Goal: Task Accomplishment & Management: Manage account settings

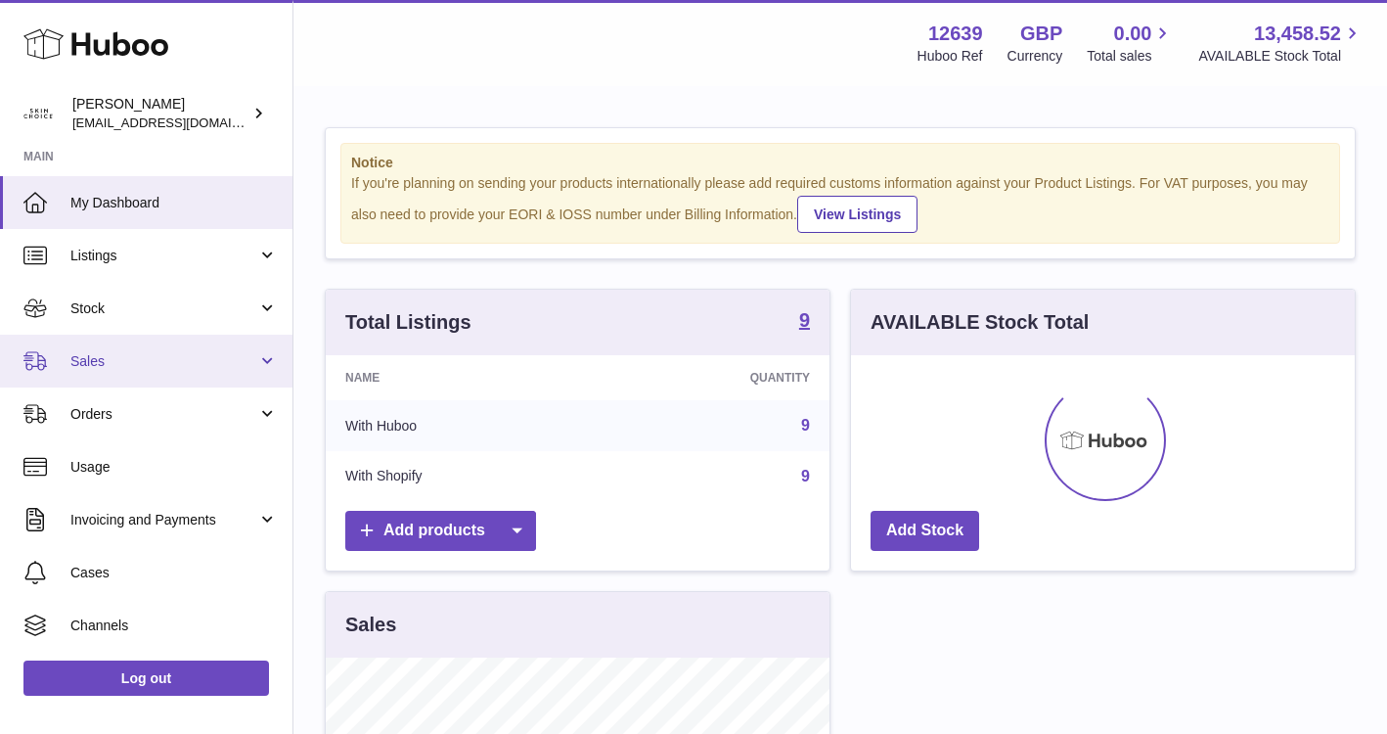
scroll to position [305, 504]
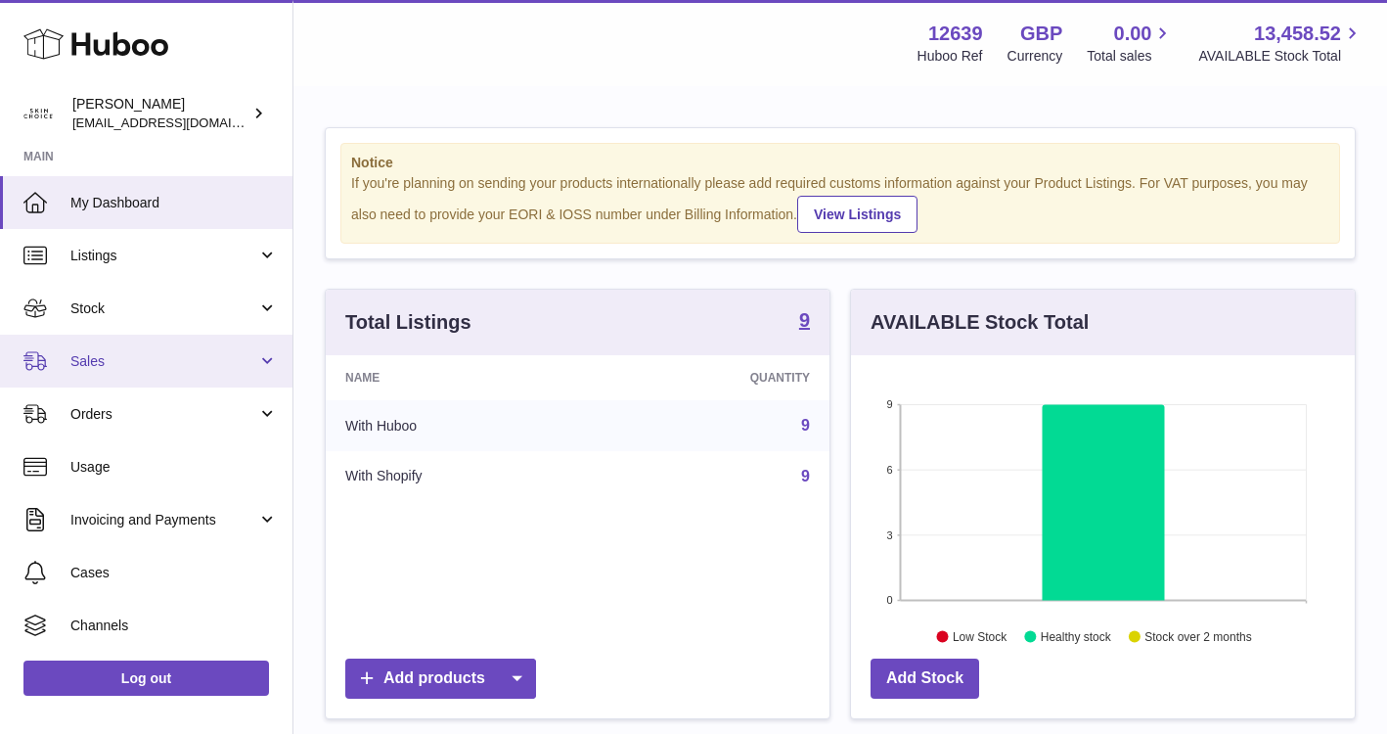
click at [254, 364] on link "Sales" at bounding box center [146, 361] width 293 height 53
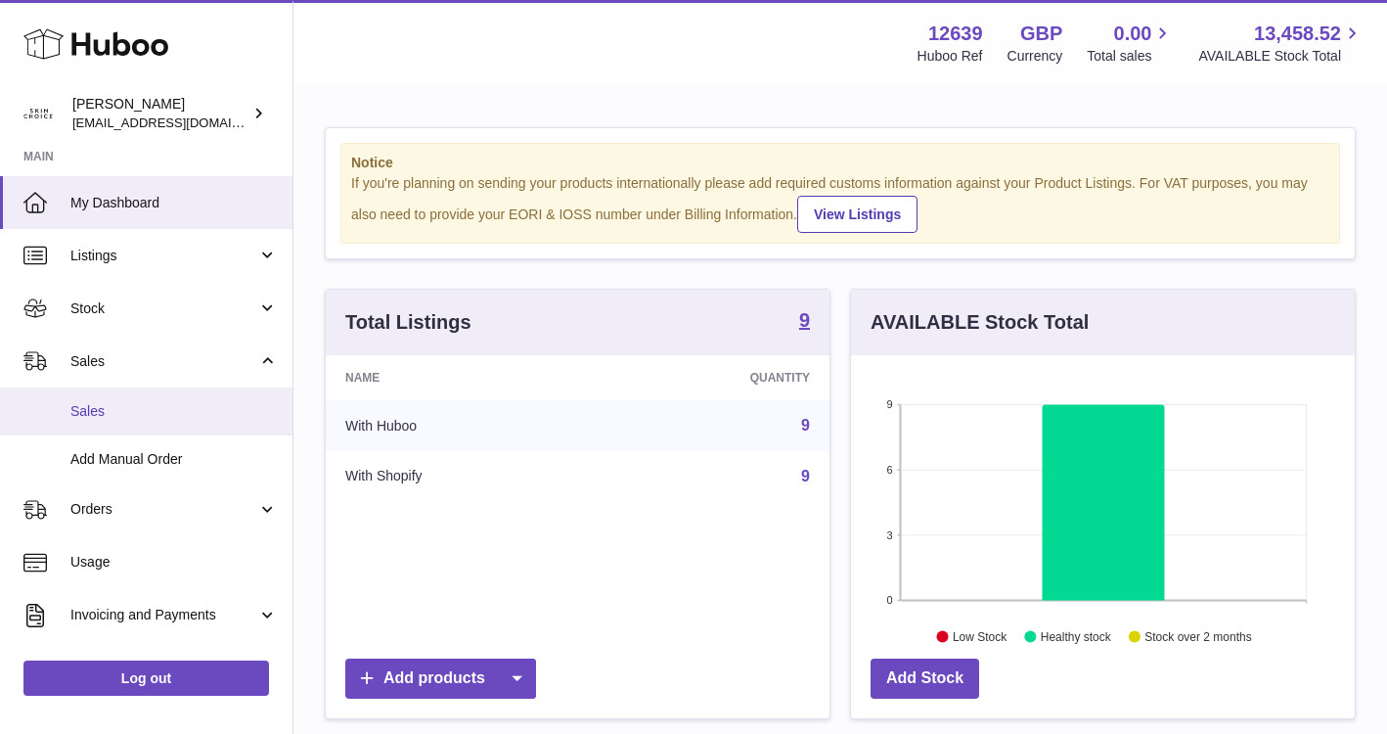
click at [245, 402] on span "Sales" at bounding box center [173, 411] width 207 height 19
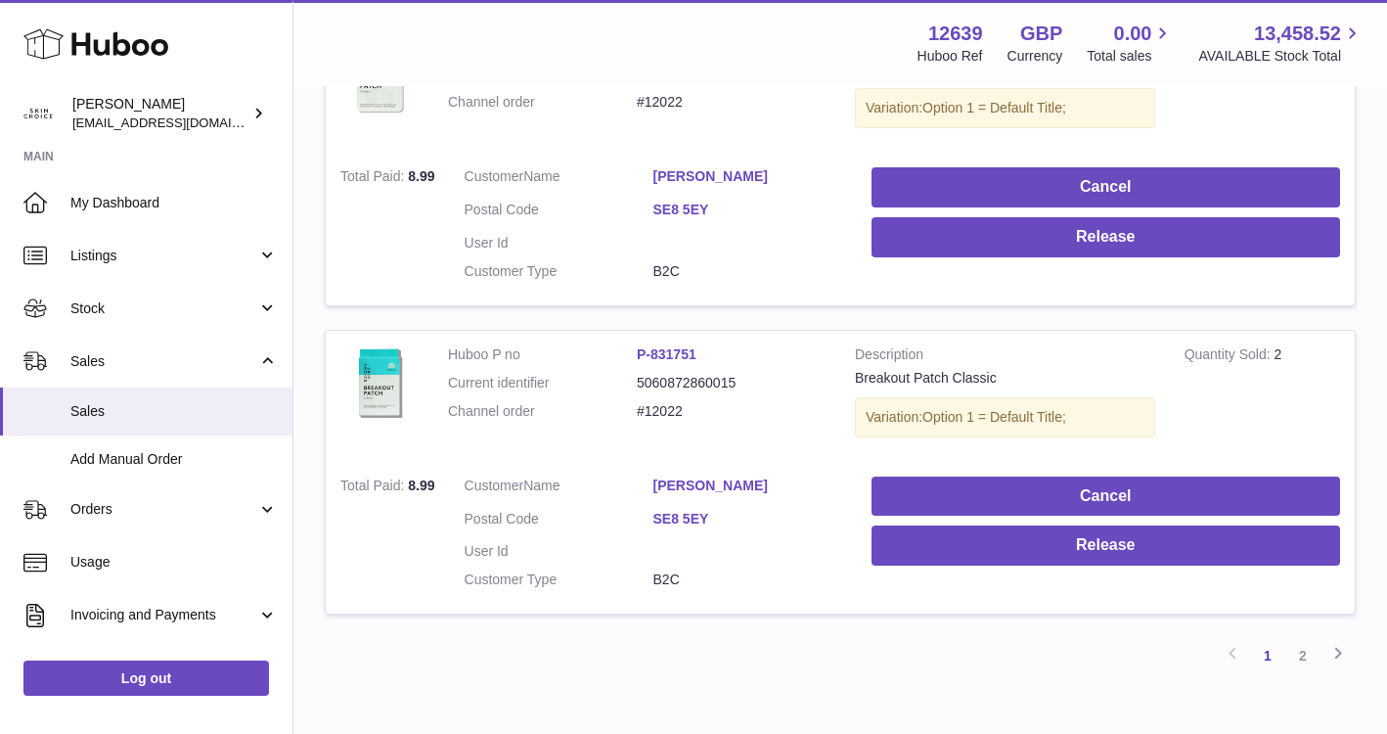
scroll to position [2910, 0]
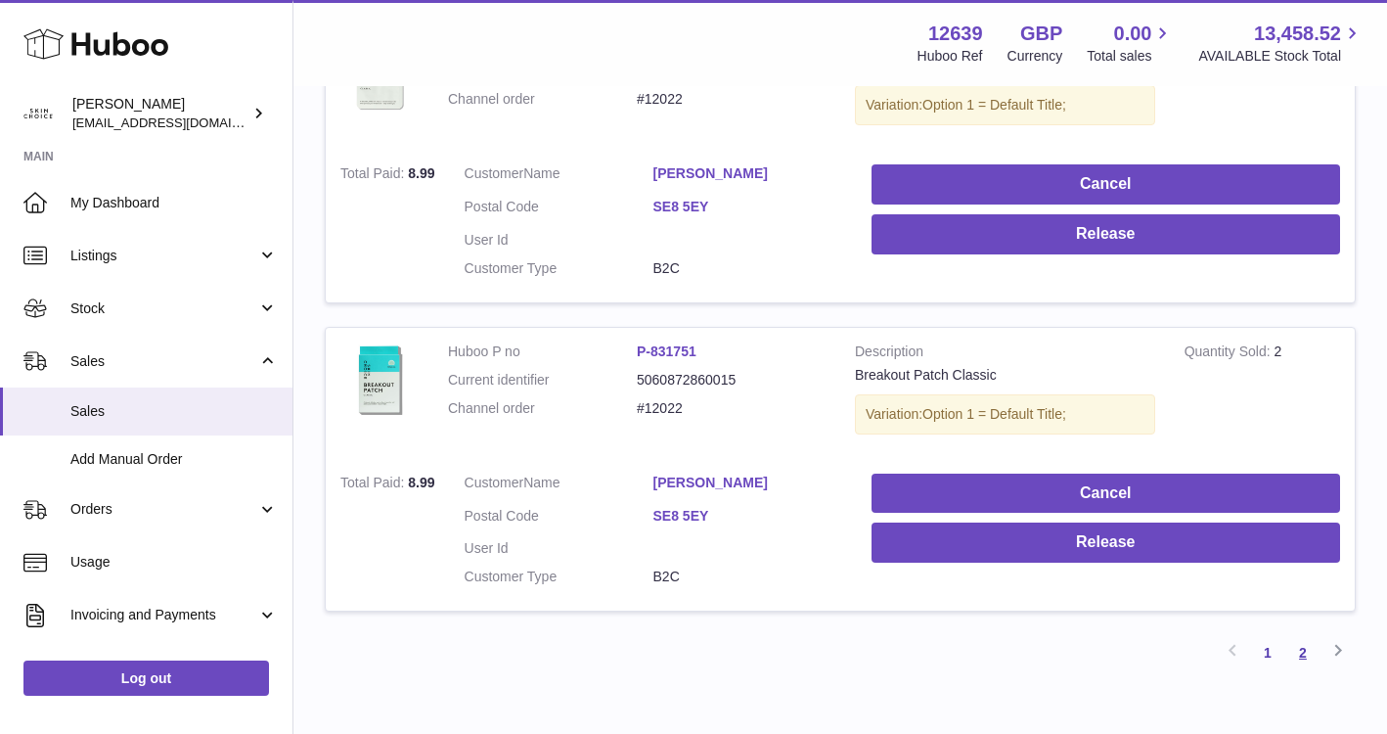
click at [1305, 658] on link "2" at bounding box center [1303, 652] width 35 height 35
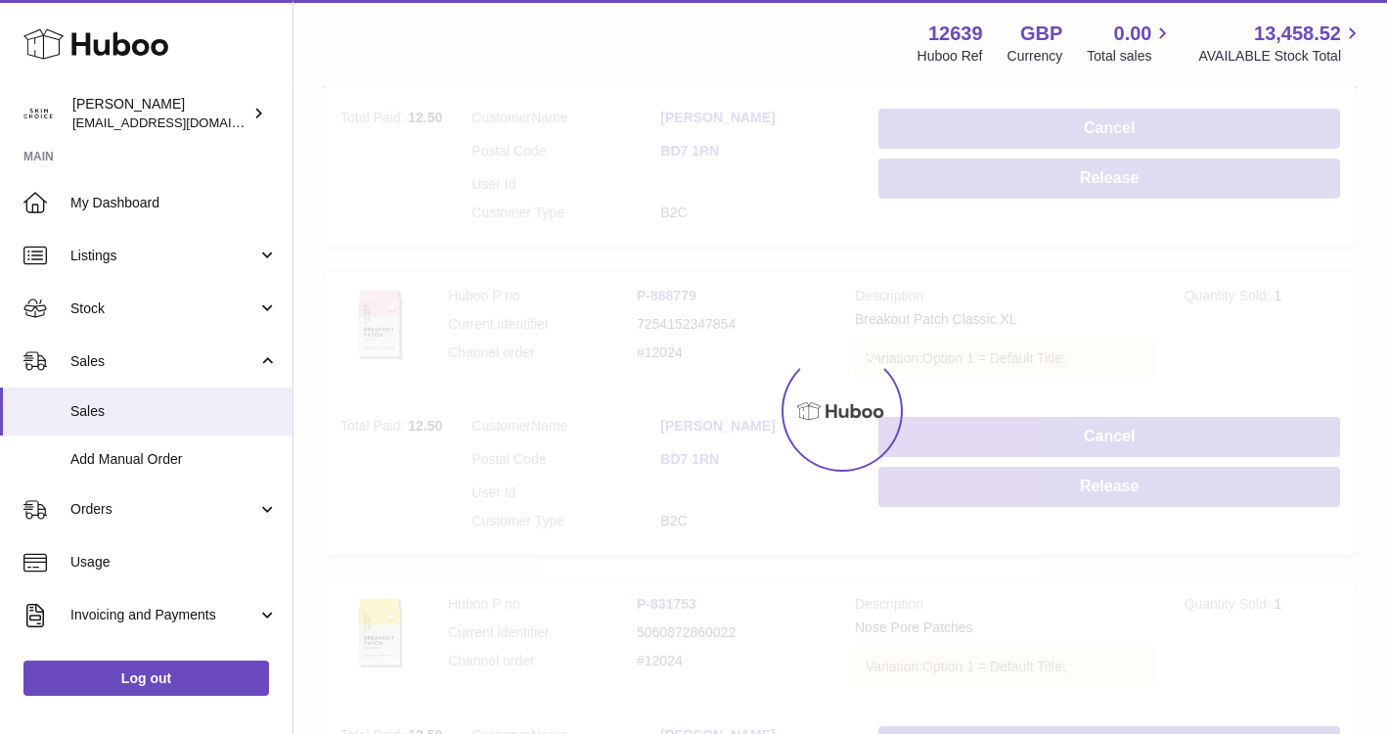
scroll to position [88, 0]
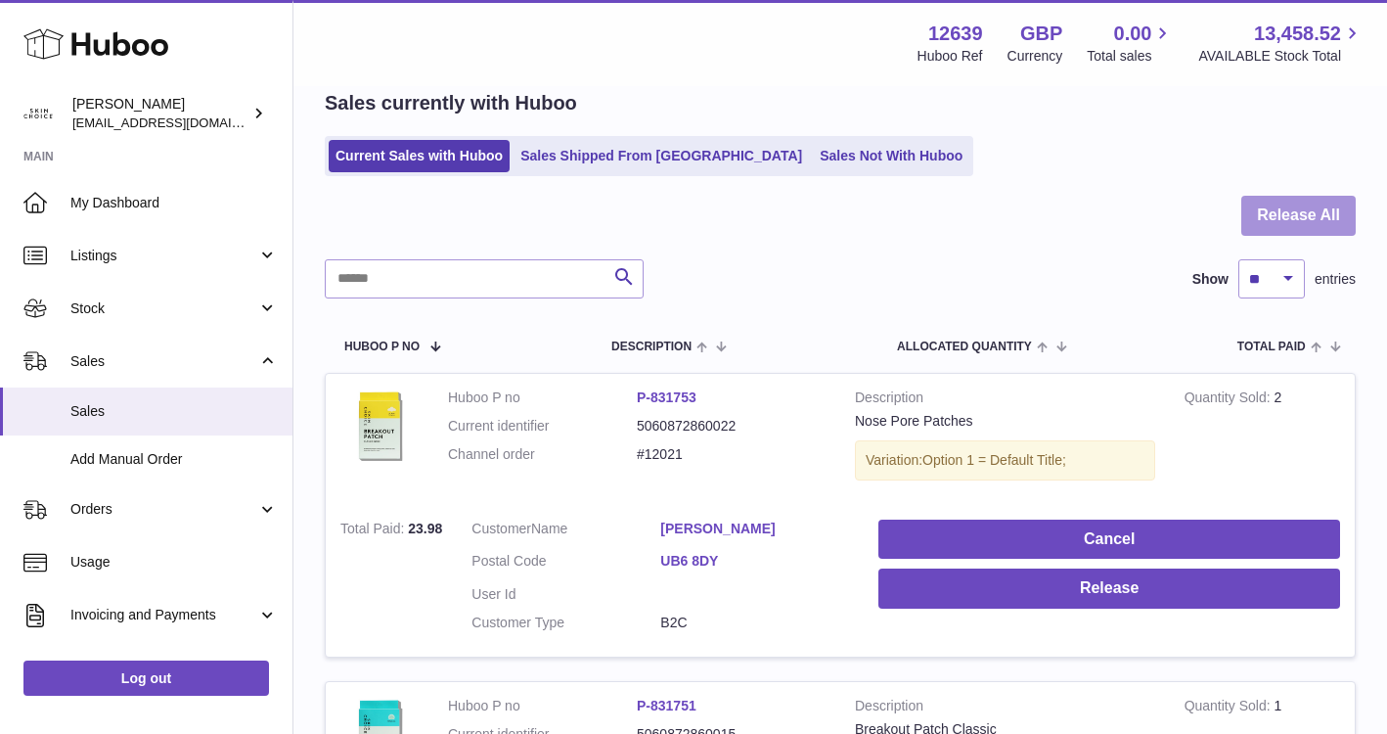
click at [1307, 210] on button "Release All" at bounding box center [1299, 216] width 114 height 40
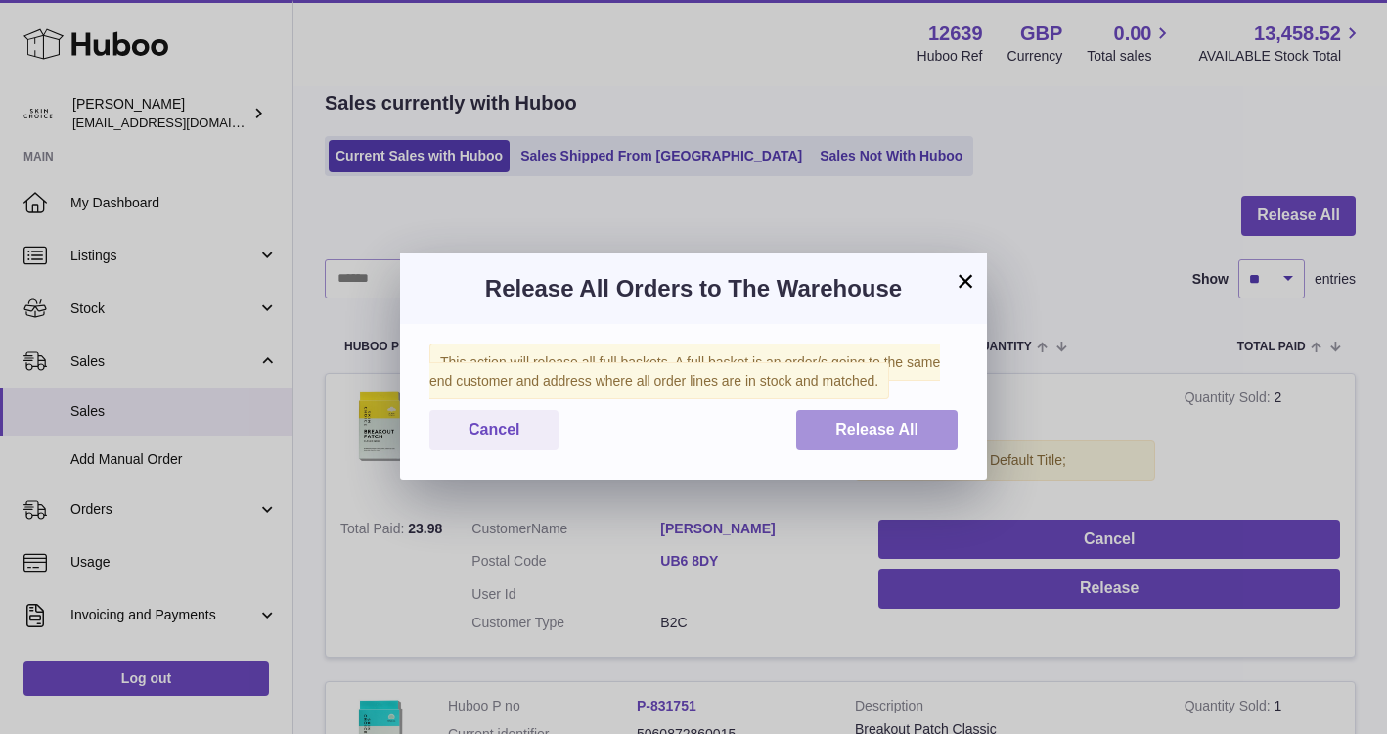
click at [893, 445] on button "Release All" at bounding box center [876, 430] width 161 height 40
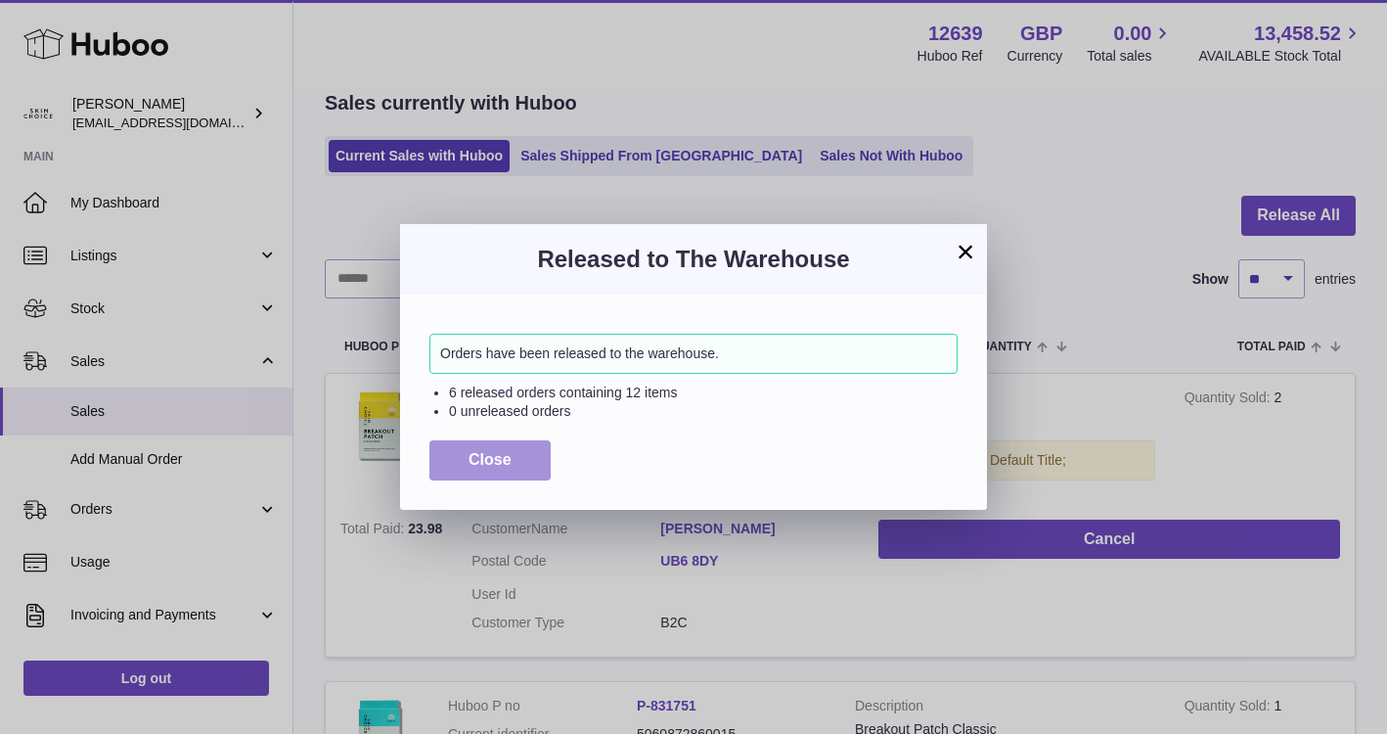
click at [479, 457] on span "Close" at bounding box center [490, 459] width 43 height 17
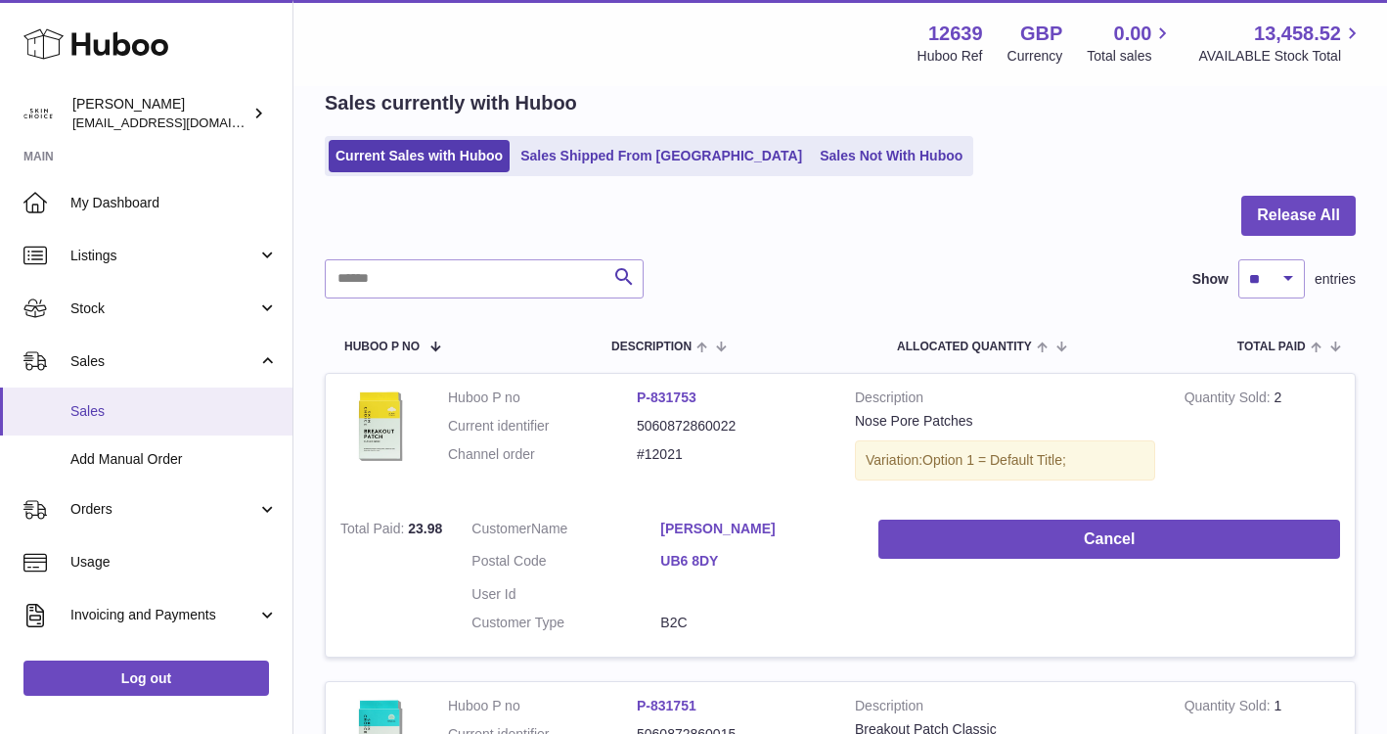
click at [152, 414] on span "Sales" at bounding box center [173, 411] width 207 height 19
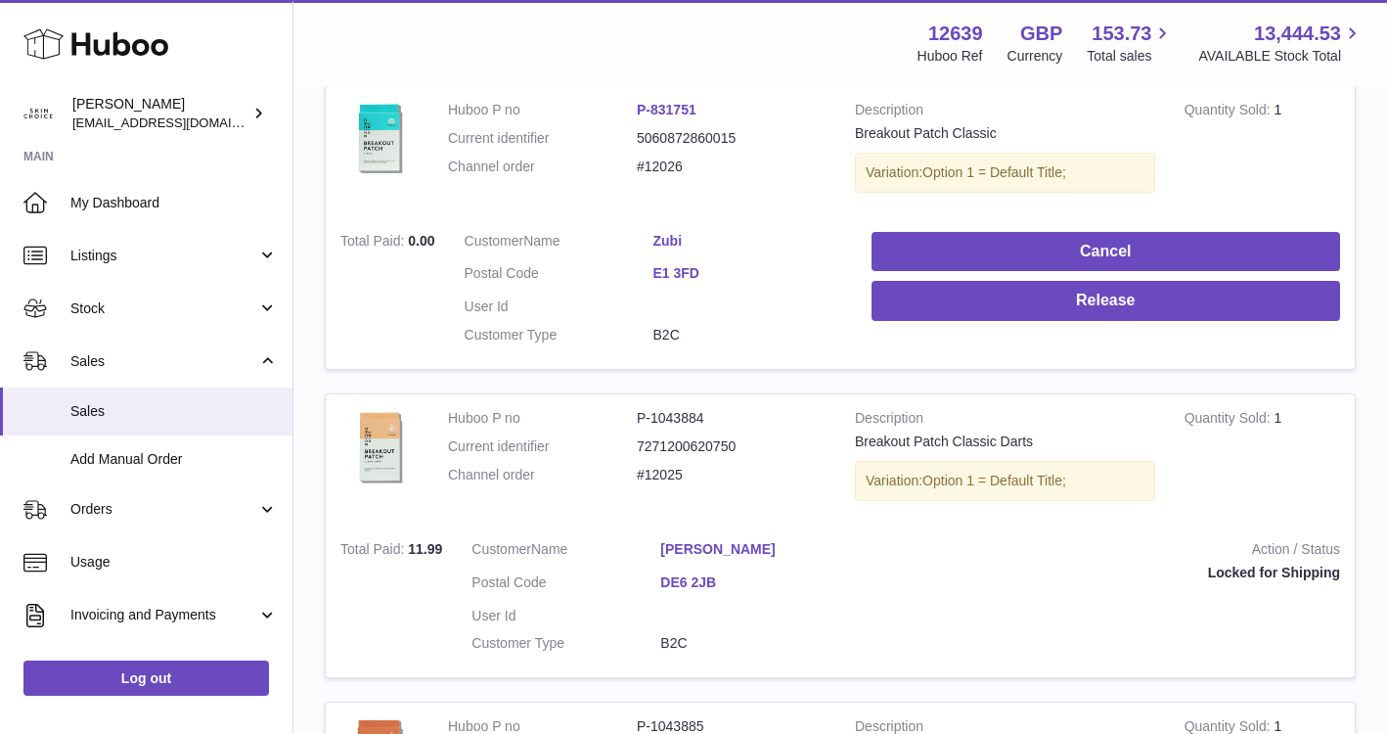
scroll to position [449, 0]
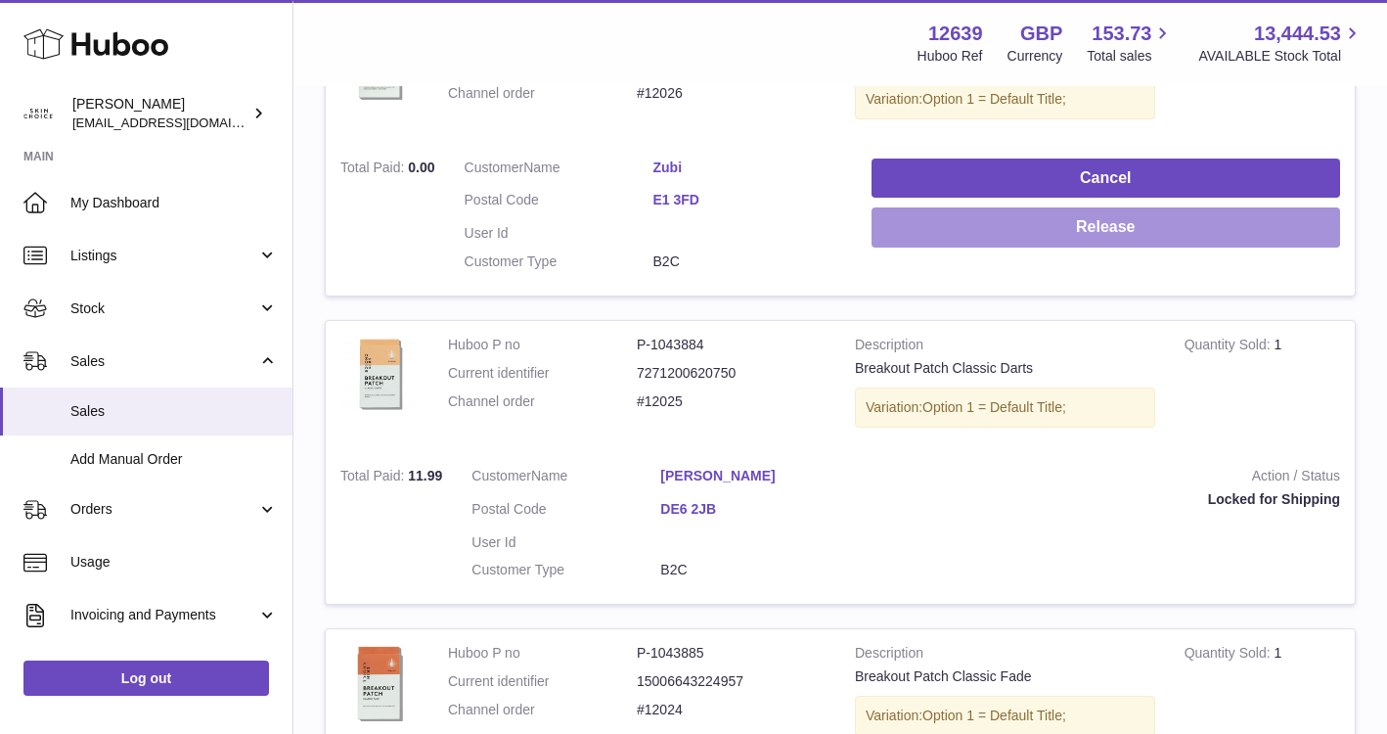
click at [1084, 240] on button "Release" at bounding box center [1106, 227] width 469 height 40
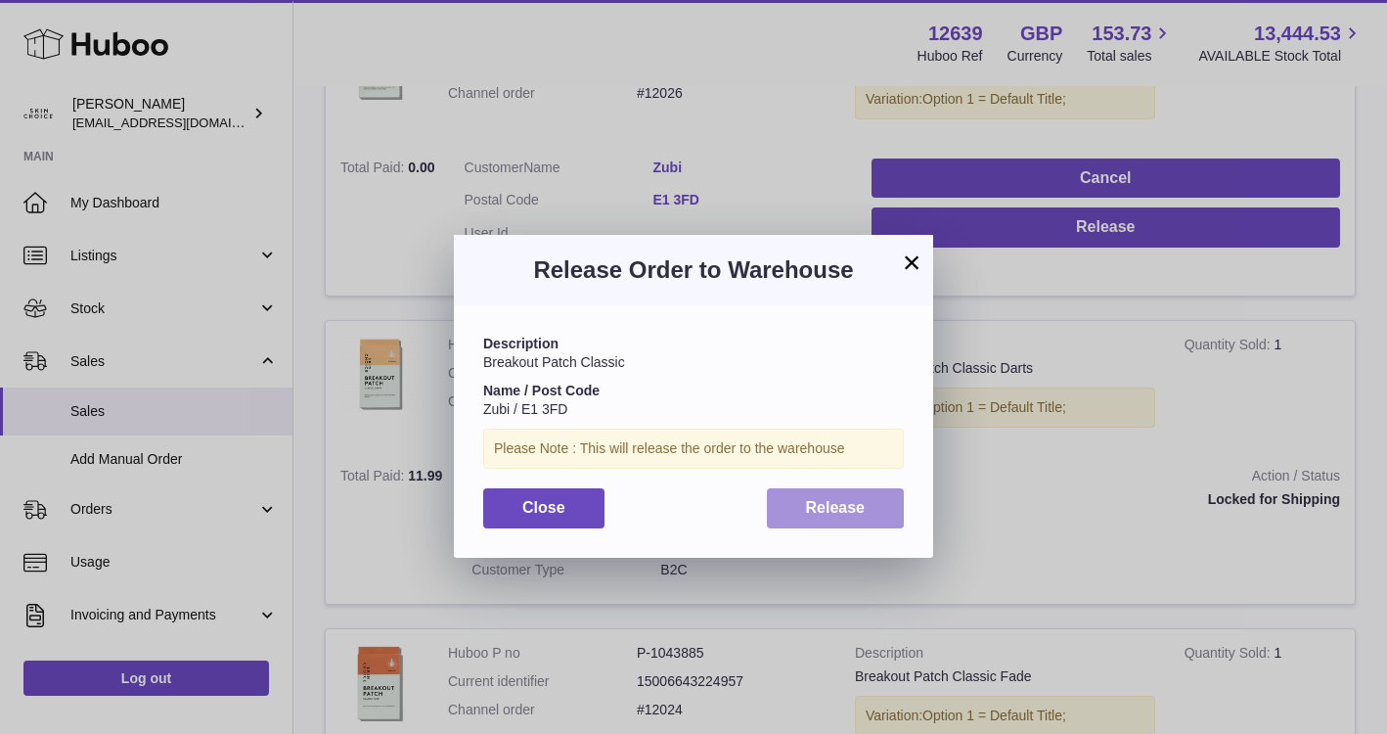
click at [843, 511] on span "Release" at bounding box center [836, 507] width 60 height 17
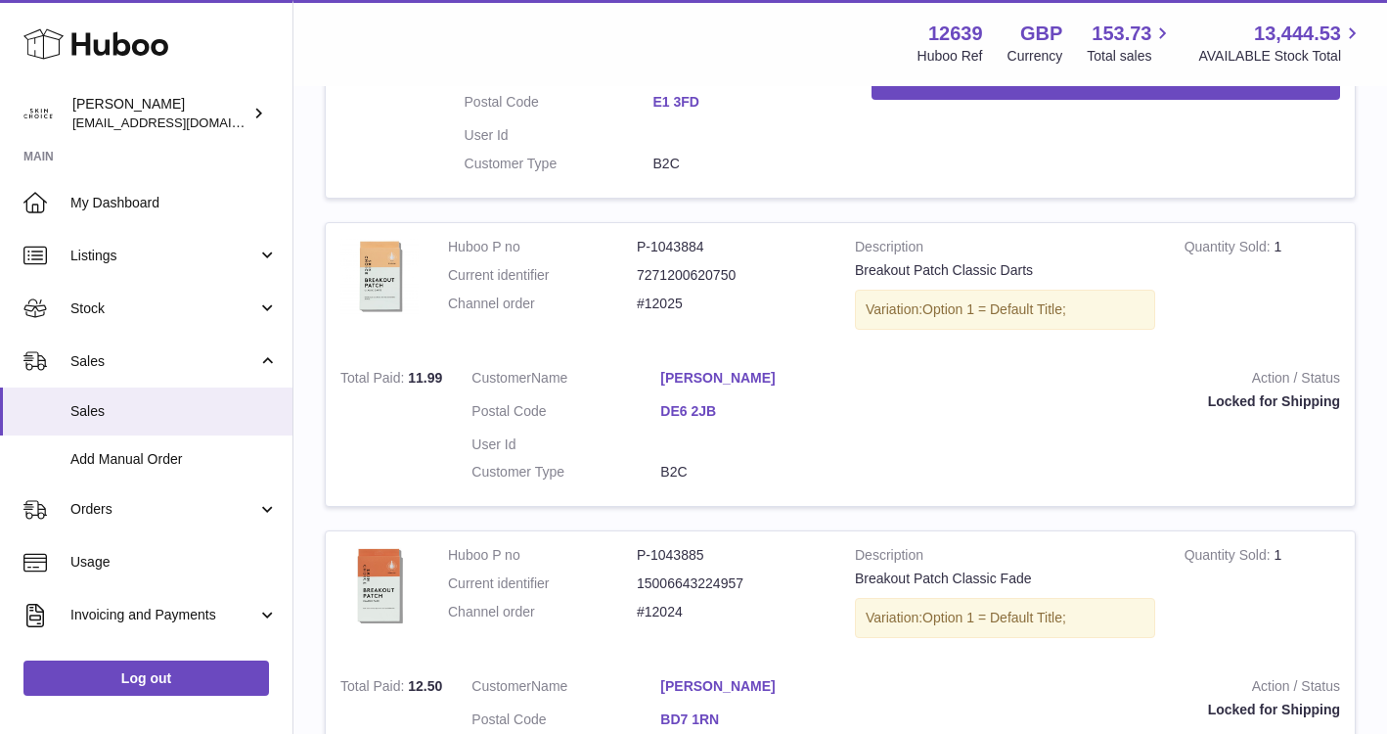
scroll to position [0, 0]
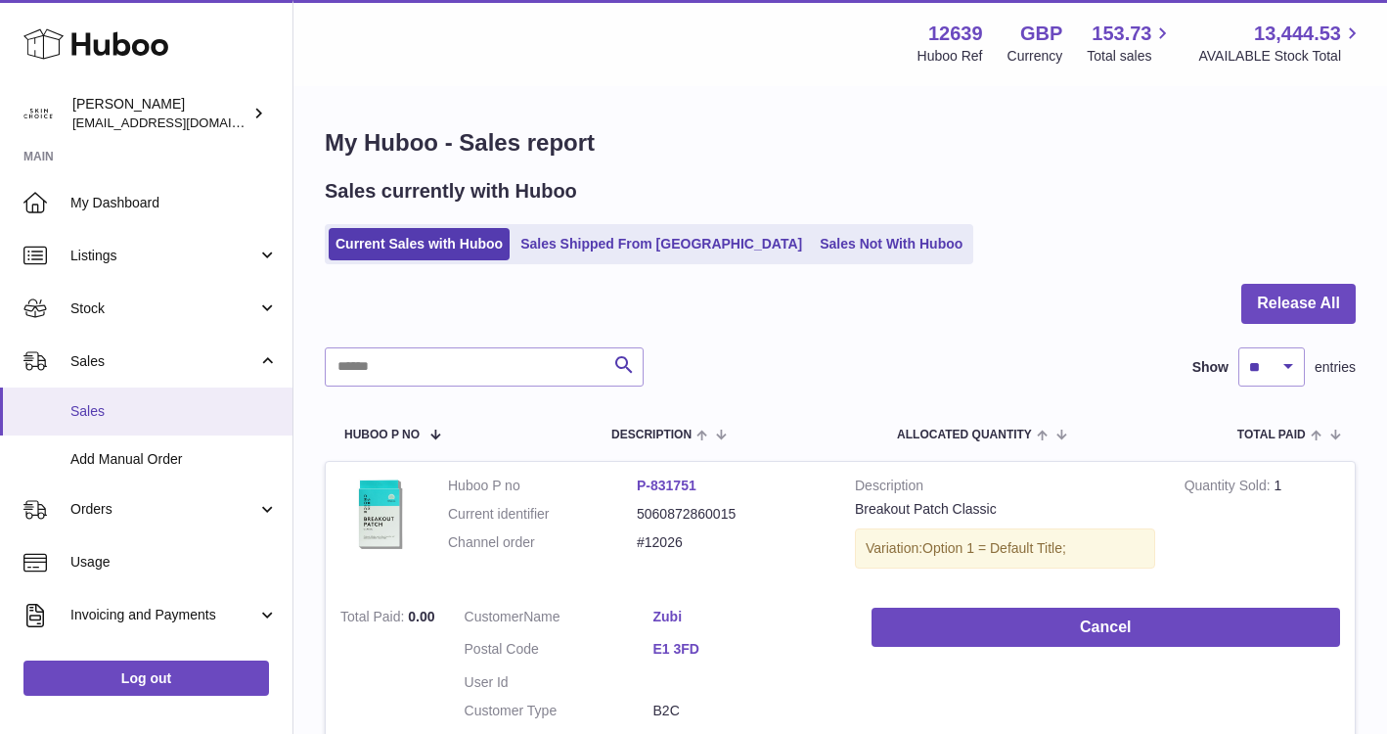
click at [171, 409] on span "Sales" at bounding box center [173, 411] width 207 height 19
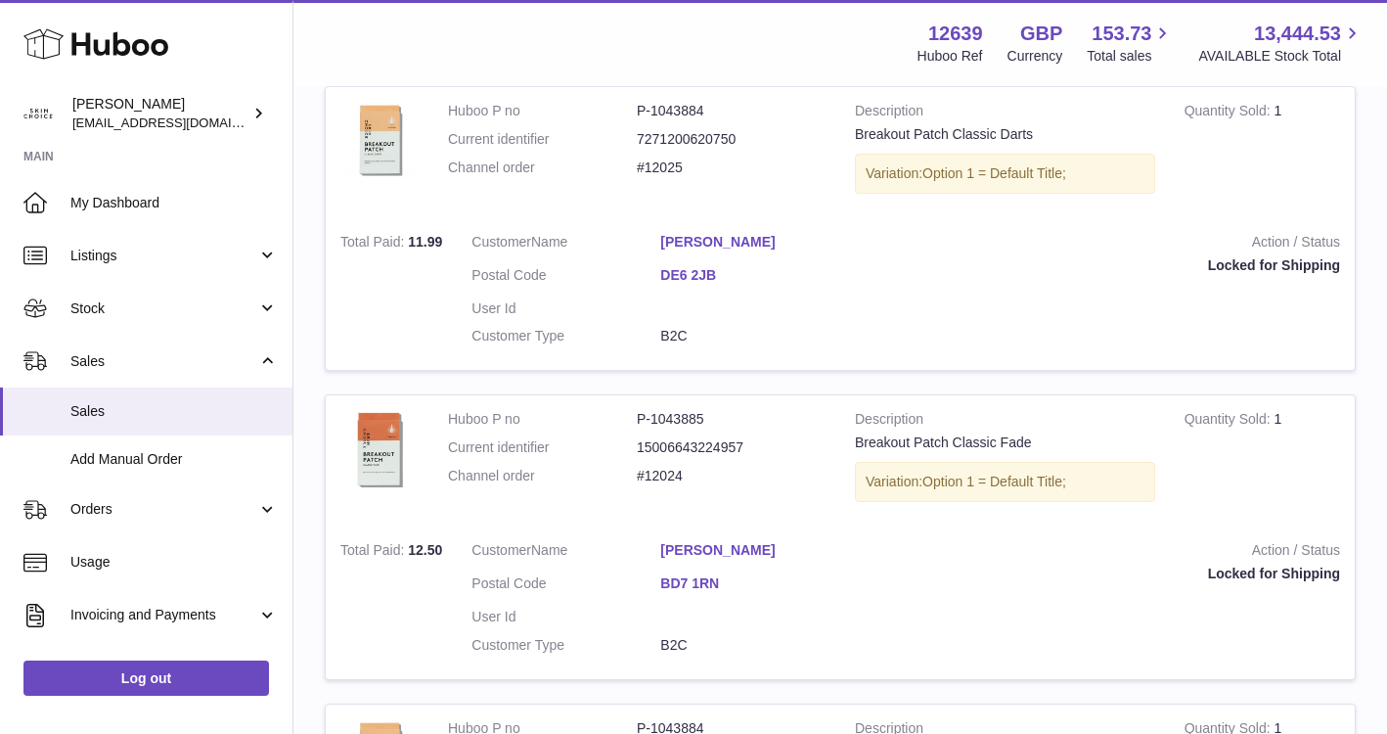
scroll to position [686, 0]
click at [235, 405] on span "Sales" at bounding box center [173, 411] width 207 height 19
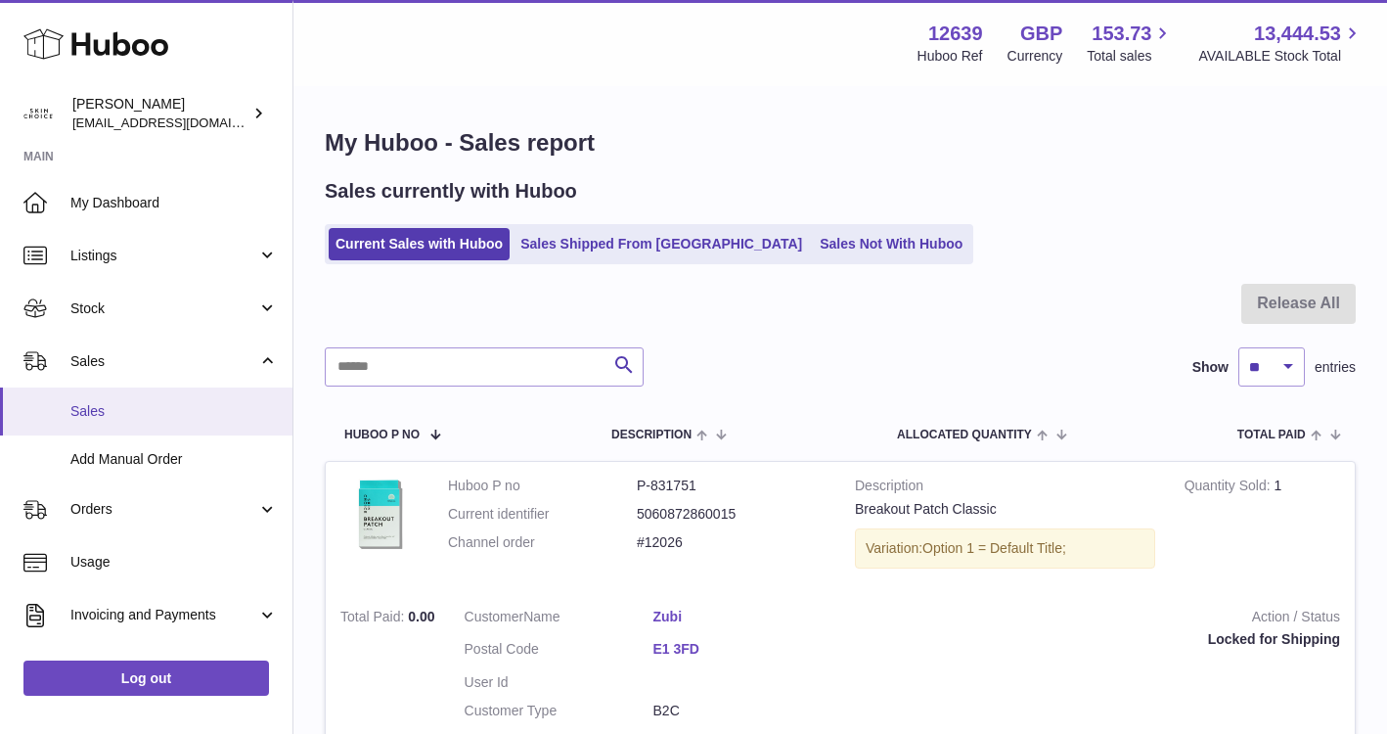
click at [204, 426] on link "Sales" at bounding box center [146, 411] width 293 height 48
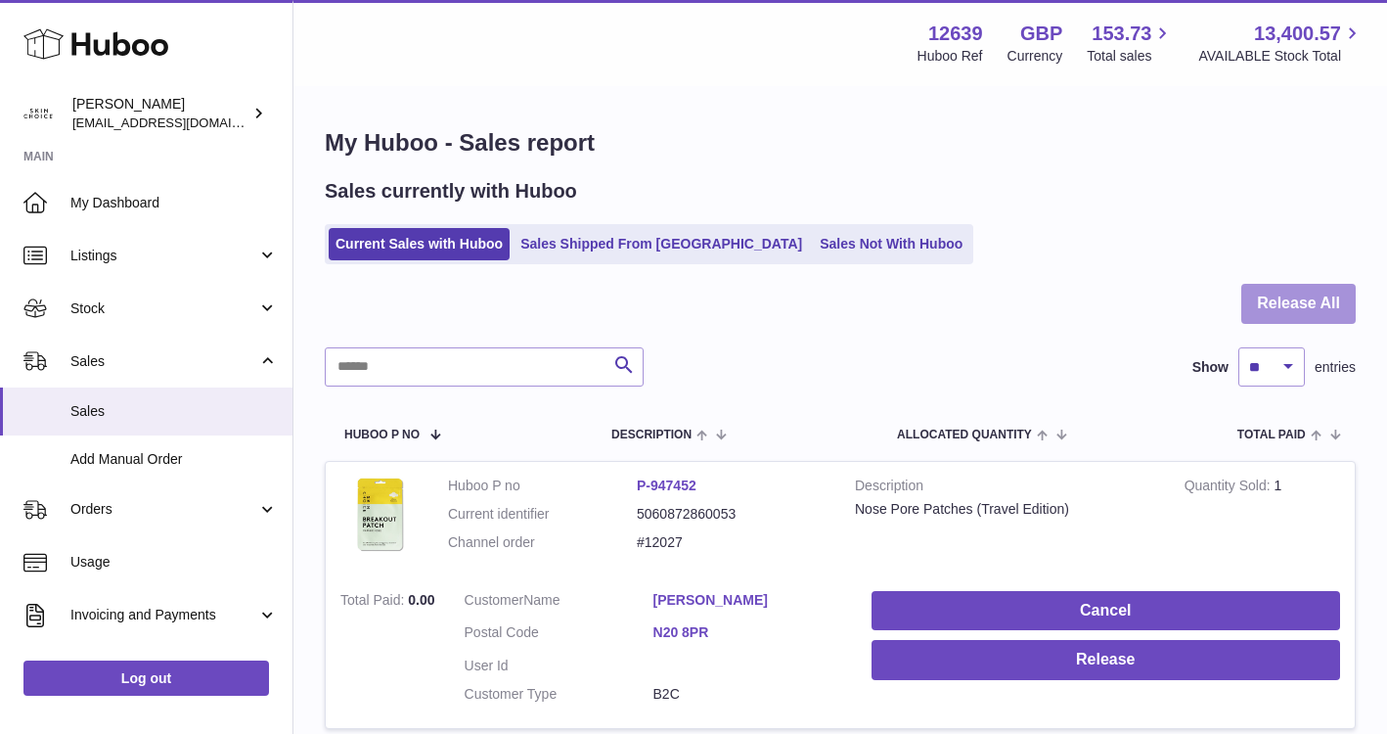
click at [1293, 286] on button "Release All" at bounding box center [1299, 304] width 114 height 40
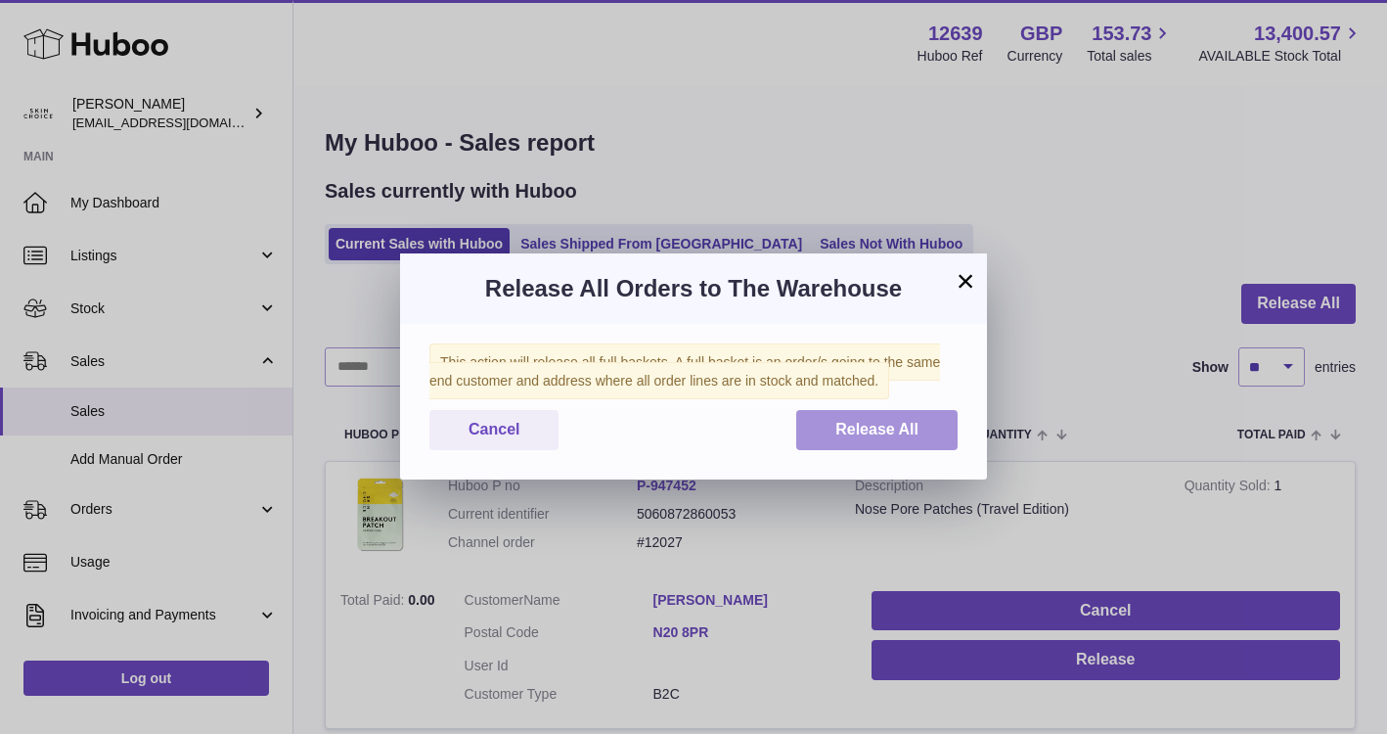
click at [916, 436] on span "Release All" at bounding box center [877, 429] width 83 height 17
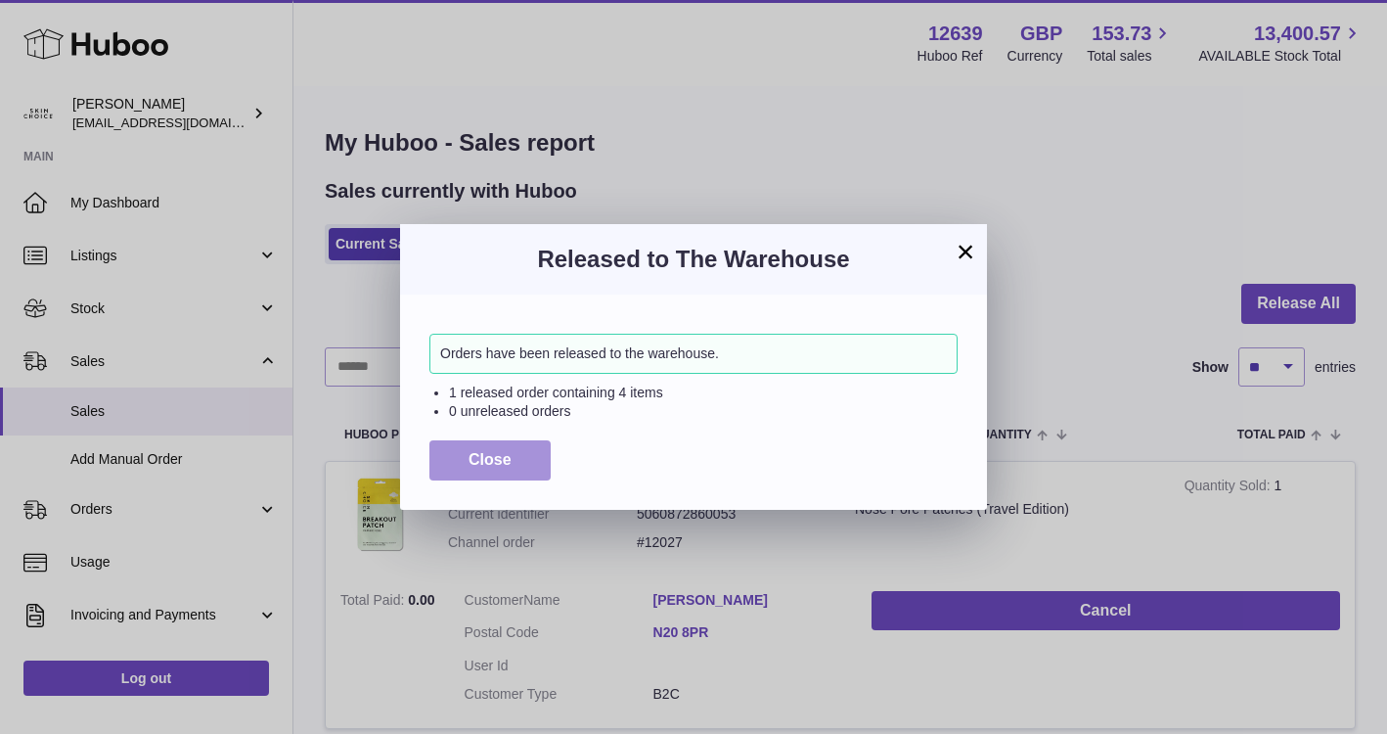
click at [505, 469] on button "Close" at bounding box center [490, 460] width 121 height 40
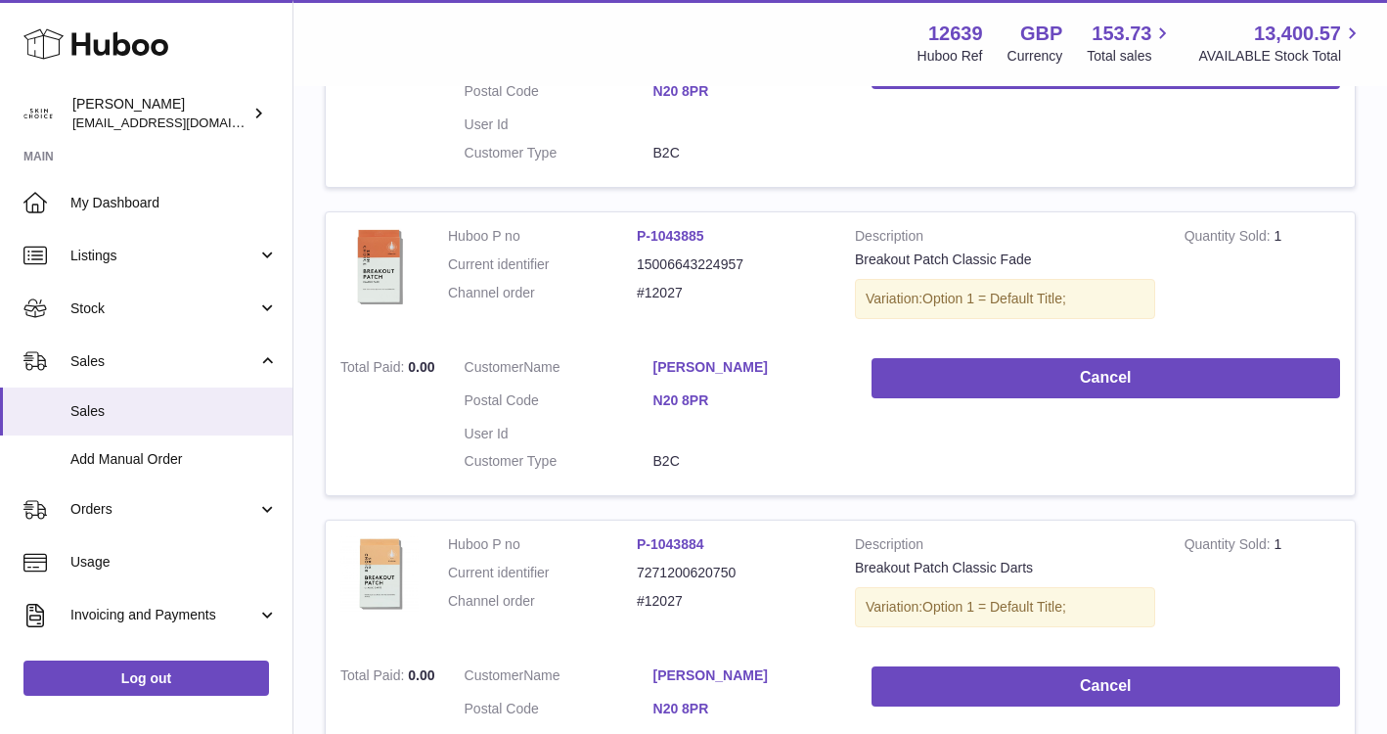
scroll to position [547, 0]
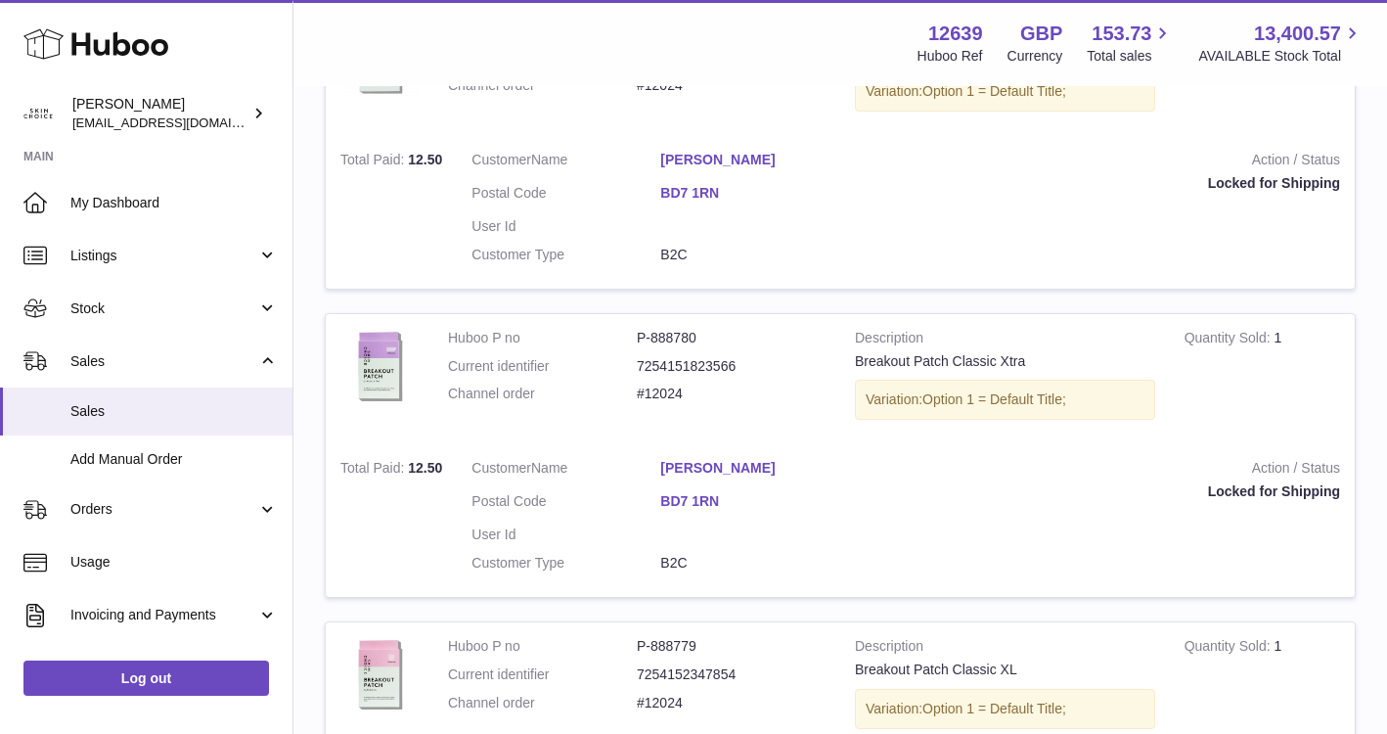
scroll to position [2676, 0]
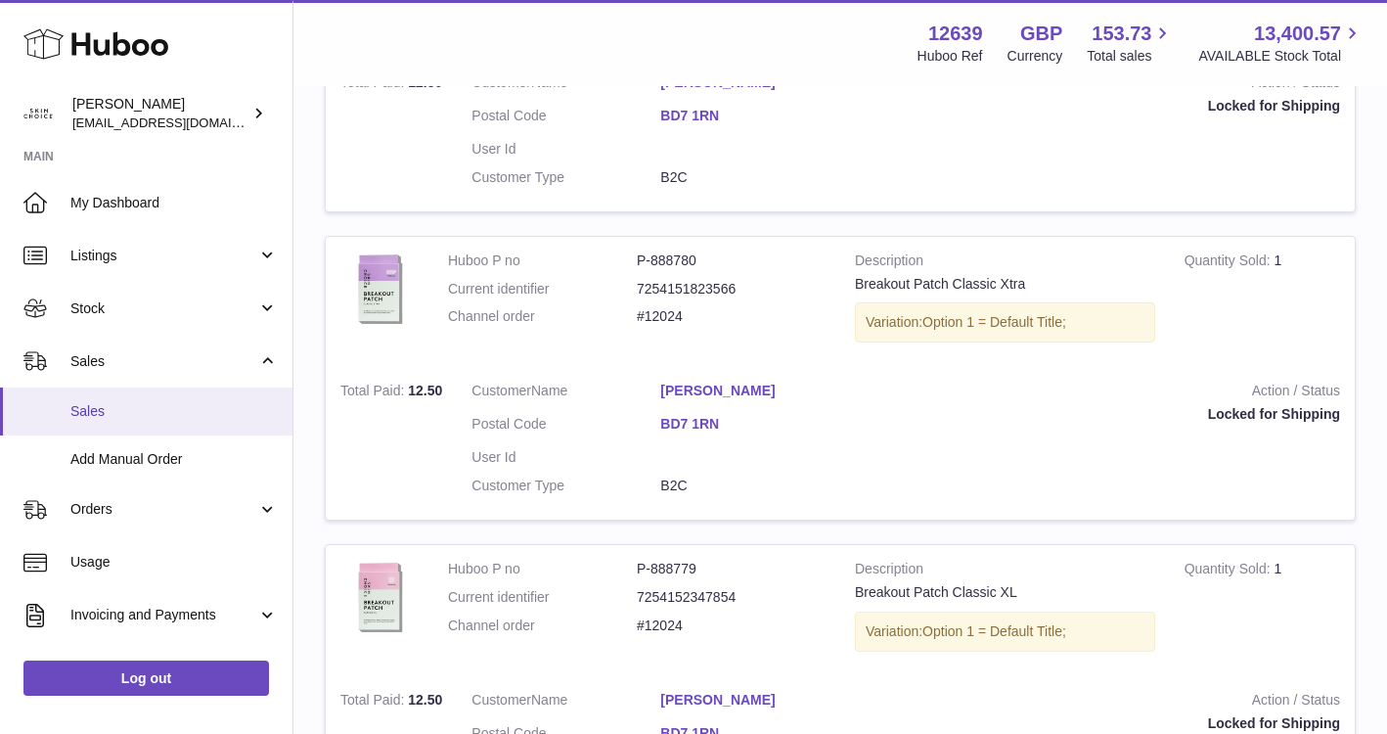
click at [116, 409] on span "Sales" at bounding box center [173, 411] width 207 height 19
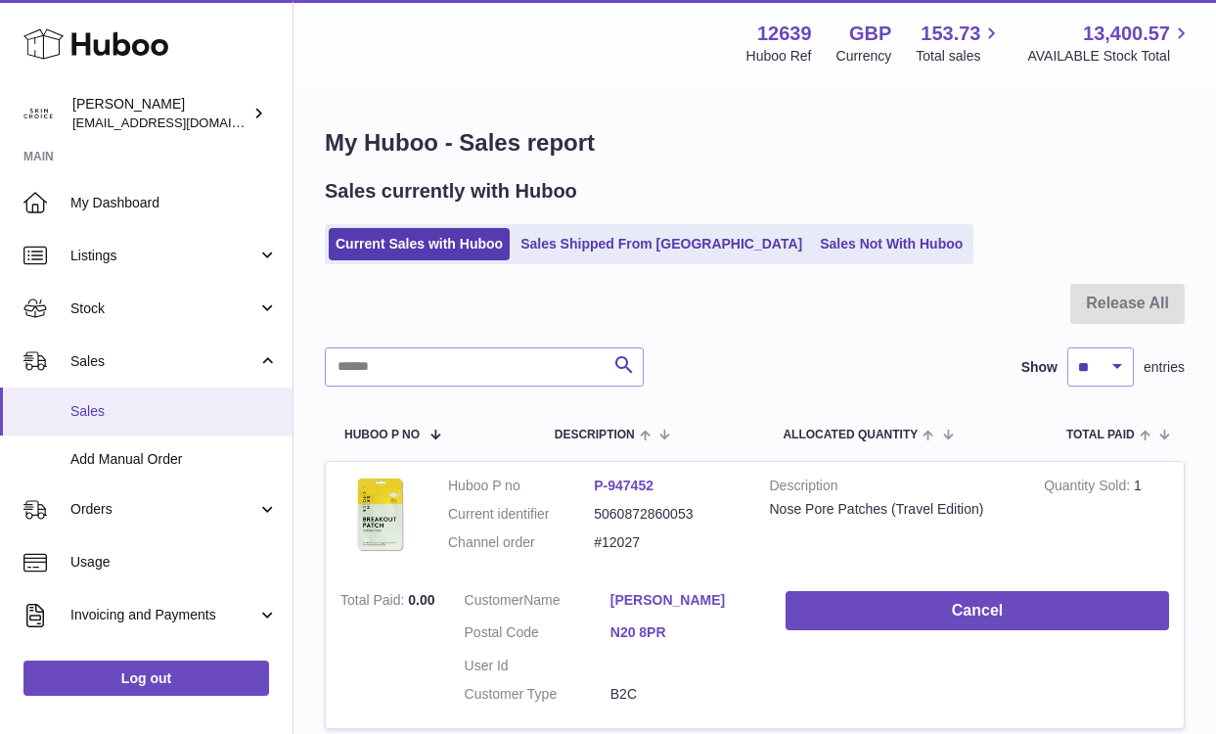
click at [201, 406] on span "Sales" at bounding box center [173, 411] width 207 height 19
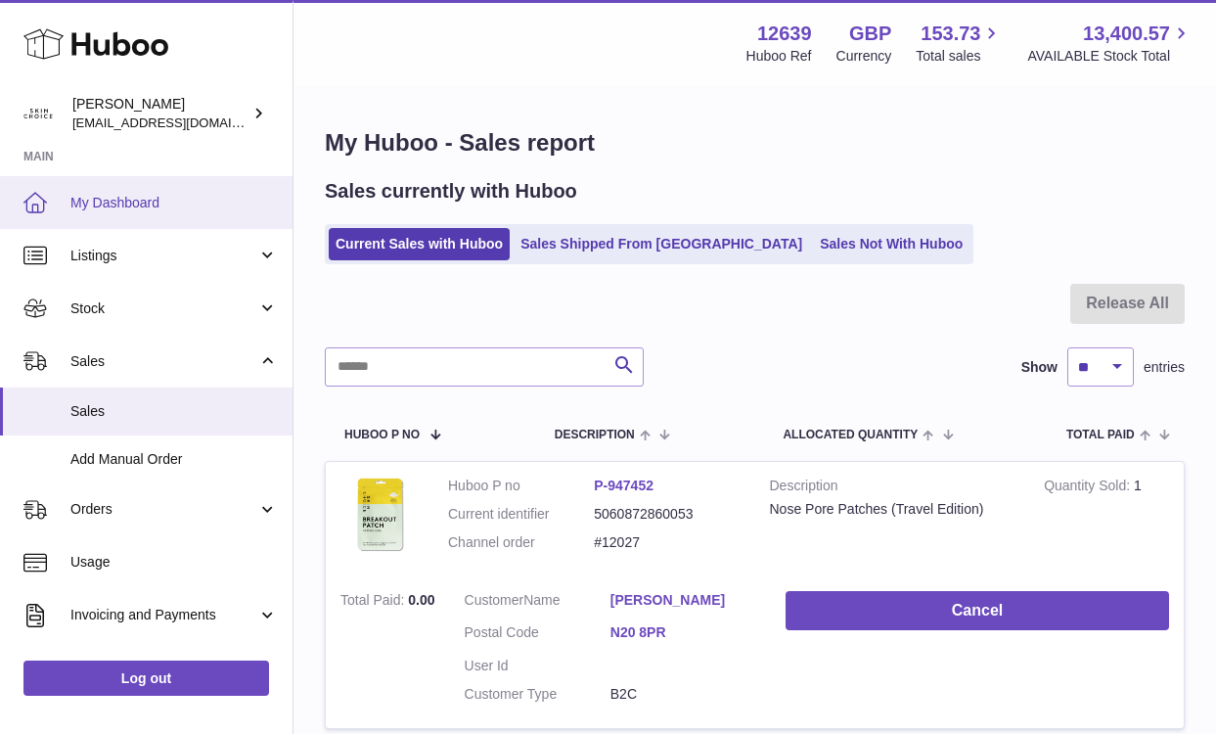
click at [187, 204] on span "My Dashboard" at bounding box center [173, 203] width 207 height 19
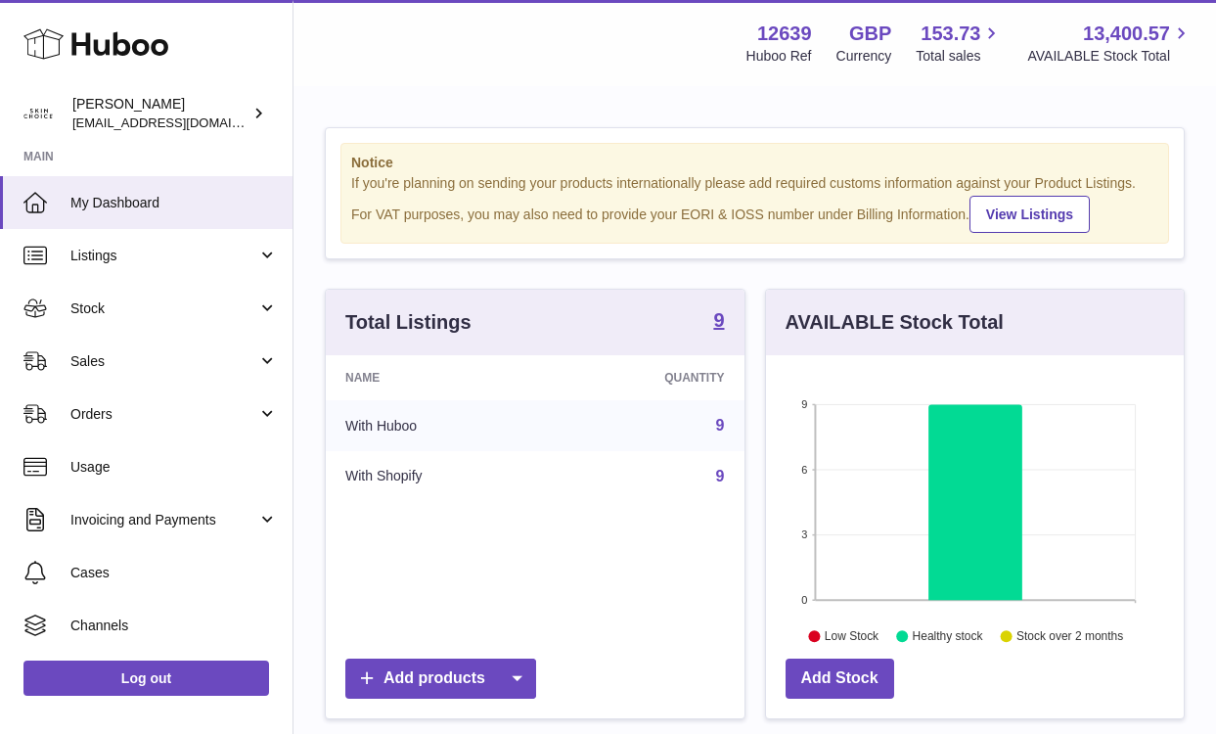
scroll to position [305, 418]
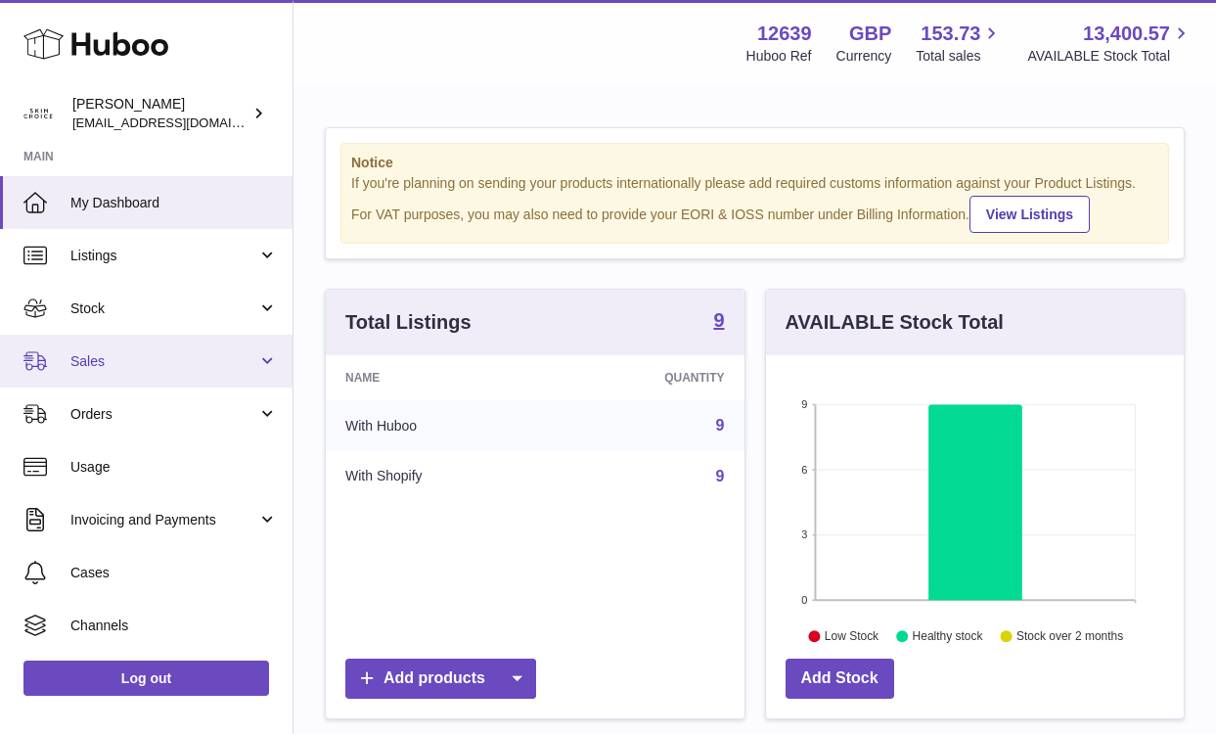
click at [186, 381] on link "Sales" at bounding box center [146, 361] width 293 height 53
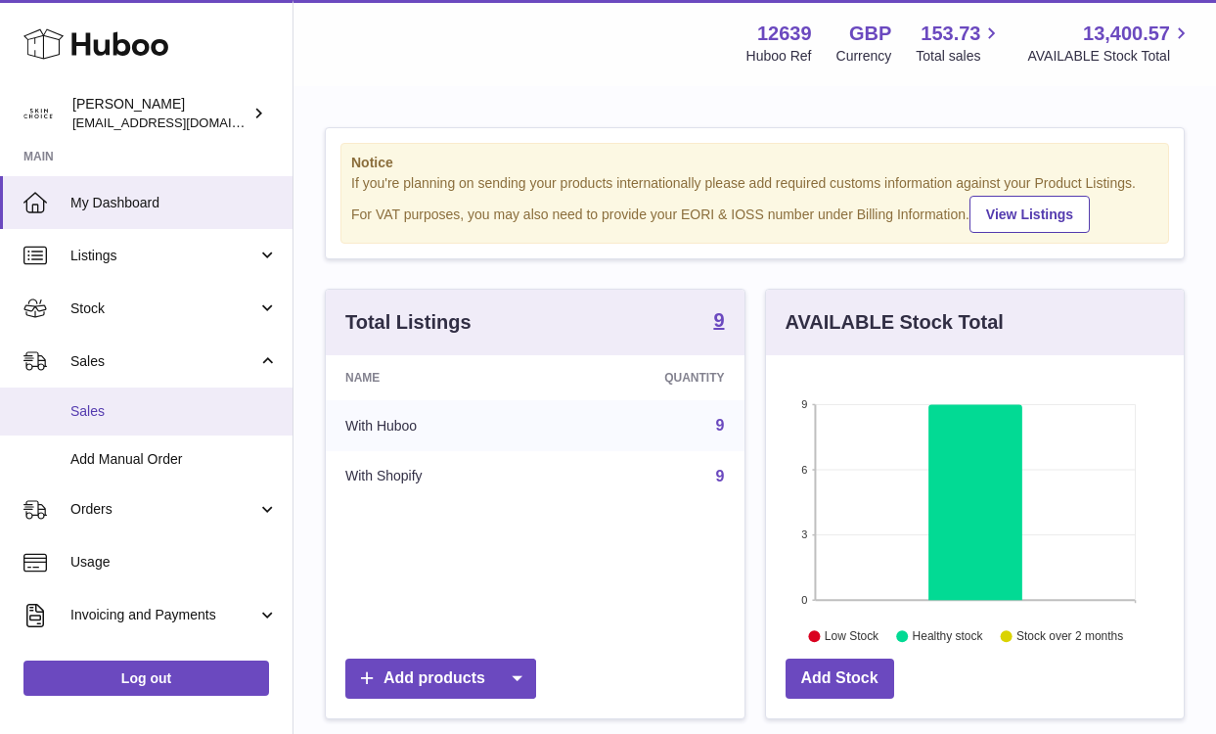
click at [180, 407] on span "Sales" at bounding box center [173, 411] width 207 height 19
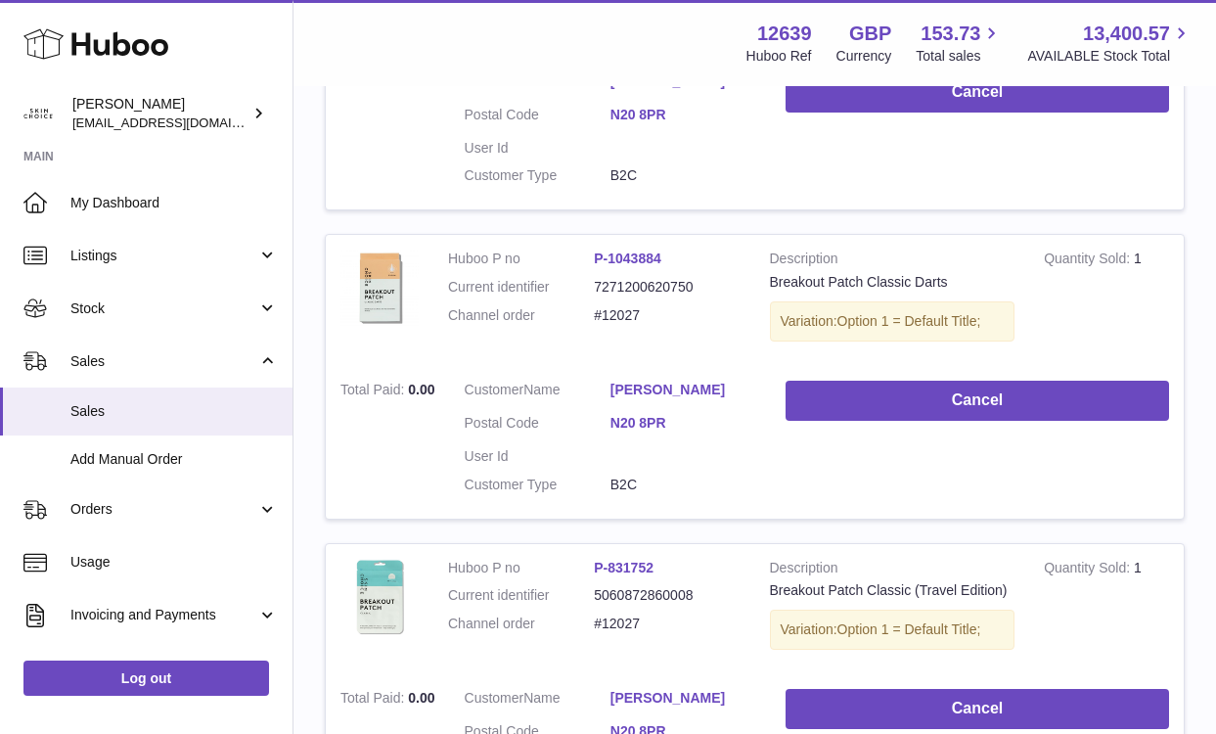
scroll to position [867, 0]
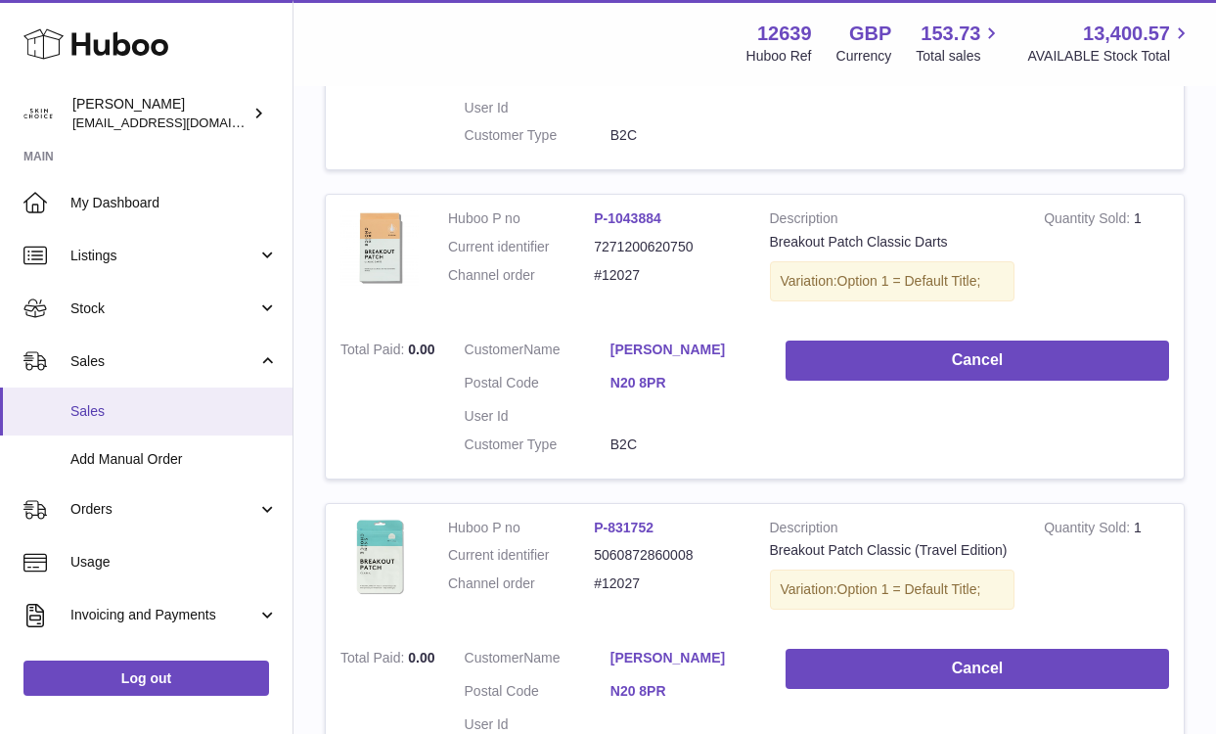
click at [148, 428] on link "Sales" at bounding box center [146, 411] width 293 height 48
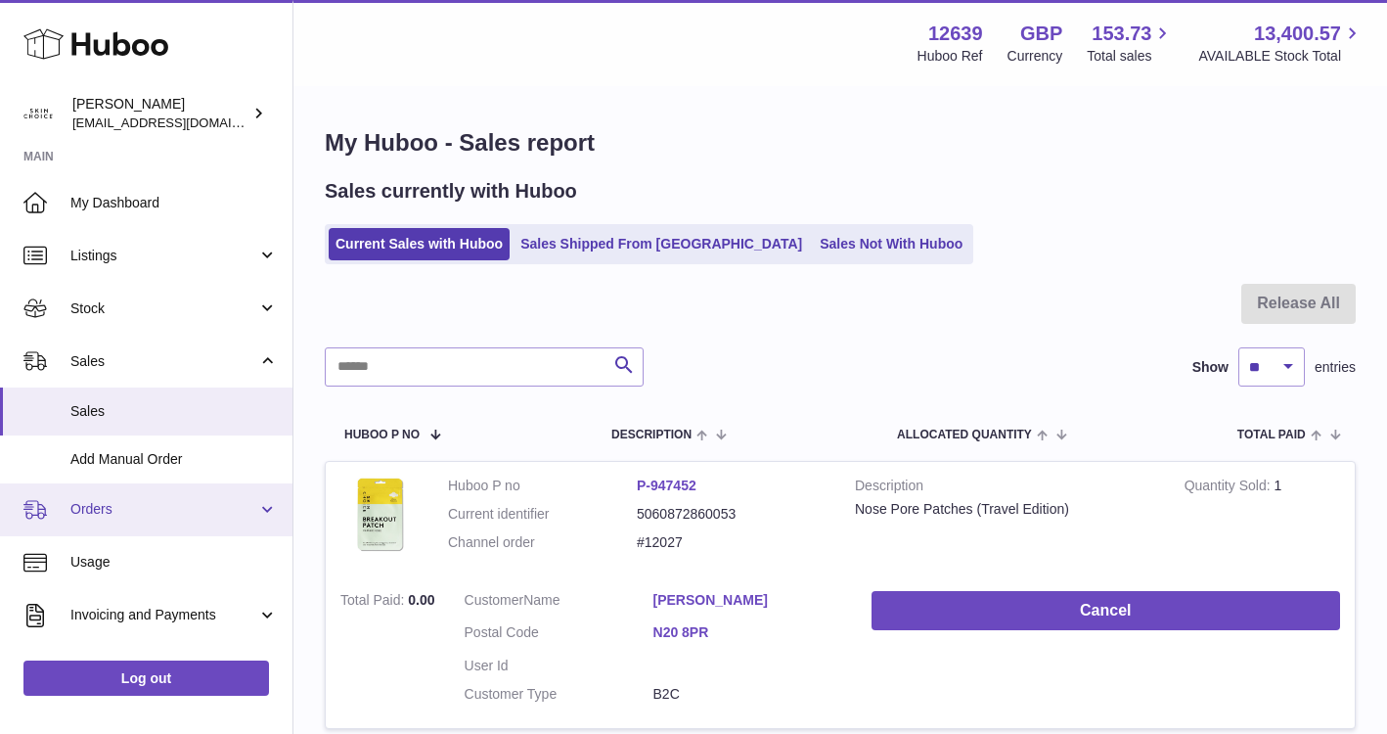
click at [232, 511] on span "Orders" at bounding box center [163, 509] width 187 height 19
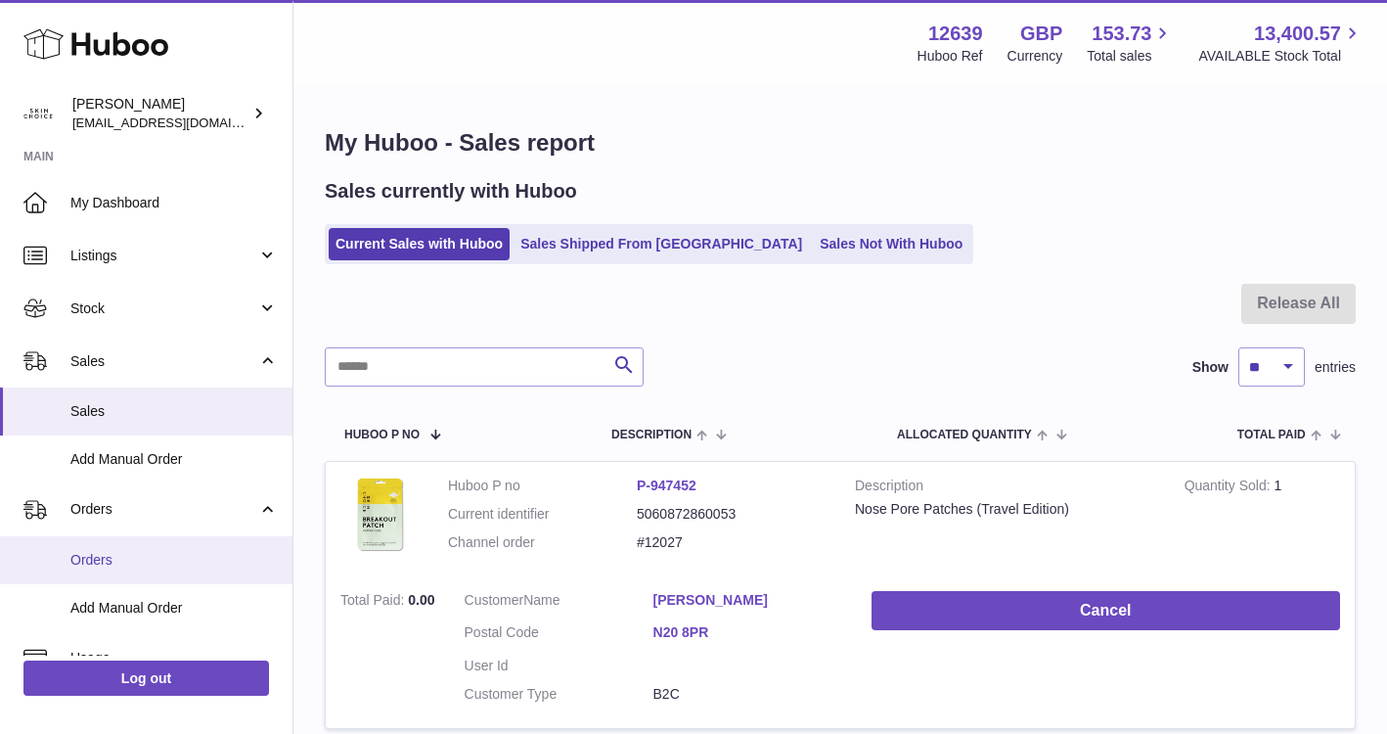
click at [195, 545] on link "Orders" at bounding box center [146, 560] width 293 height 48
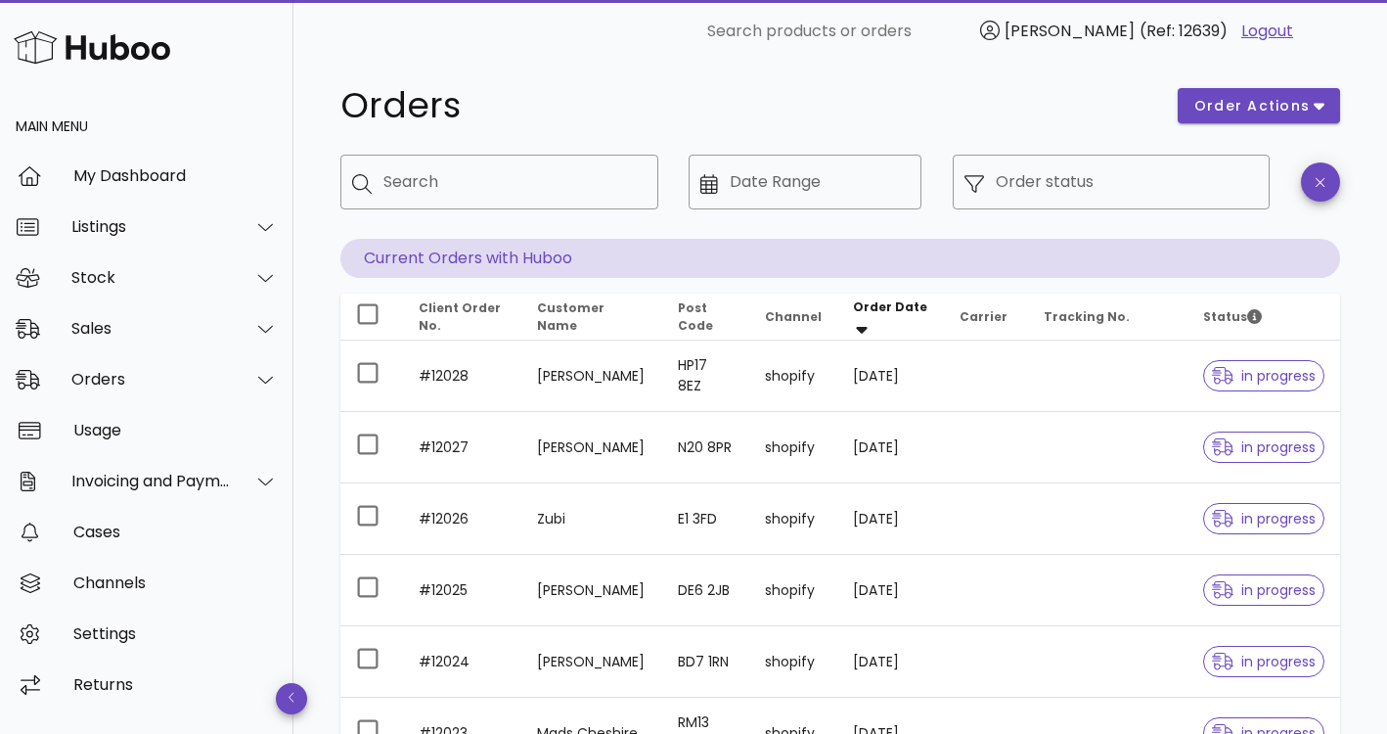
scroll to position [19, 0]
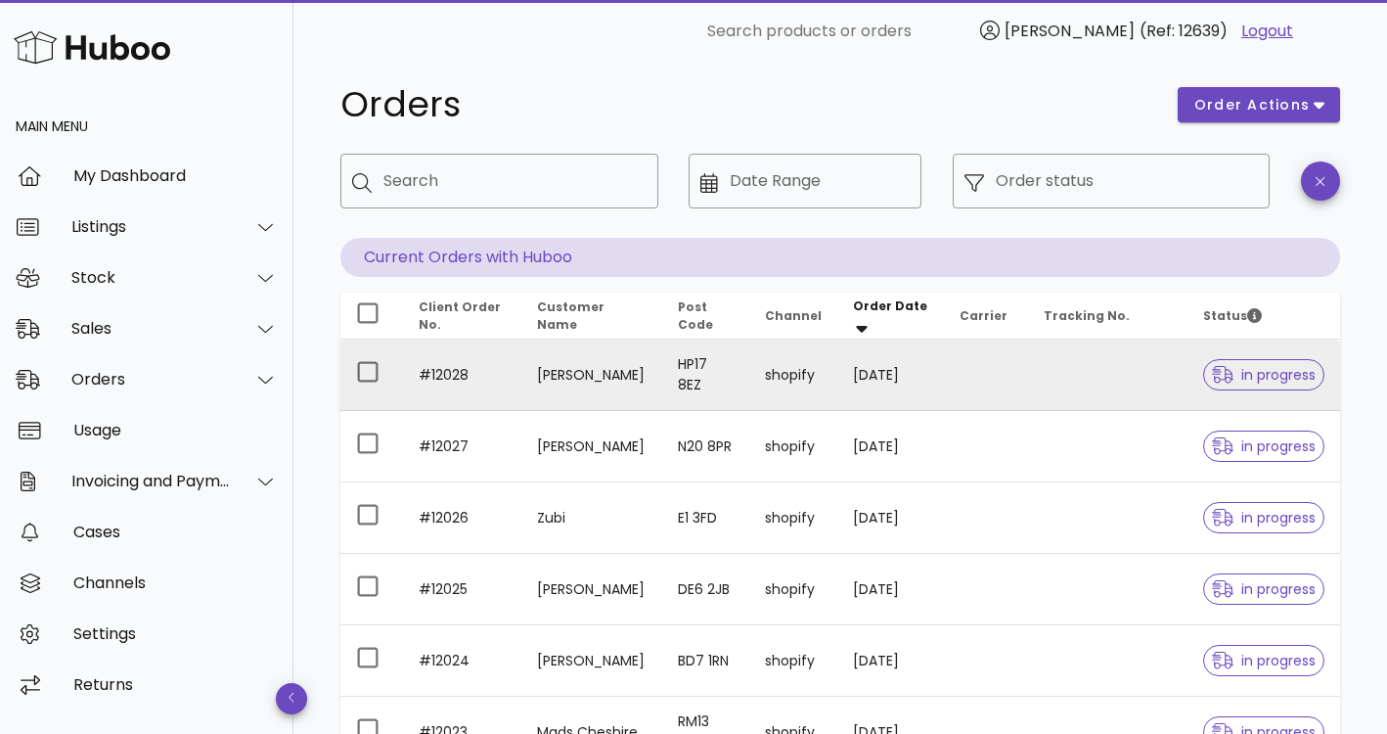
click at [964, 341] on td at bounding box center [986, 375] width 84 height 71
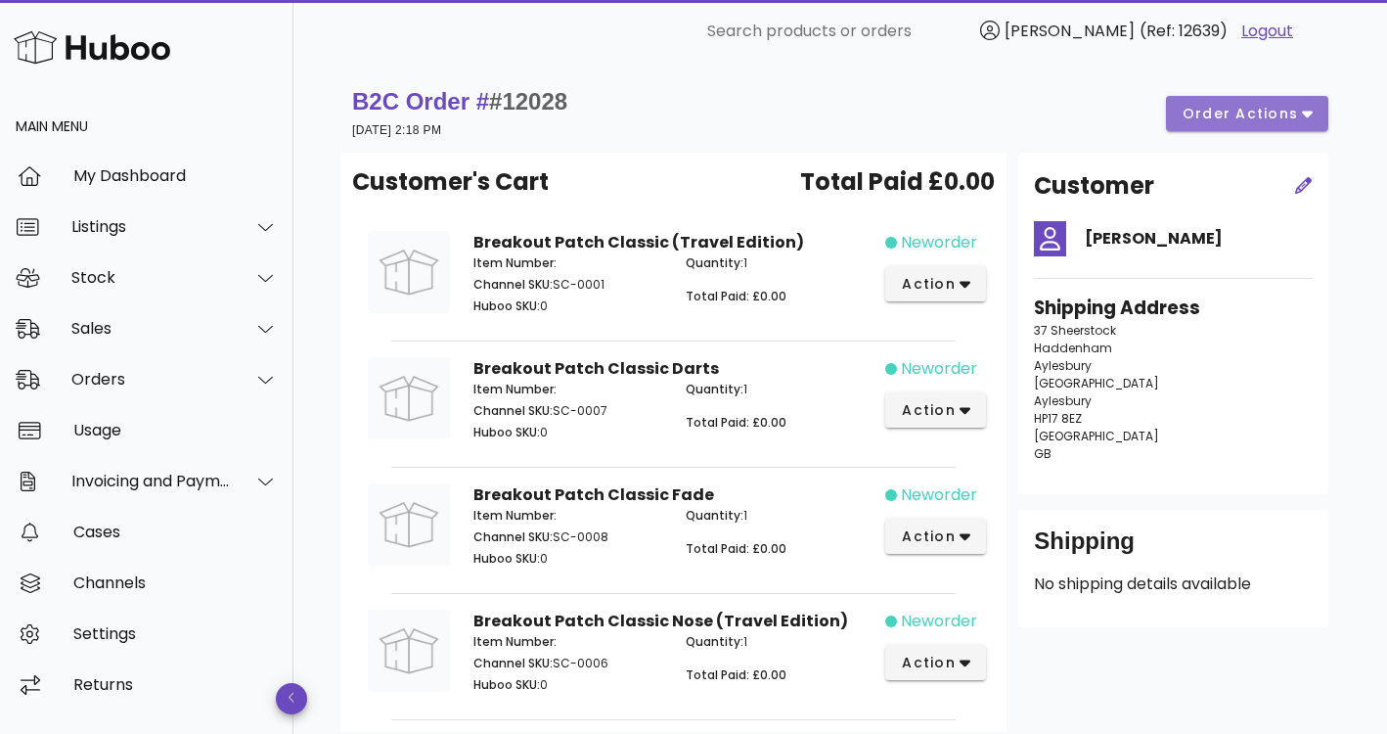
click at [1235, 119] on span "order actions" at bounding box center [1240, 114] width 117 height 21
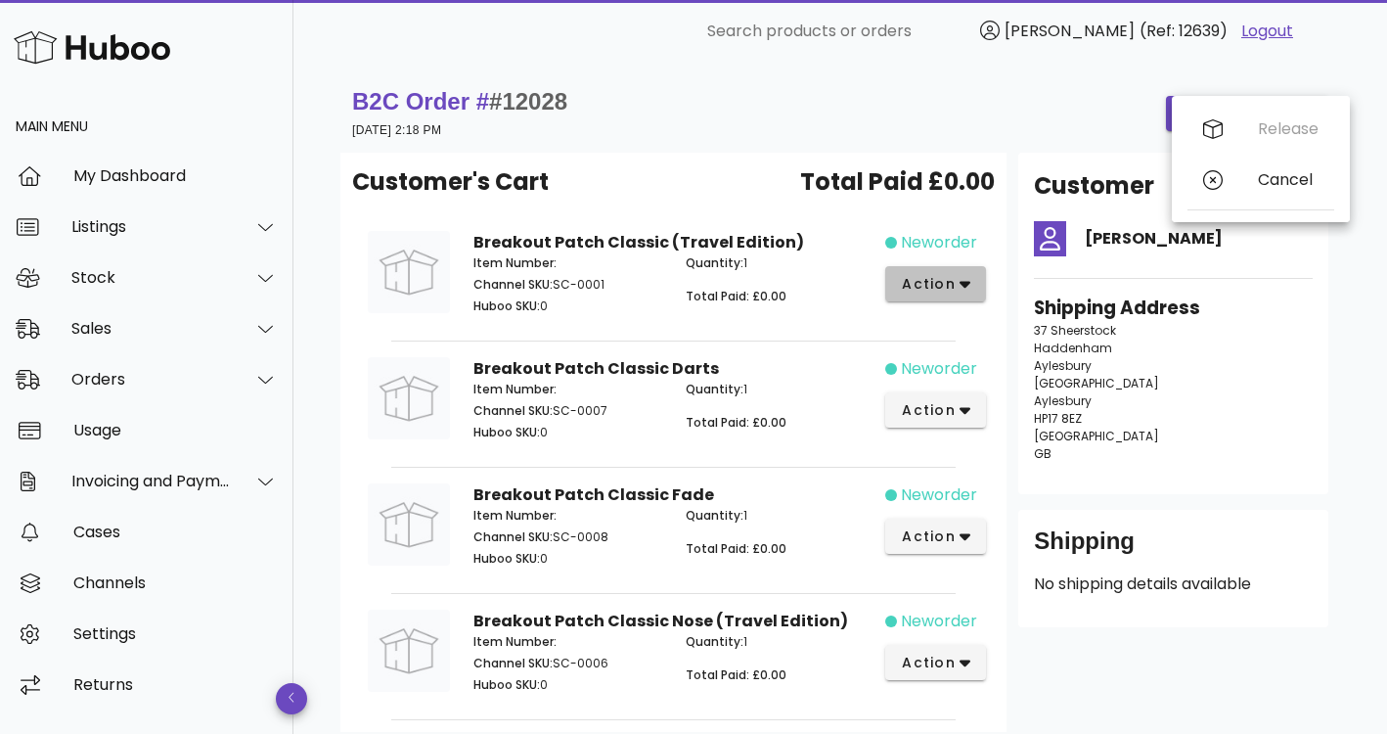
click at [907, 279] on span "action" at bounding box center [928, 284] width 55 height 21
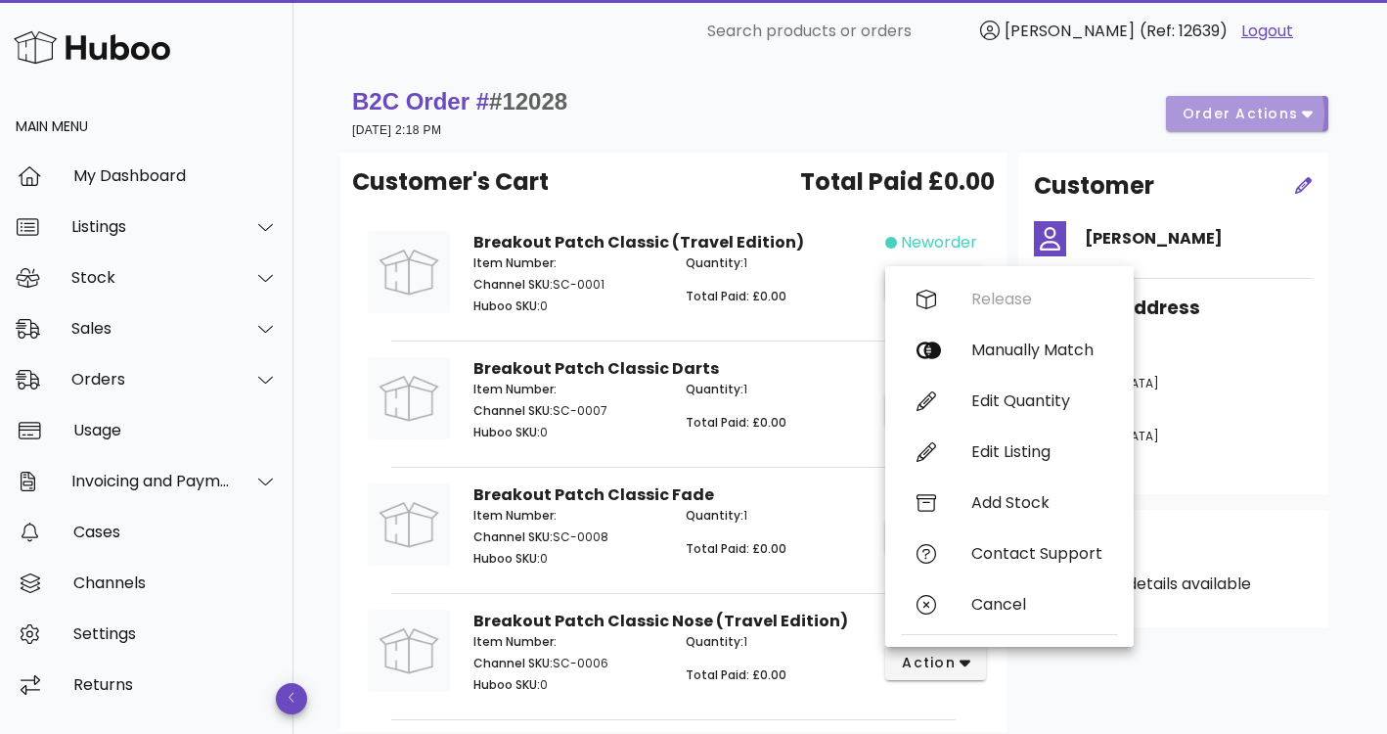
click at [1248, 121] on span "order actions" at bounding box center [1240, 114] width 117 height 21
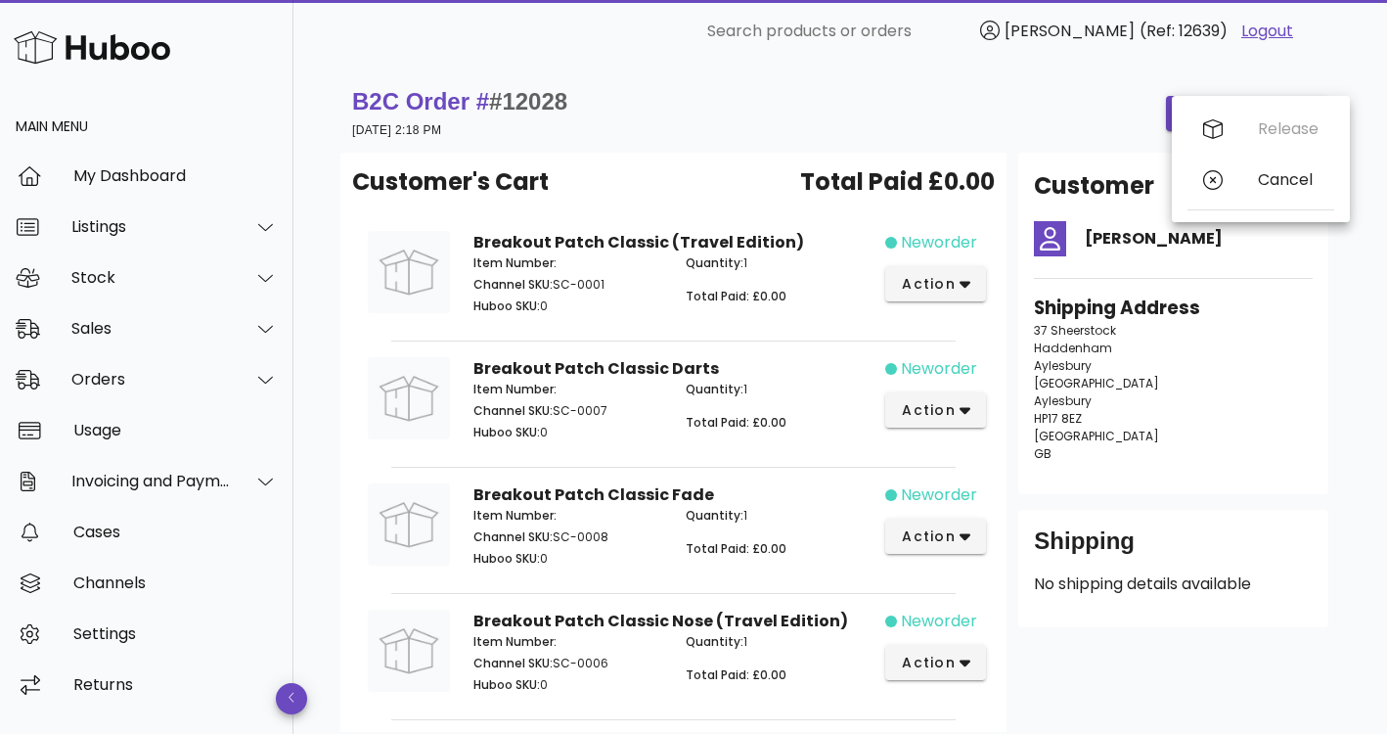
click at [937, 137] on div "B2C Order # #12028 03 September 2025 at 2:18 PM order actions" at bounding box center [840, 113] width 976 height 55
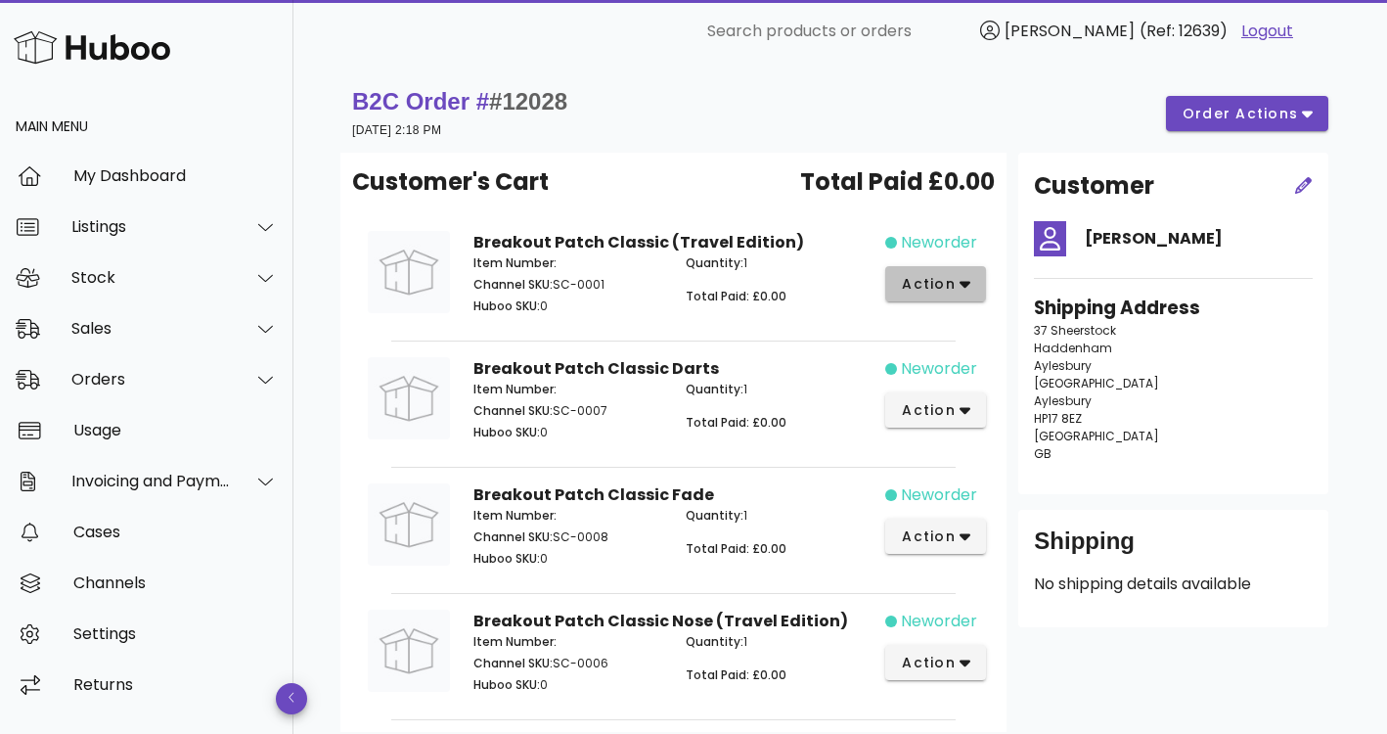
click at [925, 279] on span "action" at bounding box center [928, 284] width 55 height 21
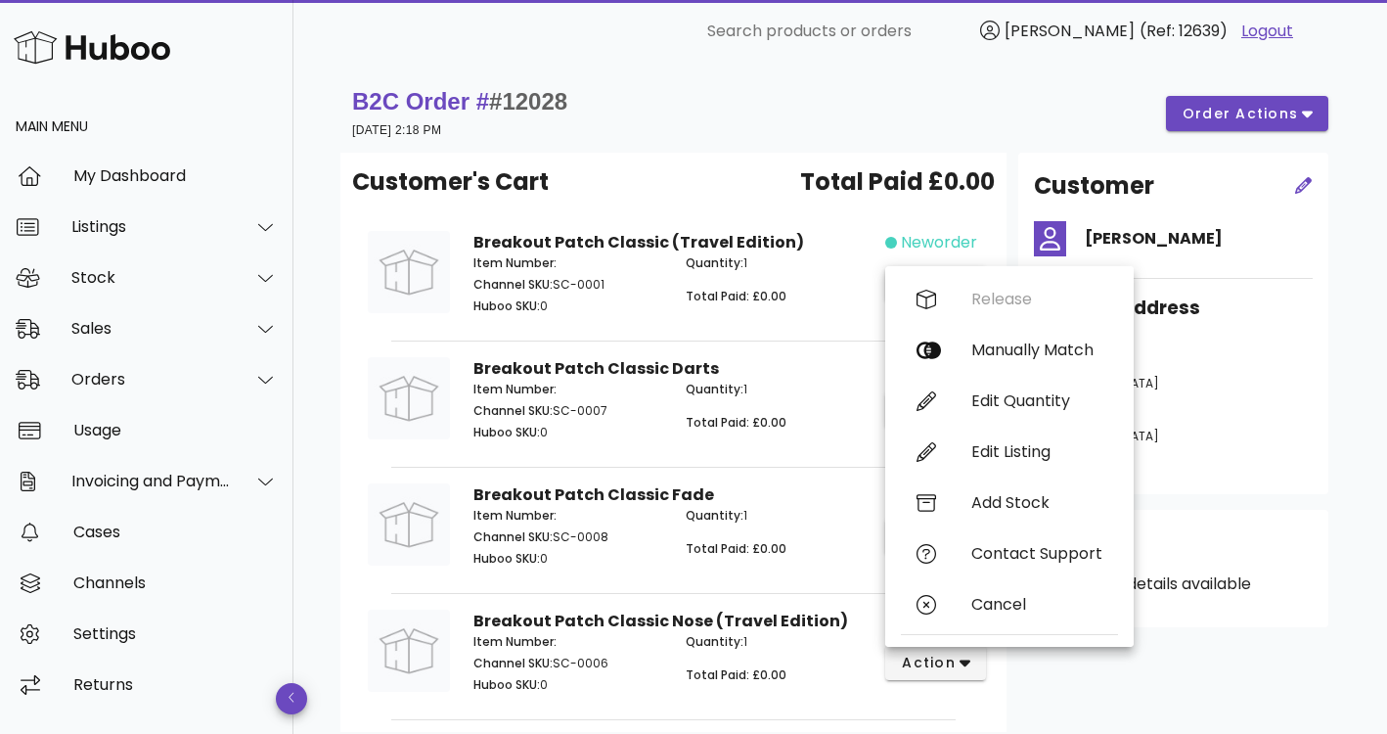
click at [747, 328] on div "Quantity: 1 Total Paid: £0.00" at bounding box center [779, 288] width 211 height 90
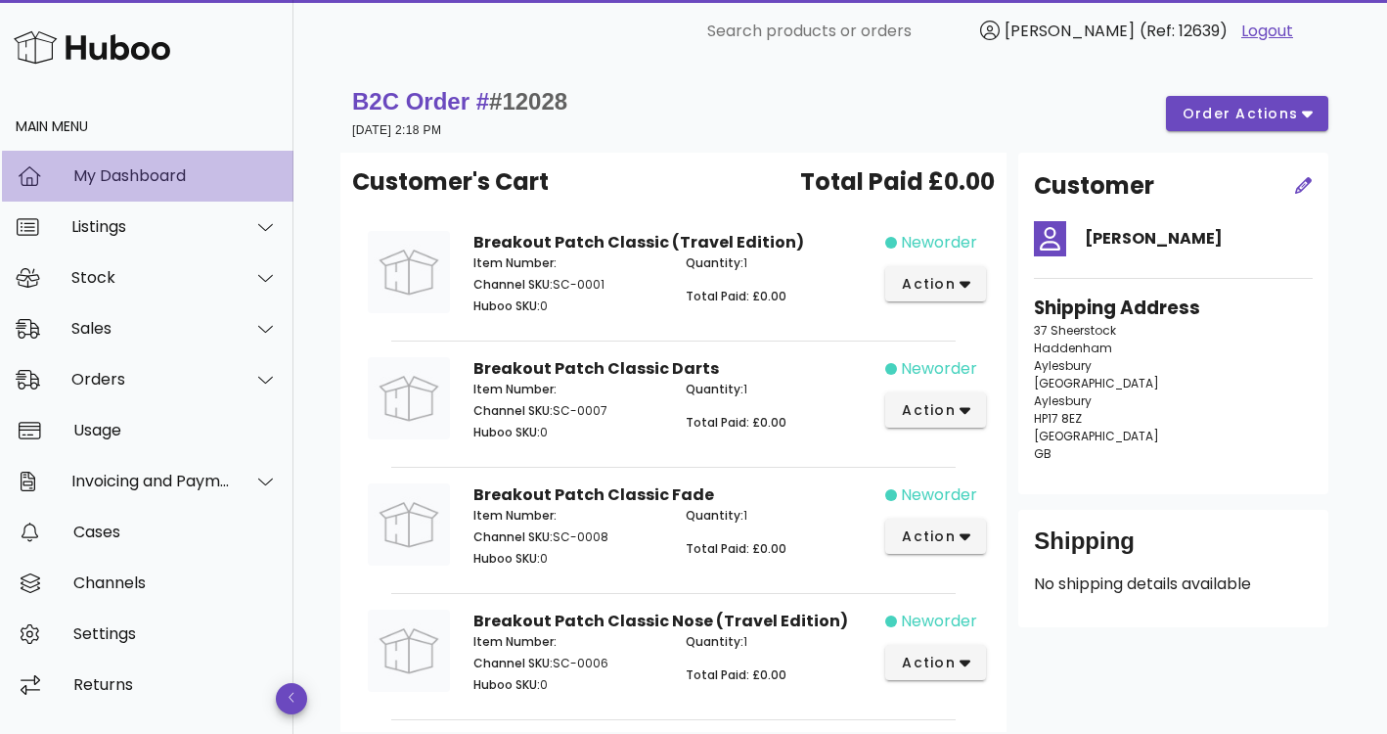
click at [192, 182] on div "My Dashboard" at bounding box center [175, 175] width 204 height 19
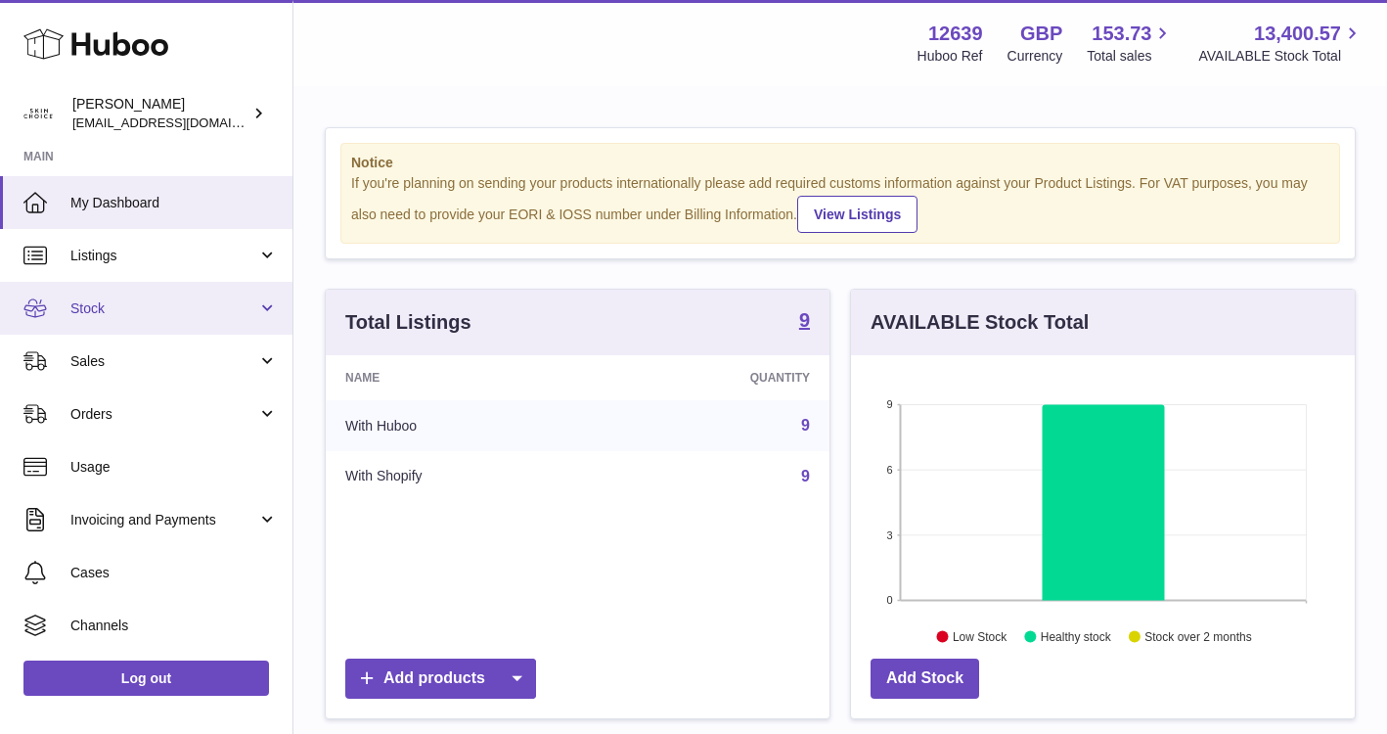
scroll to position [305, 504]
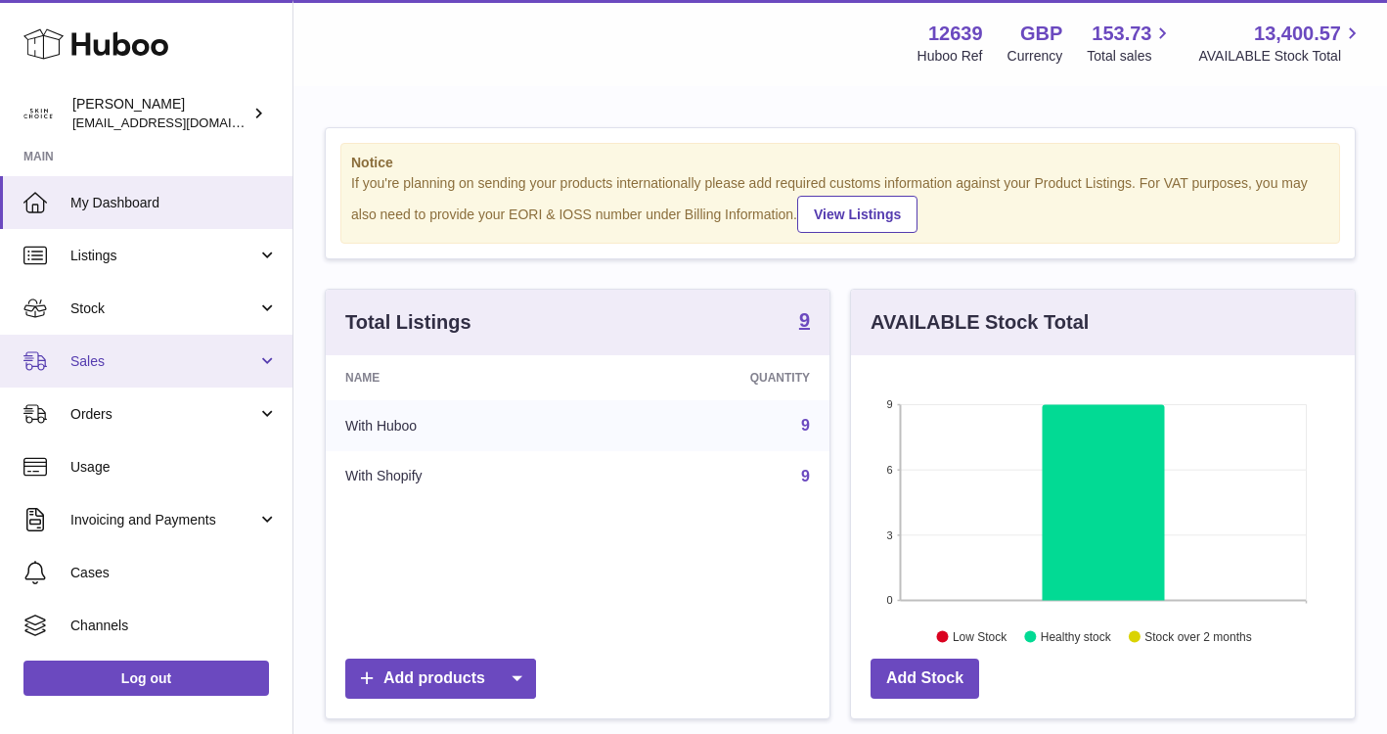
click at [151, 372] on link "Sales" at bounding box center [146, 361] width 293 height 53
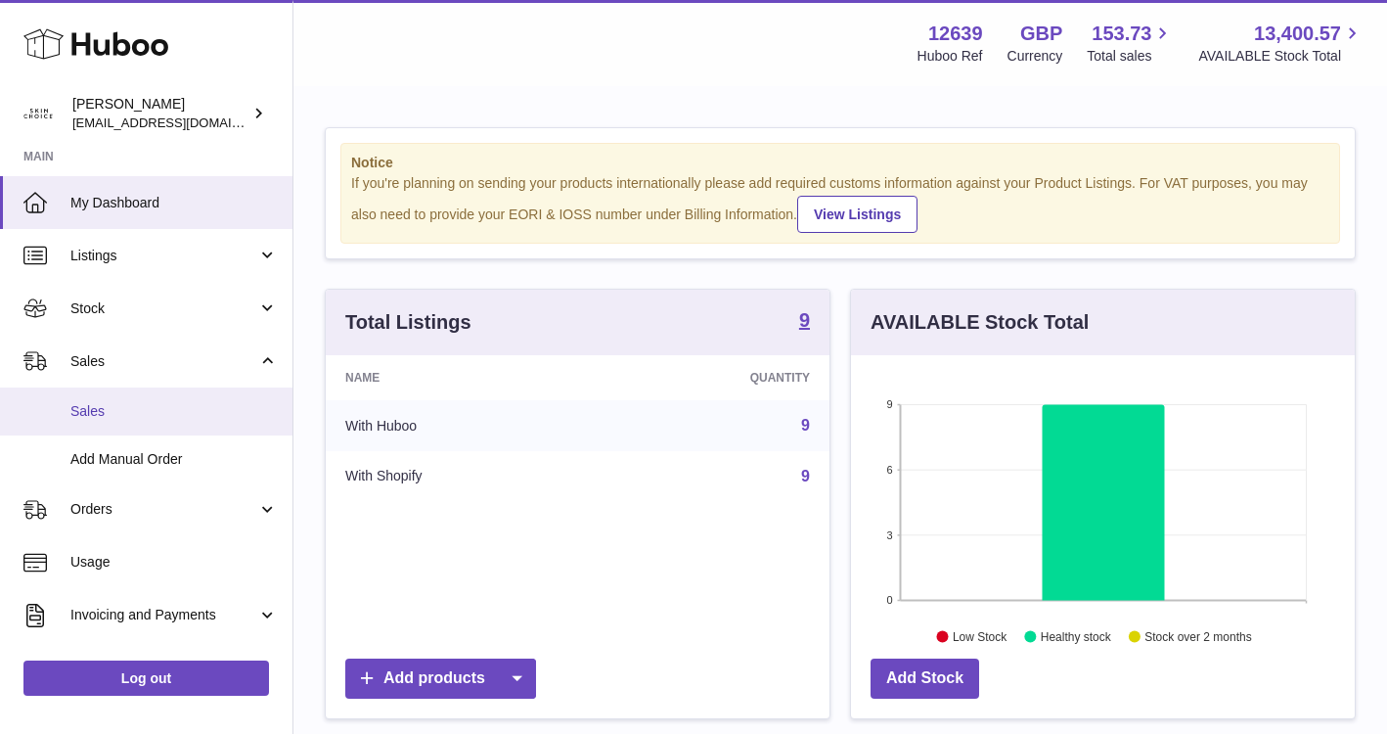
click at [147, 404] on span "Sales" at bounding box center [173, 411] width 207 height 19
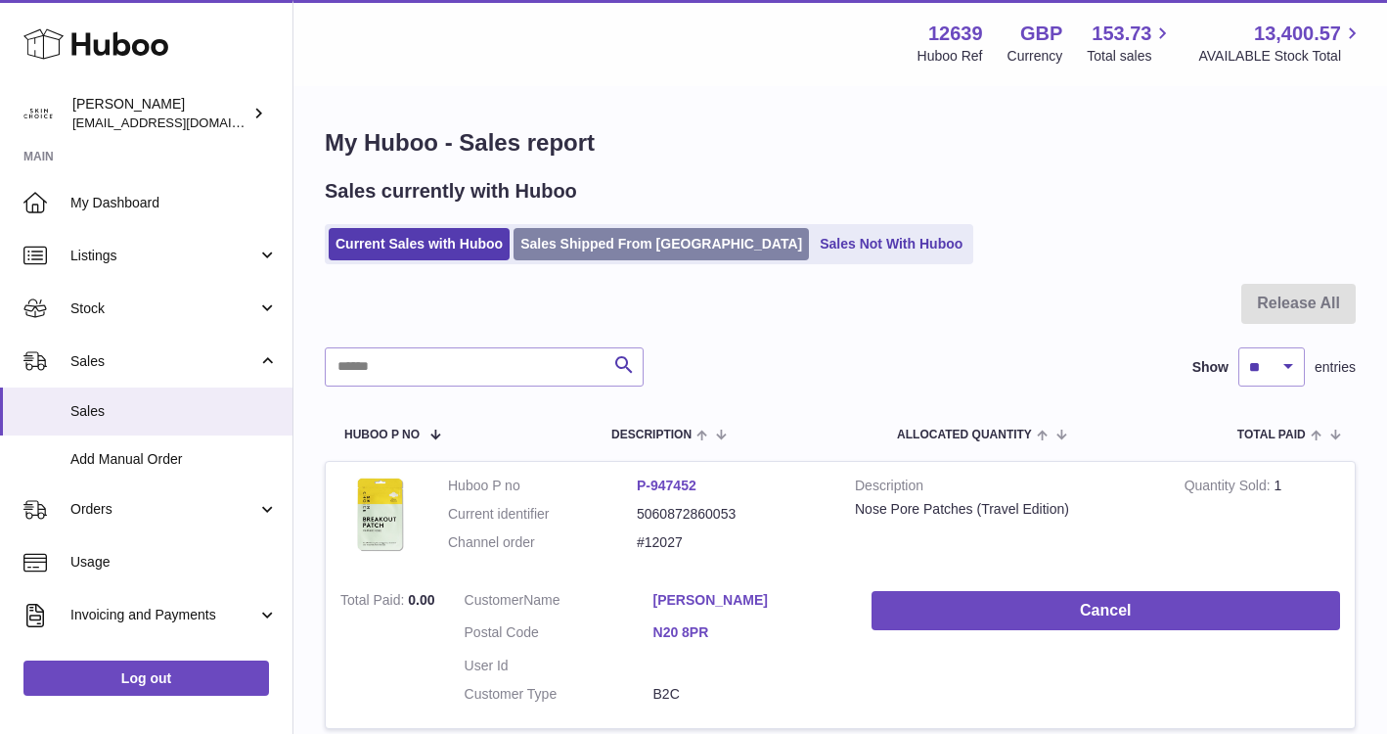
click at [572, 238] on link "Sales Shipped From [GEOGRAPHIC_DATA]" at bounding box center [661, 244] width 295 height 32
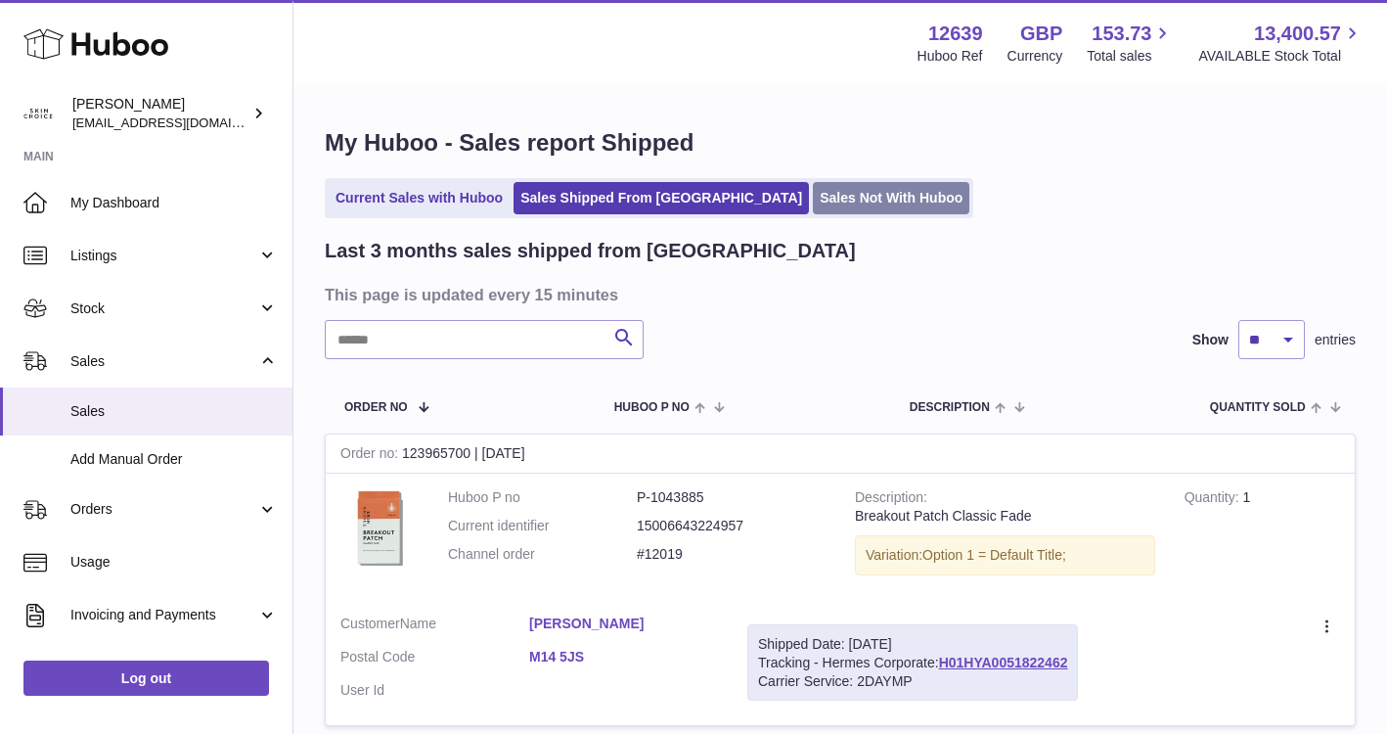
click at [813, 188] on link "Sales Not With Huboo" at bounding box center [891, 198] width 157 height 32
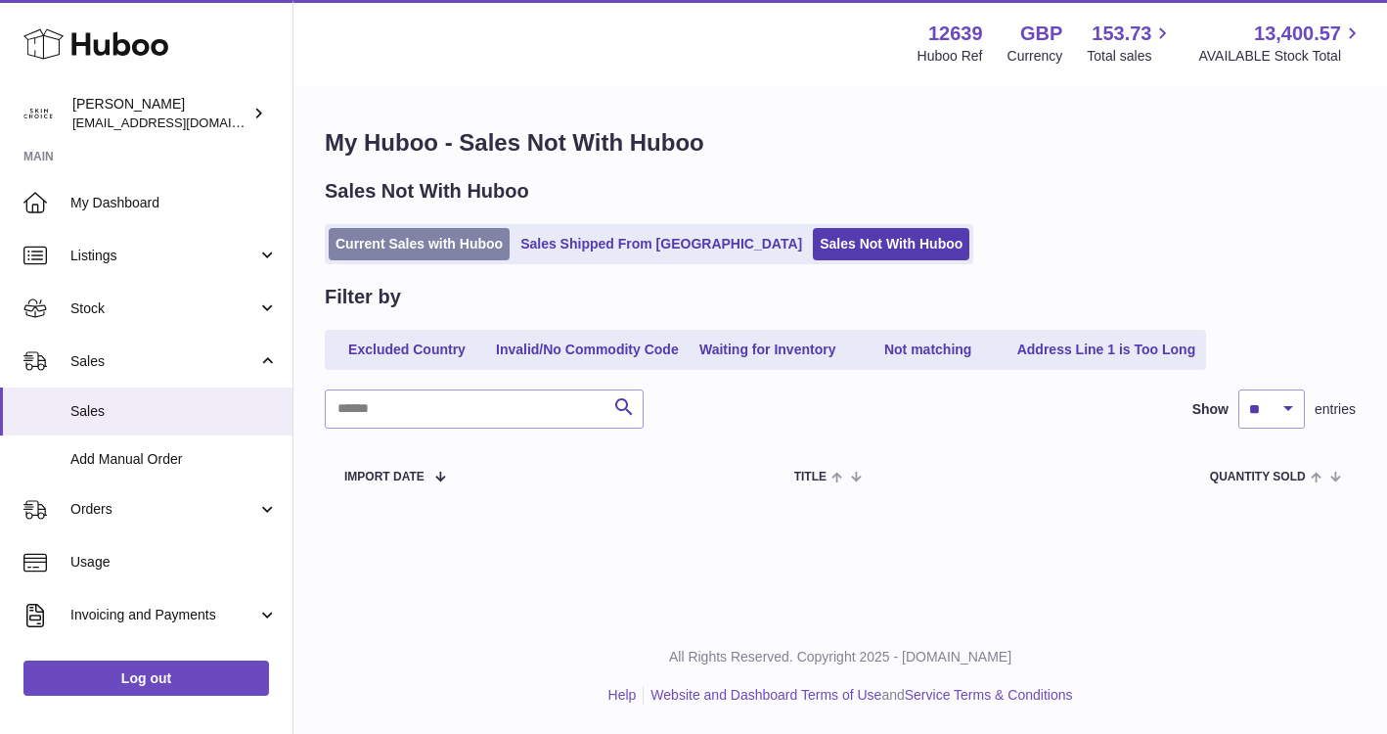
click at [422, 251] on link "Current Sales with Huboo" at bounding box center [419, 244] width 181 height 32
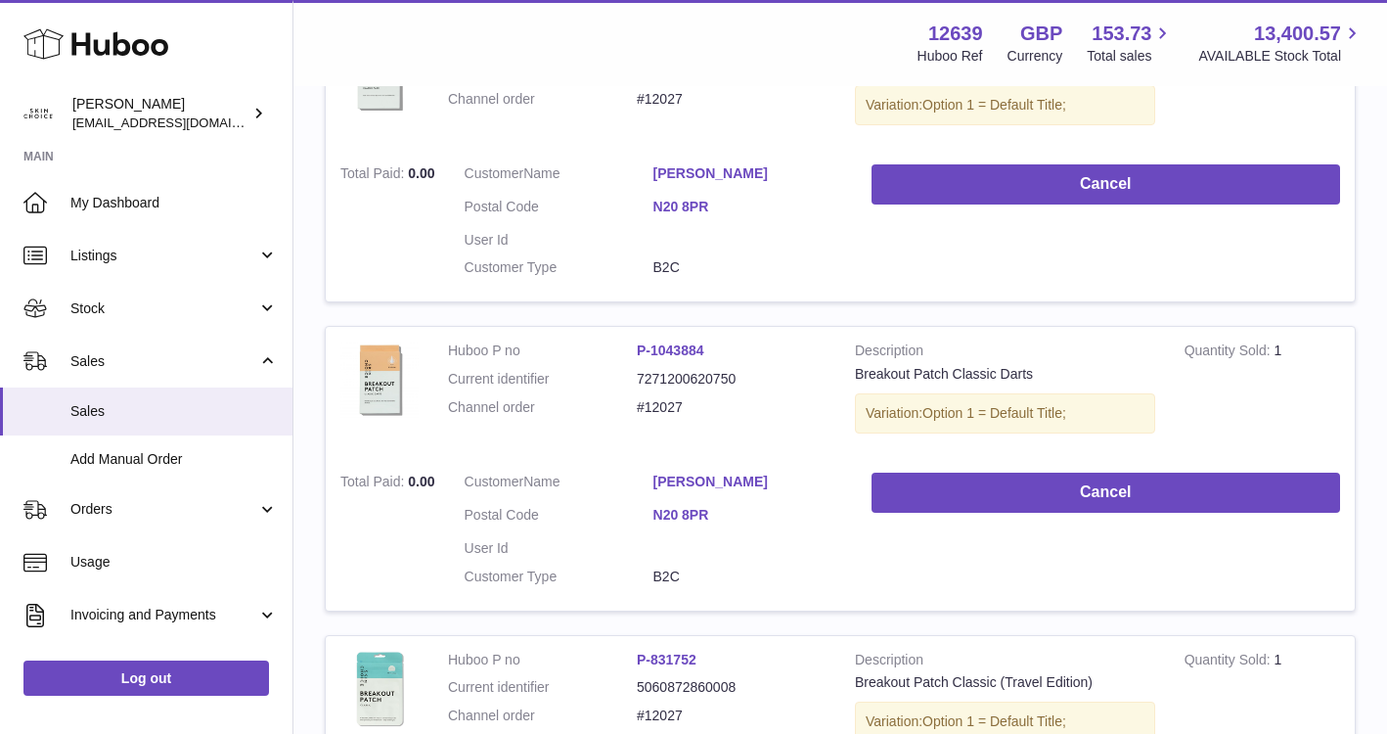
scroll to position [766, 0]
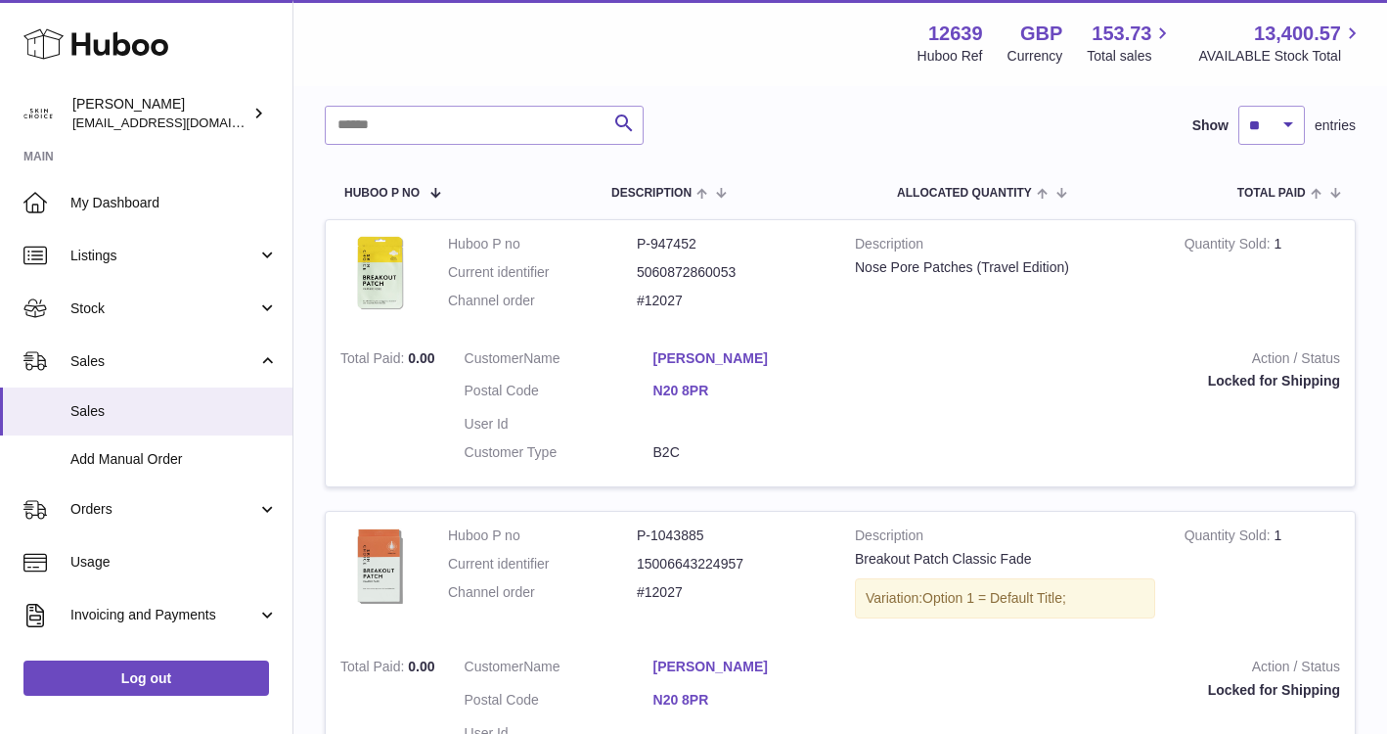
scroll to position [246, 0]
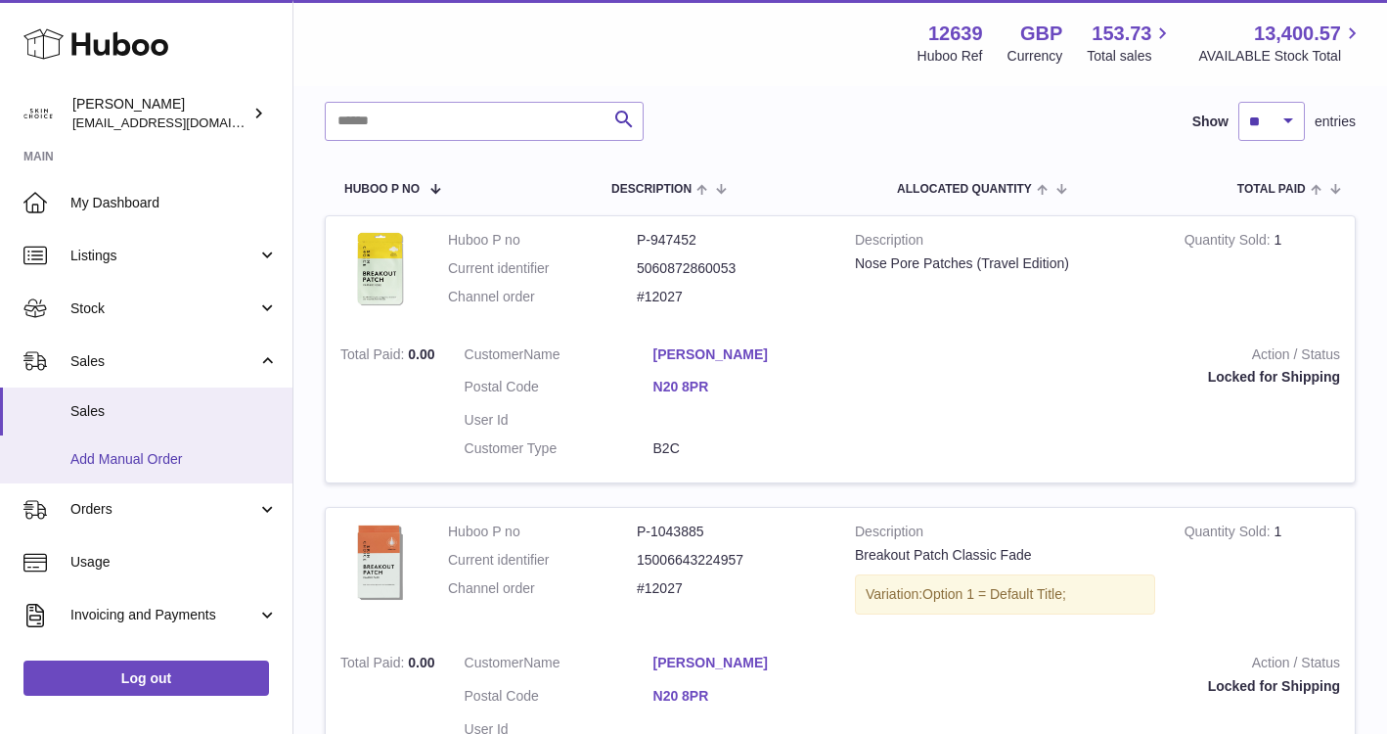
click at [180, 467] on span "Add Manual Order" at bounding box center [173, 459] width 207 height 19
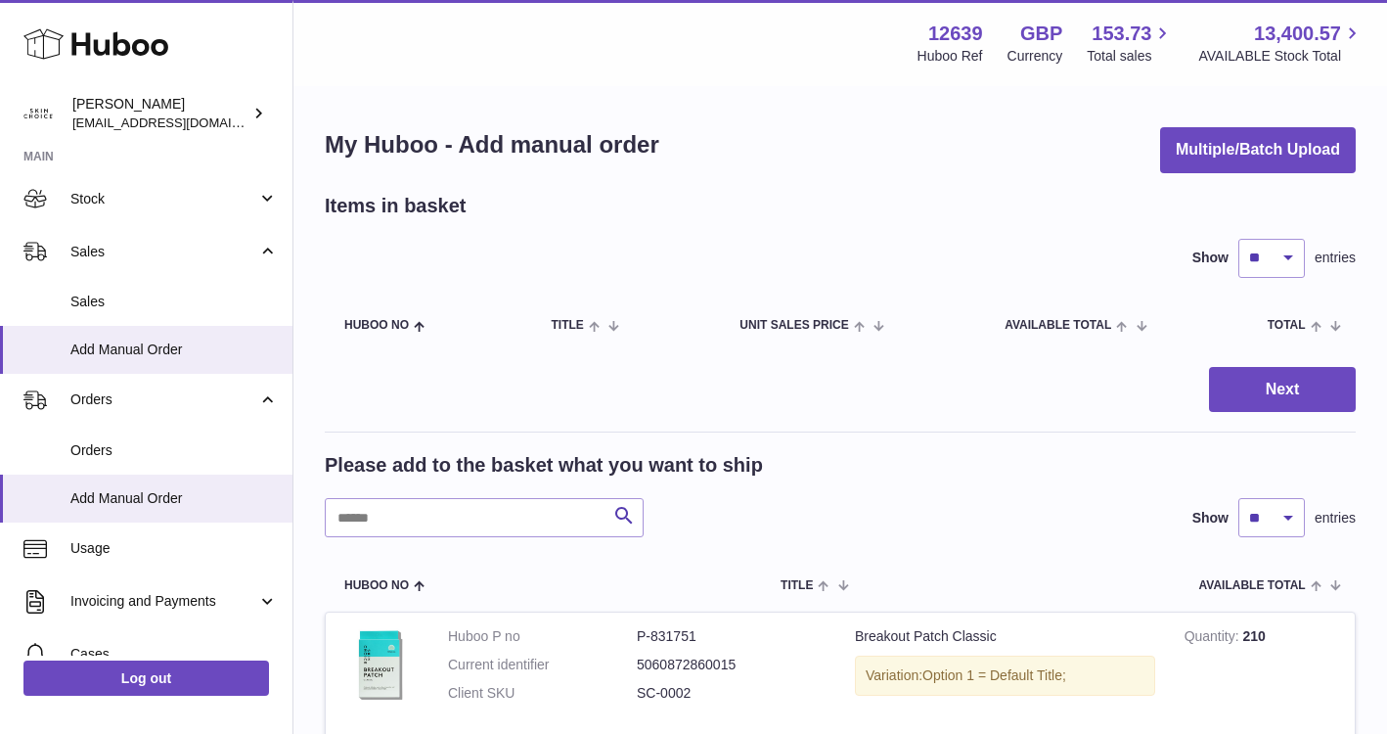
scroll to position [119, 0]
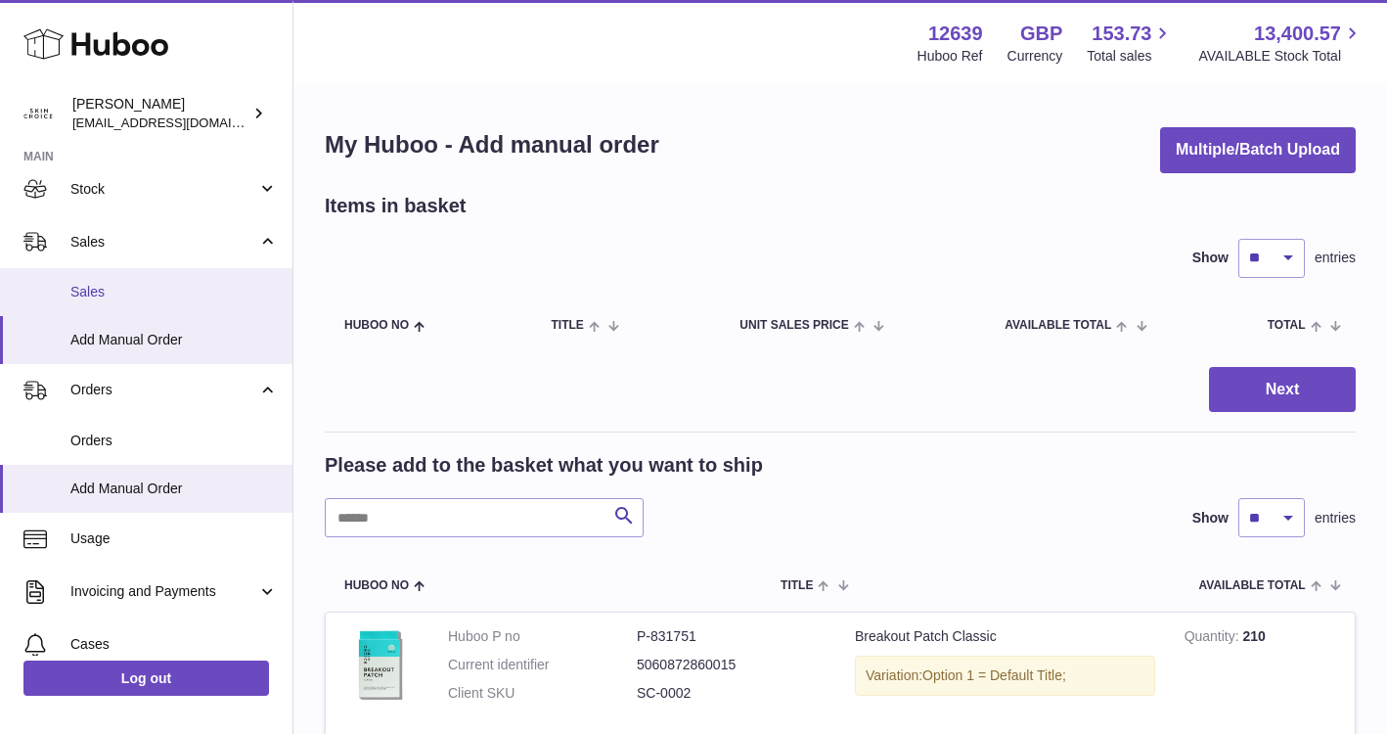
click at [152, 294] on span "Sales" at bounding box center [173, 292] width 207 height 19
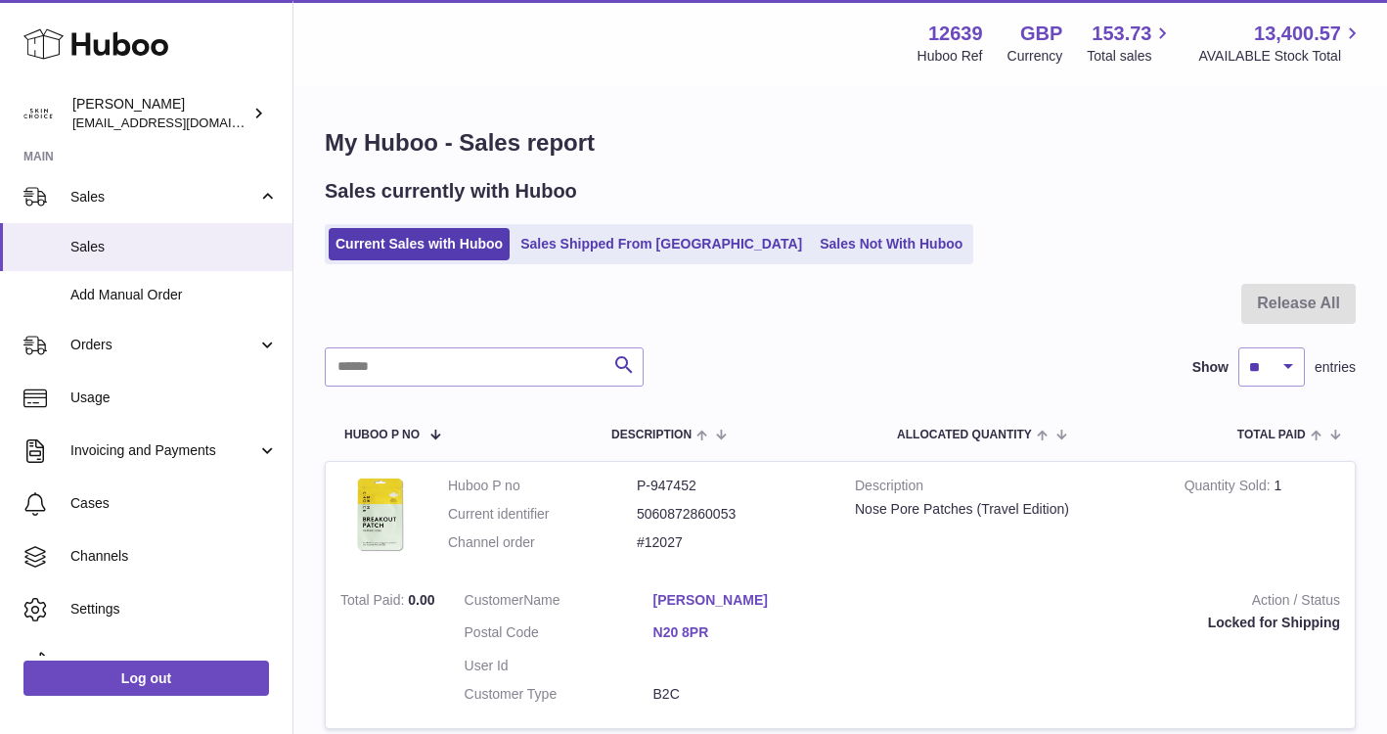
scroll to position [198, 0]
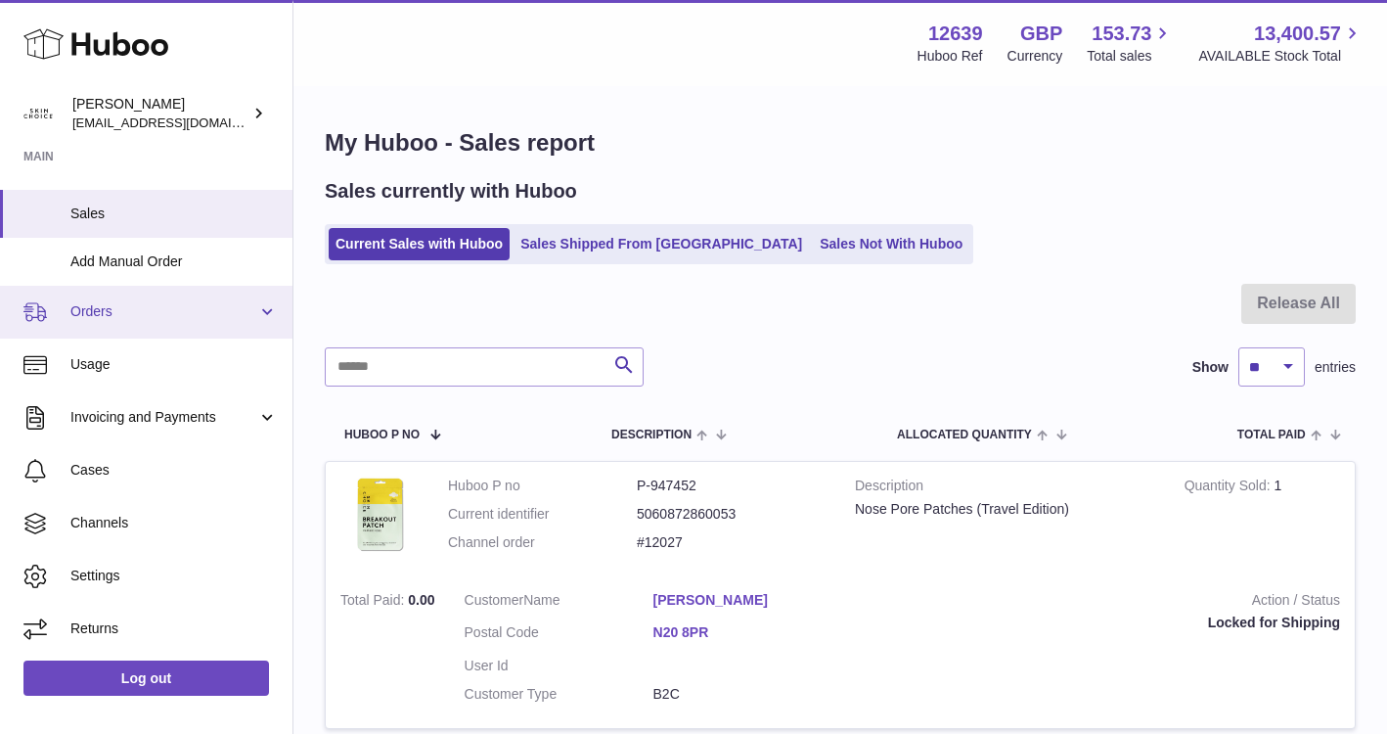
click at [154, 304] on span "Orders" at bounding box center [163, 311] width 187 height 19
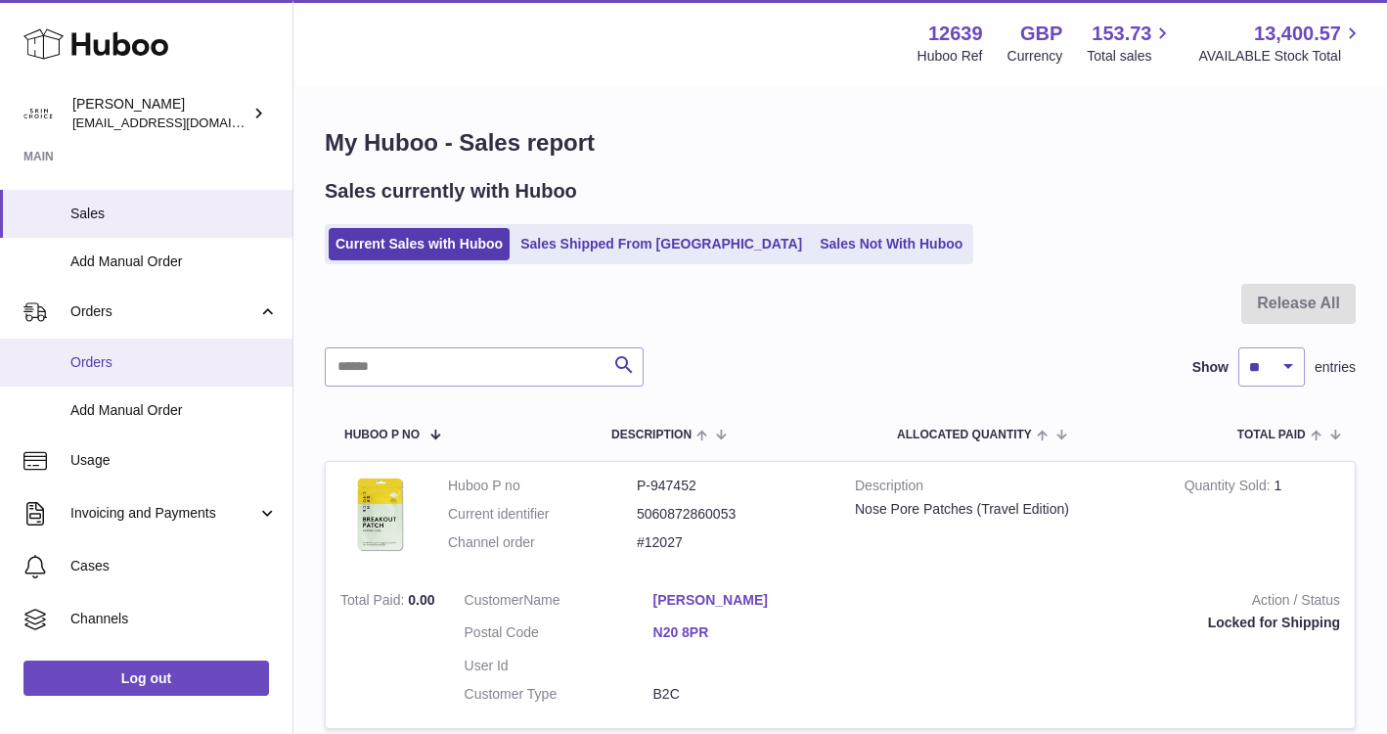
click at [154, 363] on span "Orders" at bounding box center [173, 362] width 207 height 19
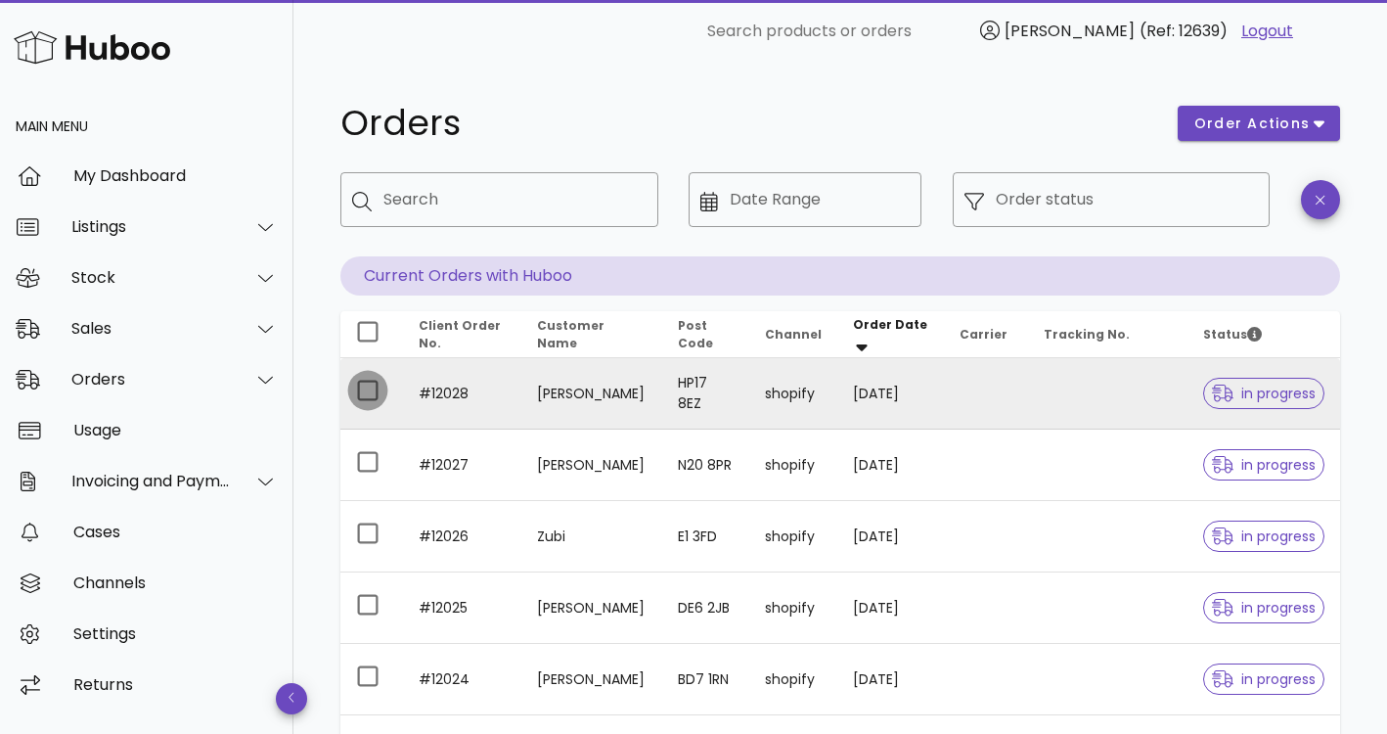
click at [359, 392] on div at bounding box center [367, 390] width 33 height 33
click at [1207, 115] on span "order actions" at bounding box center [1252, 123] width 117 height 21
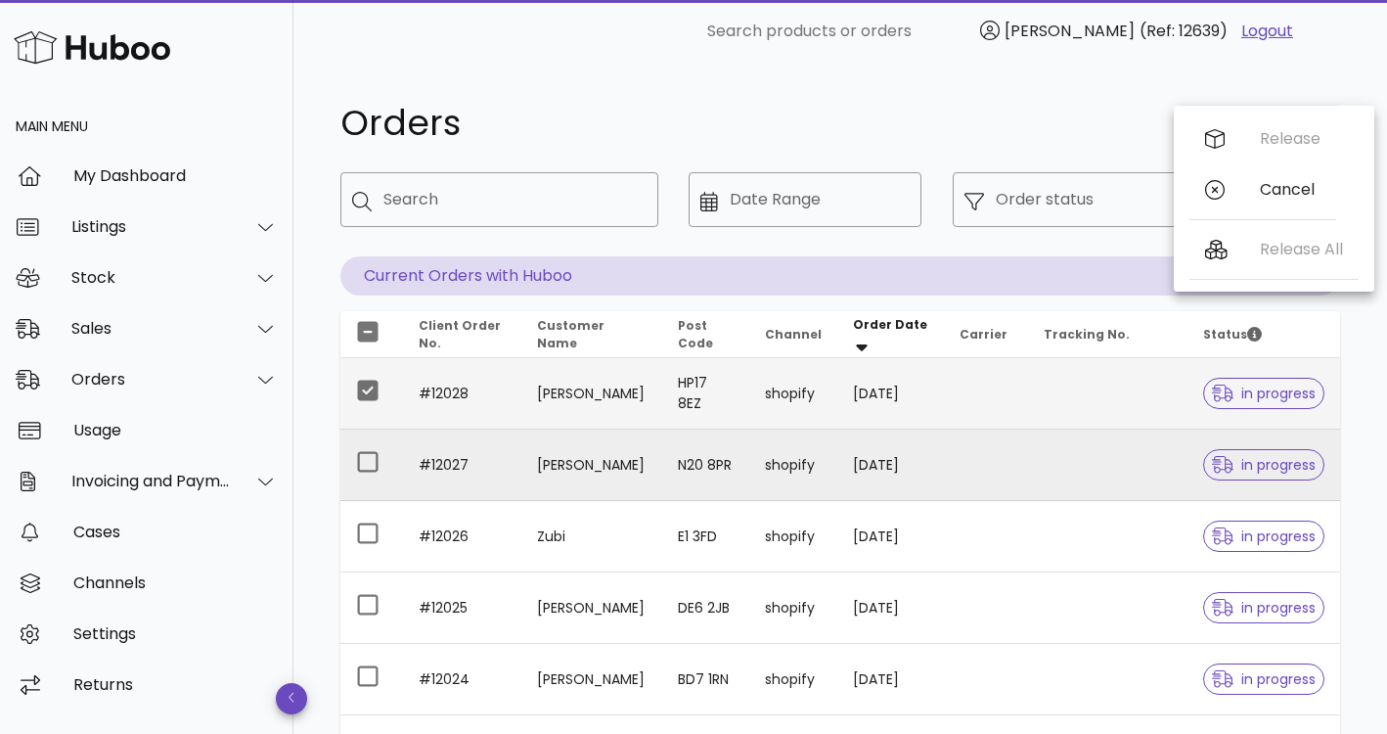
click at [735, 480] on td "N20 8PR" at bounding box center [705, 465] width 87 height 71
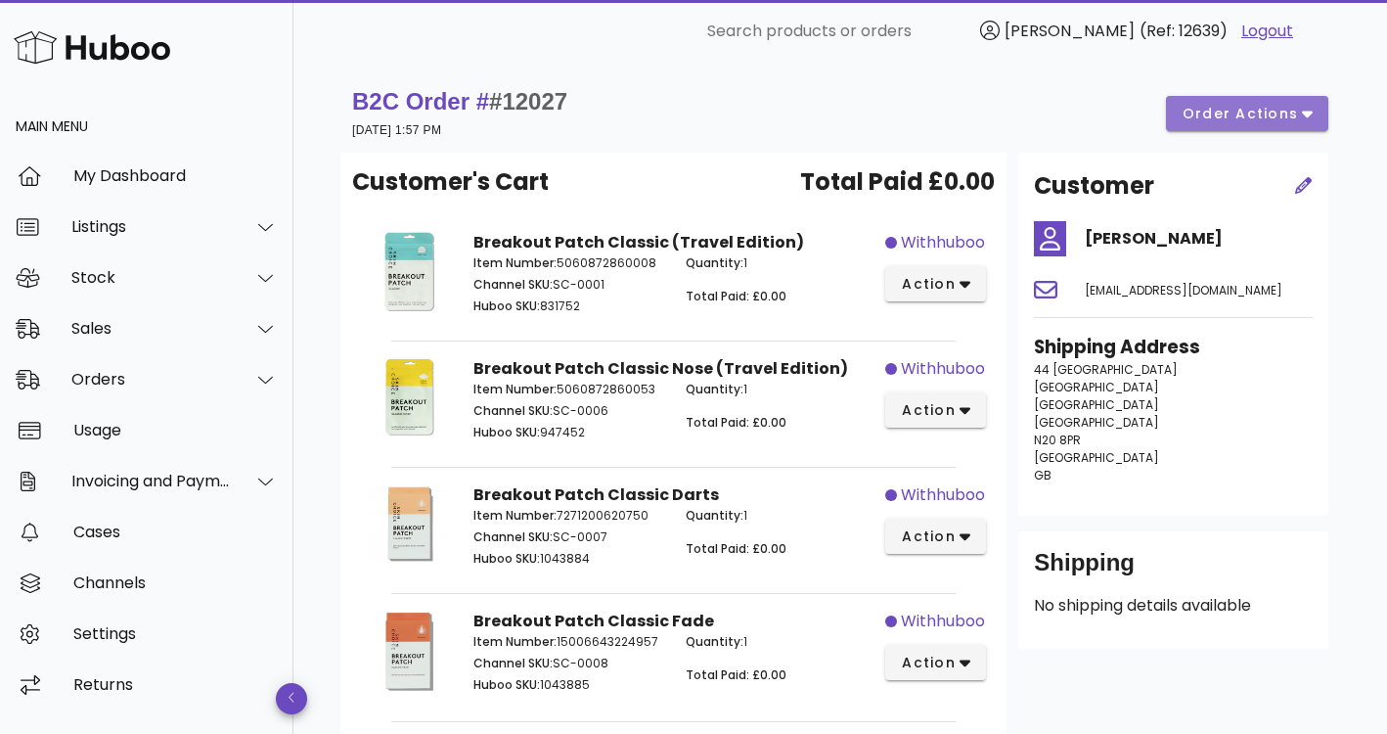
click at [1272, 127] on button "order actions" at bounding box center [1247, 113] width 162 height 35
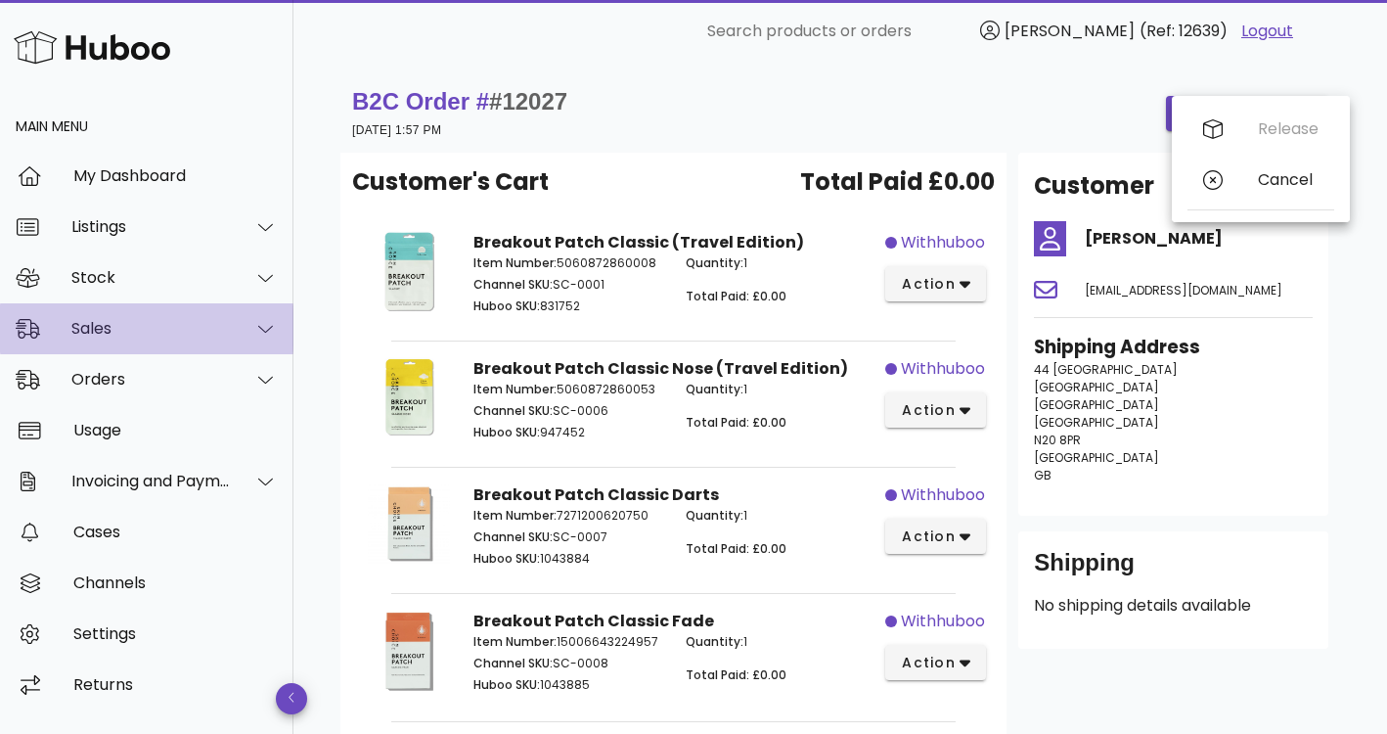
click at [239, 324] on div at bounding box center [254, 328] width 47 height 49
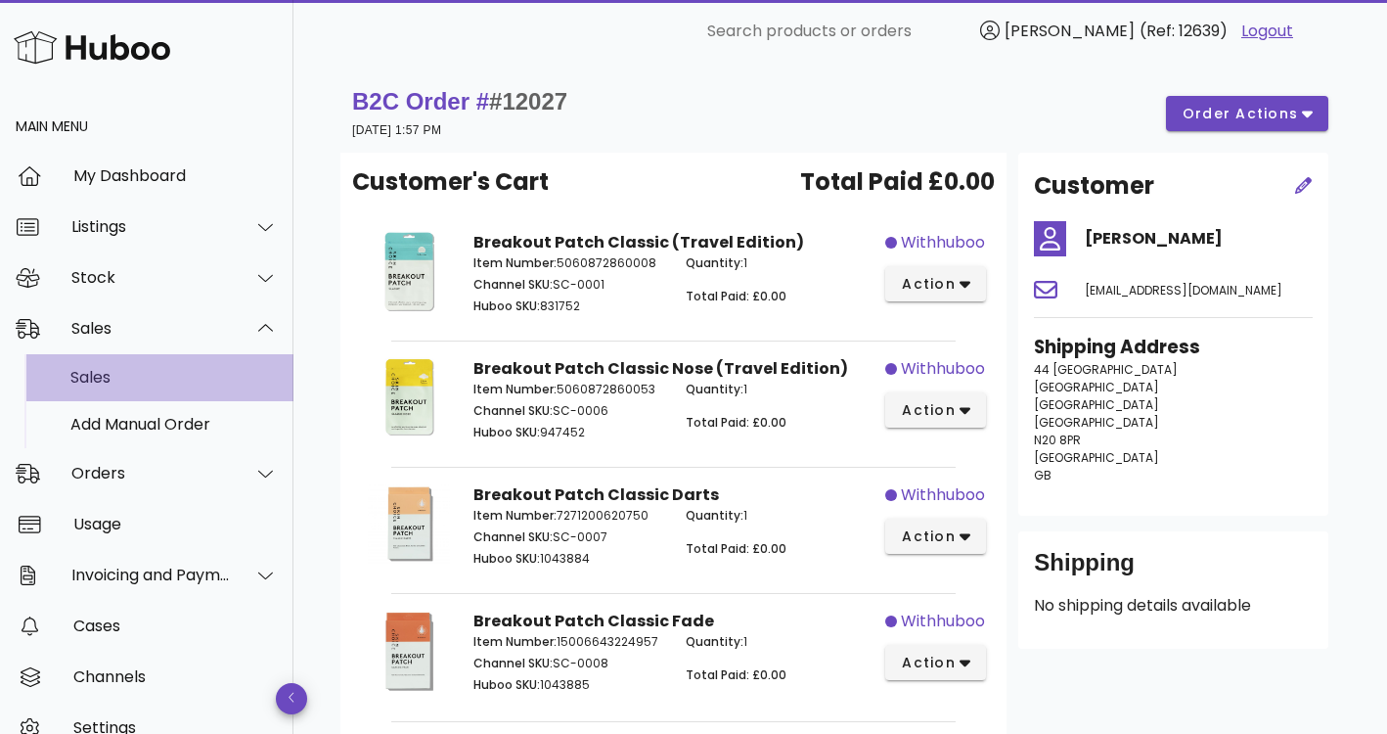
click at [225, 364] on div "Sales" at bounding box center [173, 377] width 207 height 42
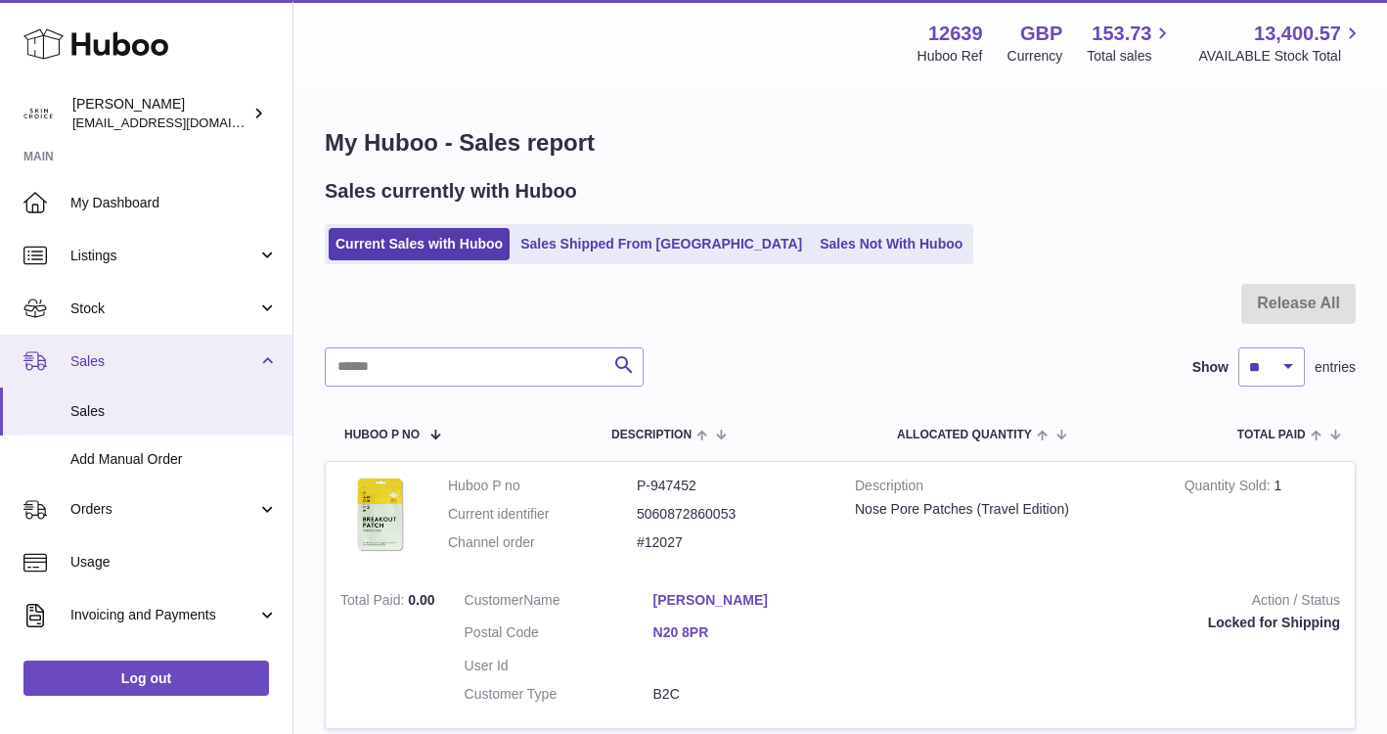
click at [204, 356] on span "Sales" at bounding box center [163, 361] width 187 height 19
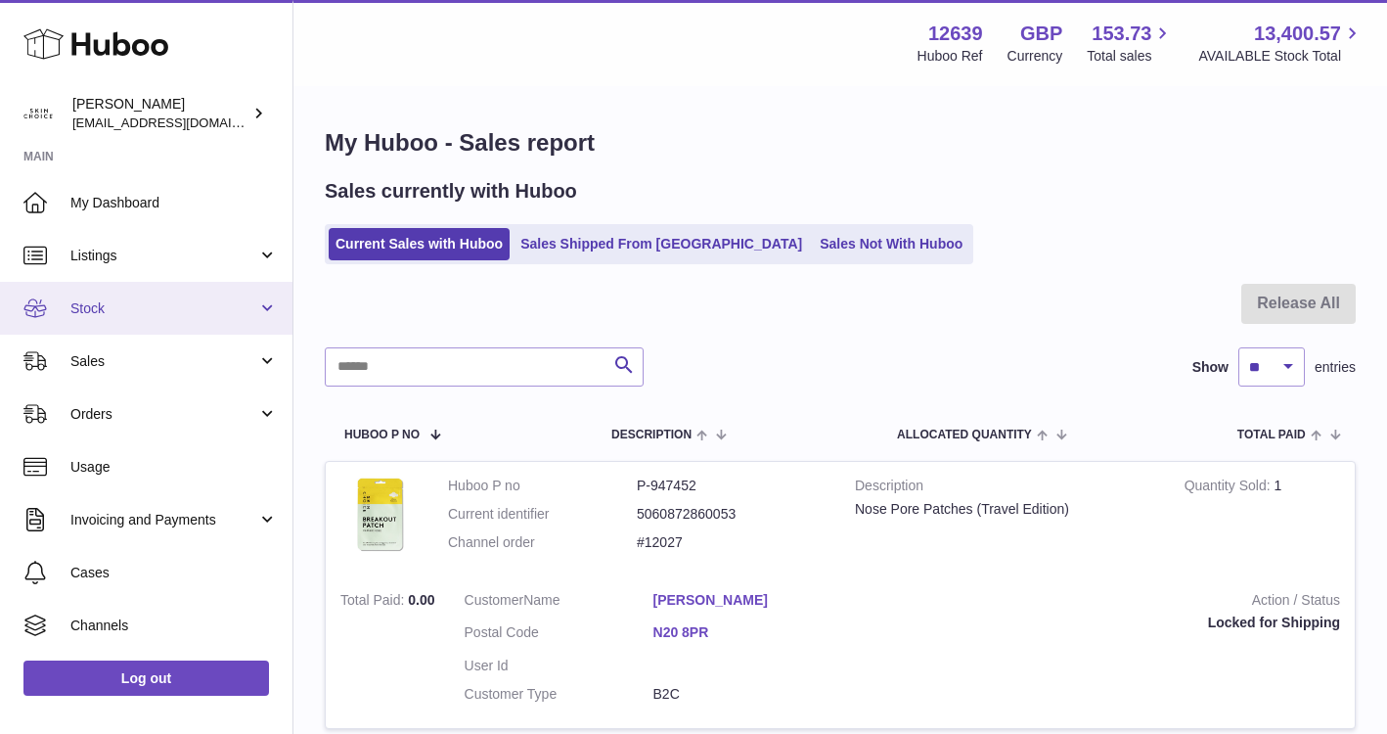
click at [213, 307] on span "Stock" at bounding box center [163, 308] width 187 height 19
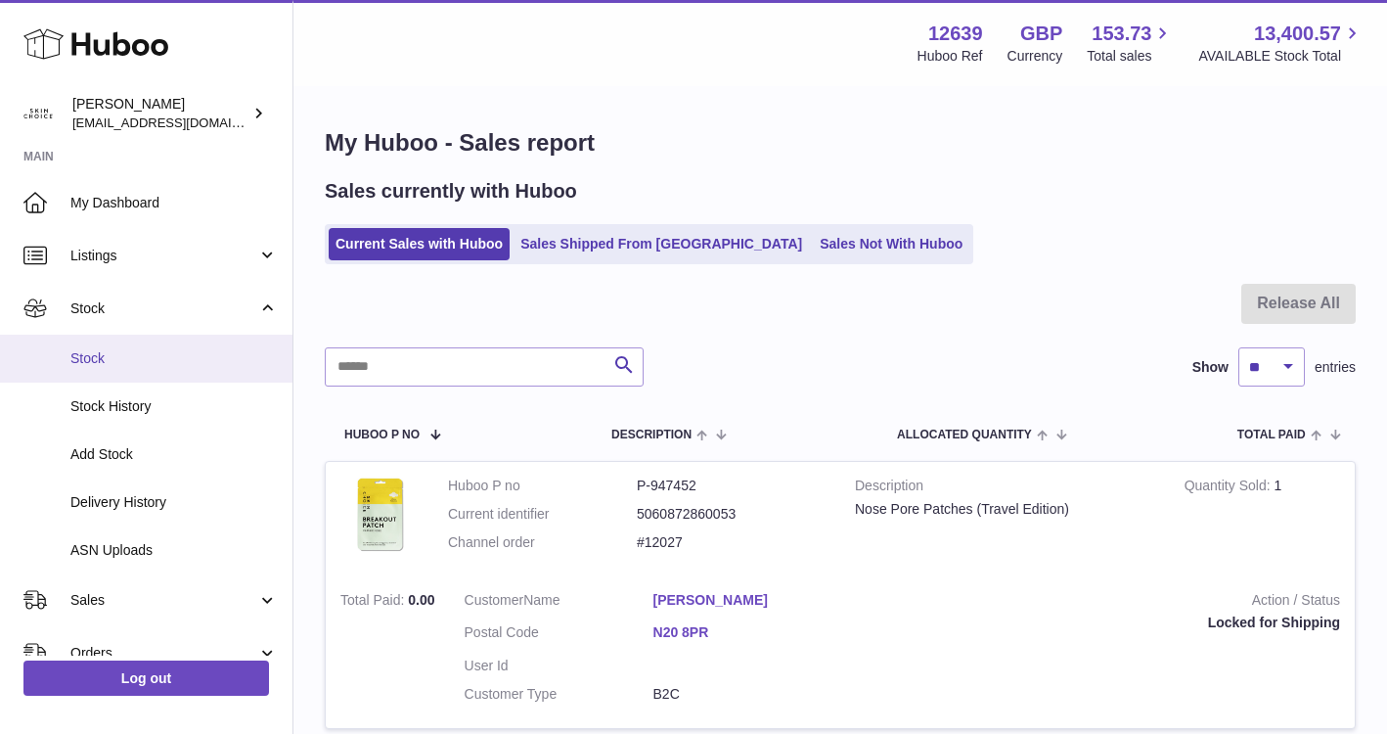
click at [212, 340] on link "Stock" at bounding box center [146, 359] width 293 height 48
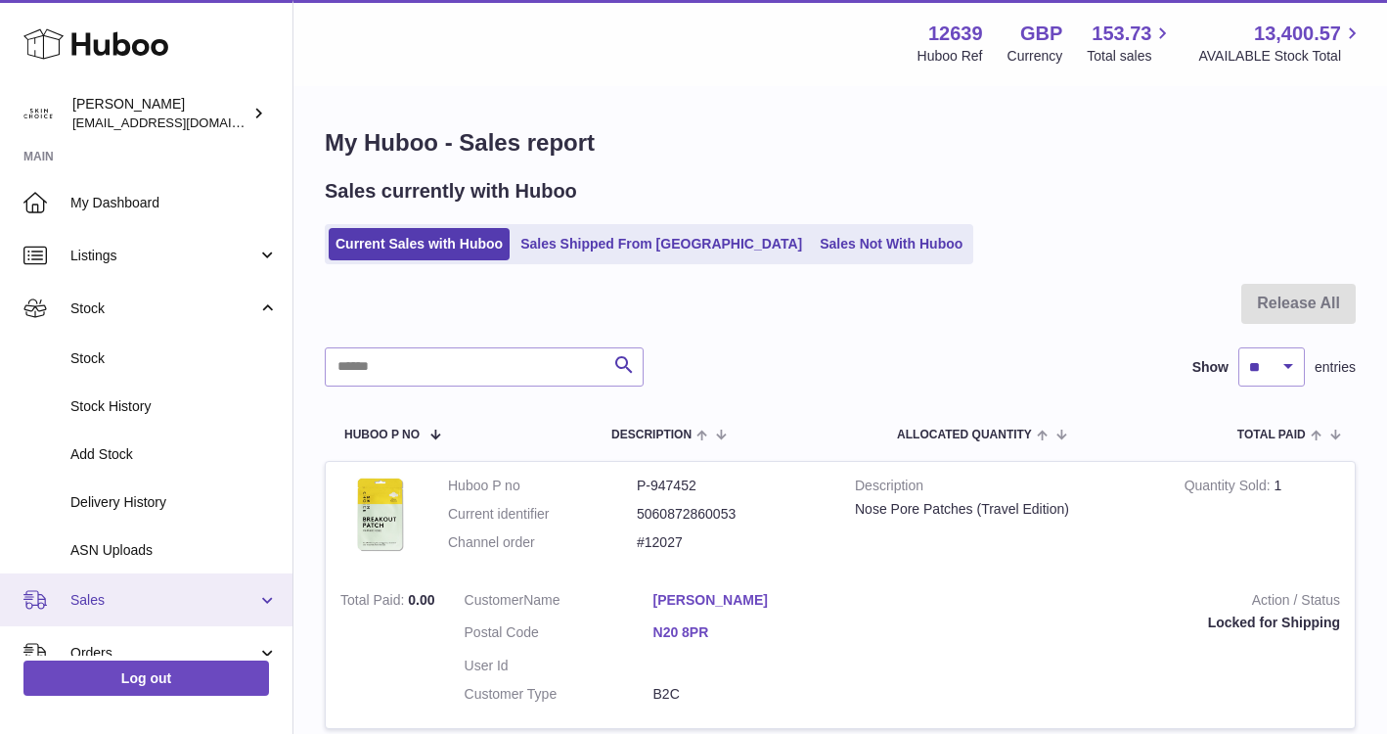
click at [197, 608] on span "Sales" at bounding box center [163, 600] width 187 height 19
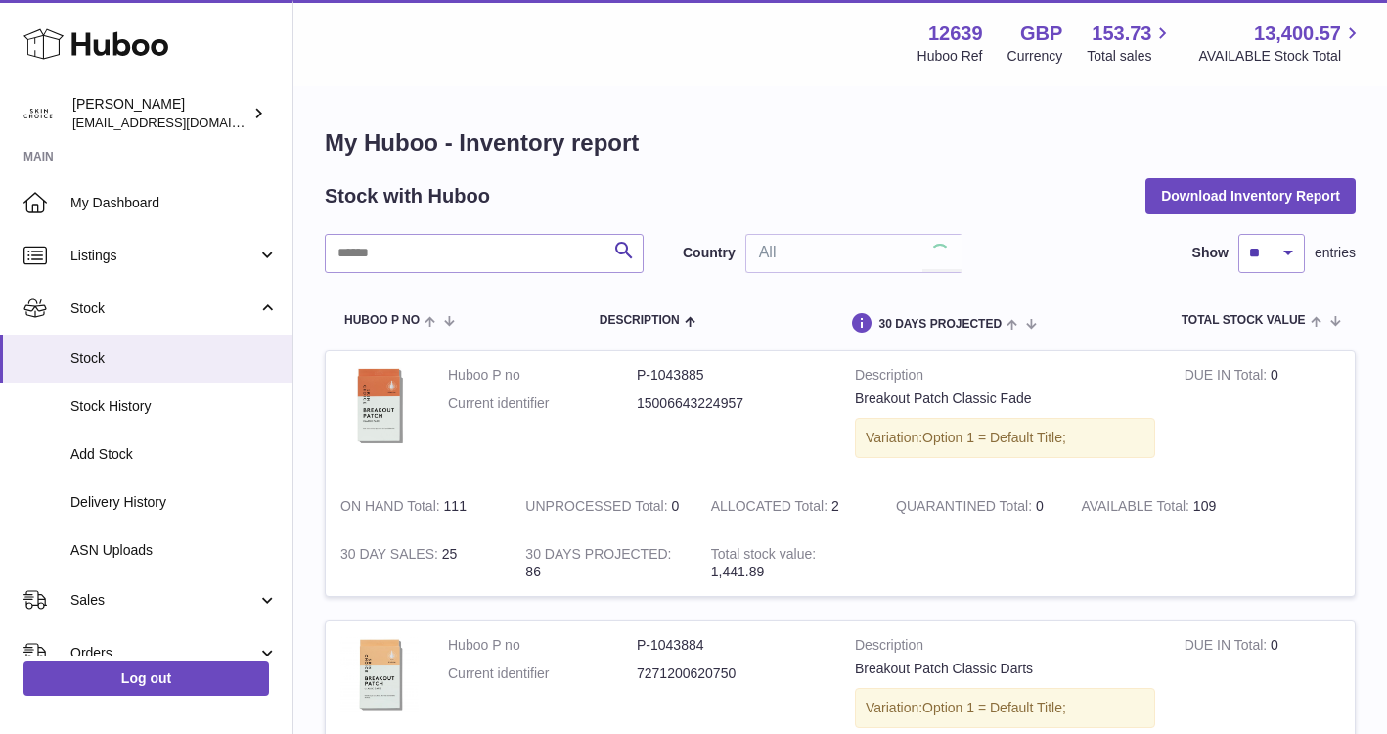
click at [171, 648] on ul "My Dashboard Listings Not with Huboo Listings with Huboo Bundles Stock Stock St…" at bounding box center [146, 586] width 293 height 820
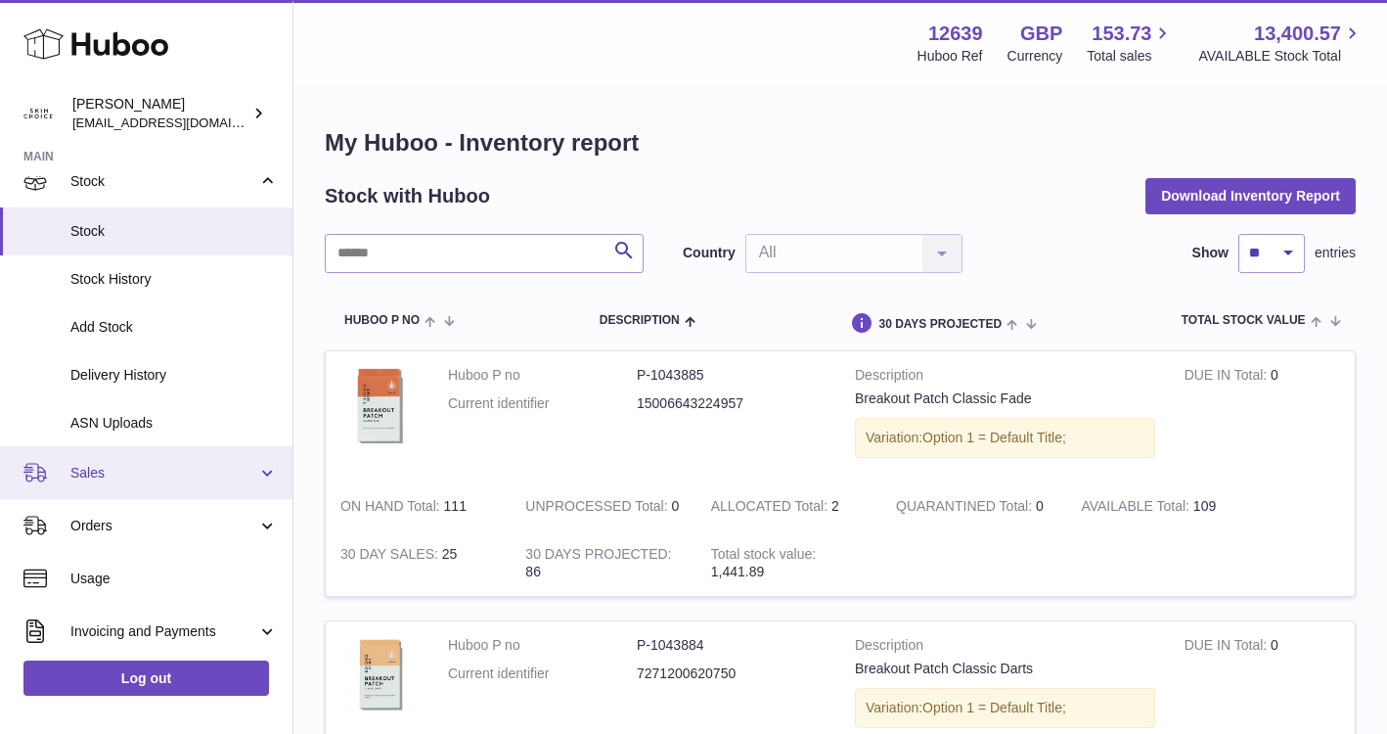
click at [172, 476] on span "Sales" at bounding box center [163, 473] width 187 height 19
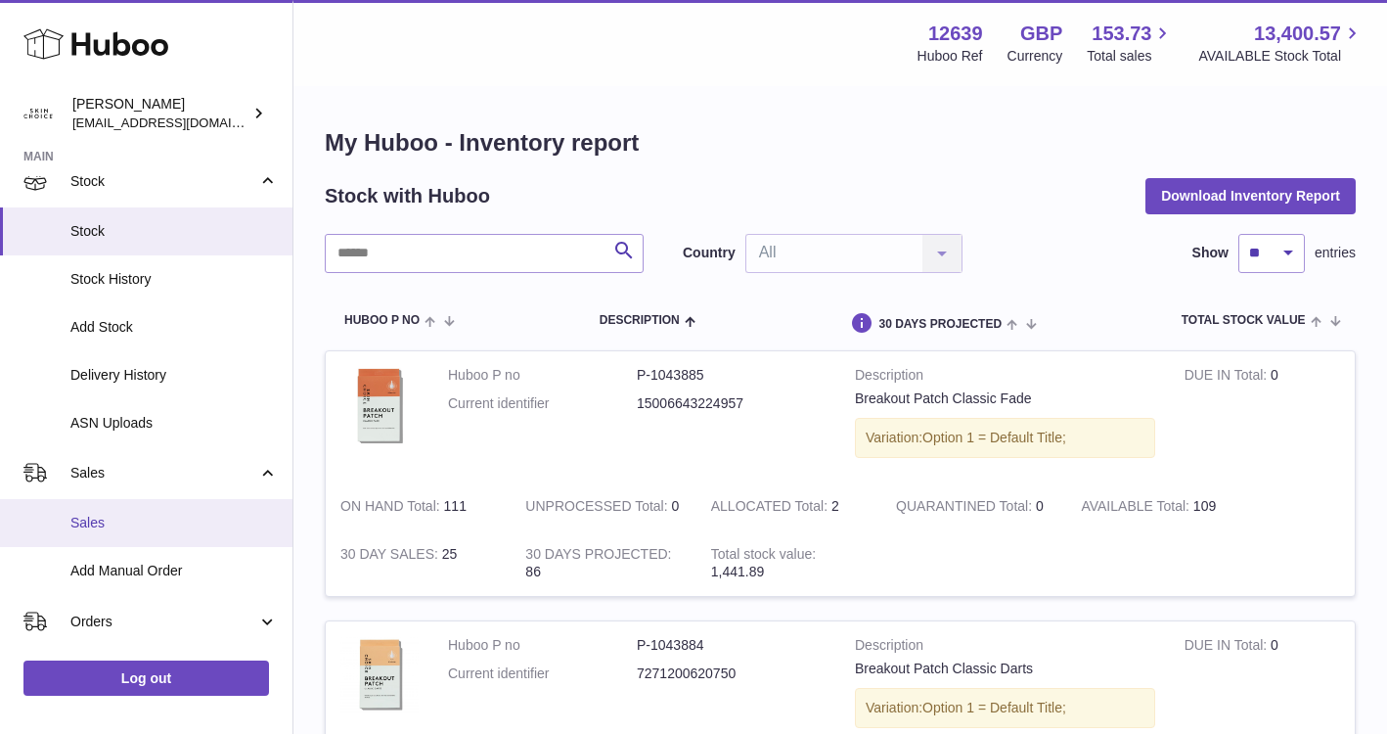
click at [144, 522] on span "Sales" at bounding box center [173, 523] width 207 height 19
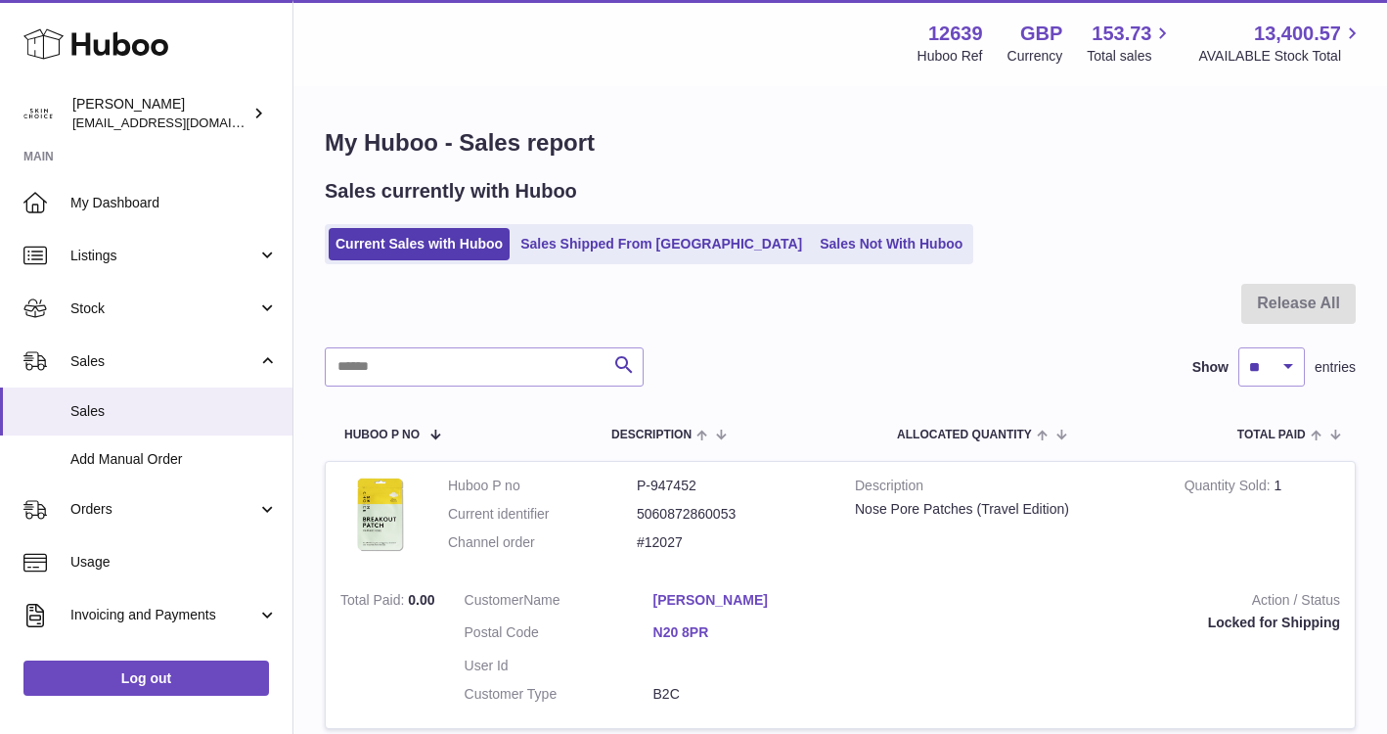
click at [561, 227] on ul "Current Sales with Huboo Sales Shipped From [GEOGRAPHIC_DATA] Sales Not With Hu…" at bounding box center [649, 244] width 649 height 40
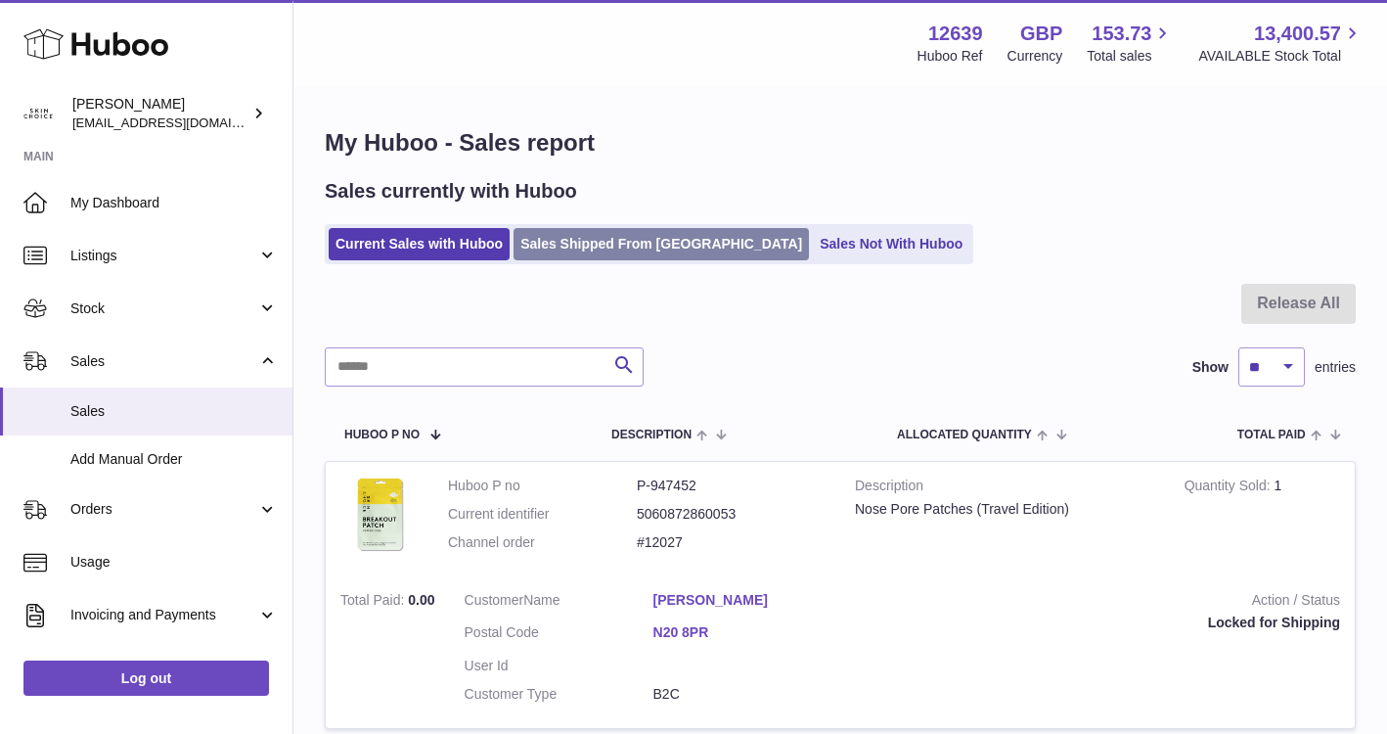
click at [567, 241] on link "Sales Shipped From [GEOGRAPHIC_DATA]" at bounding box center [661, 244] width 295 height 32
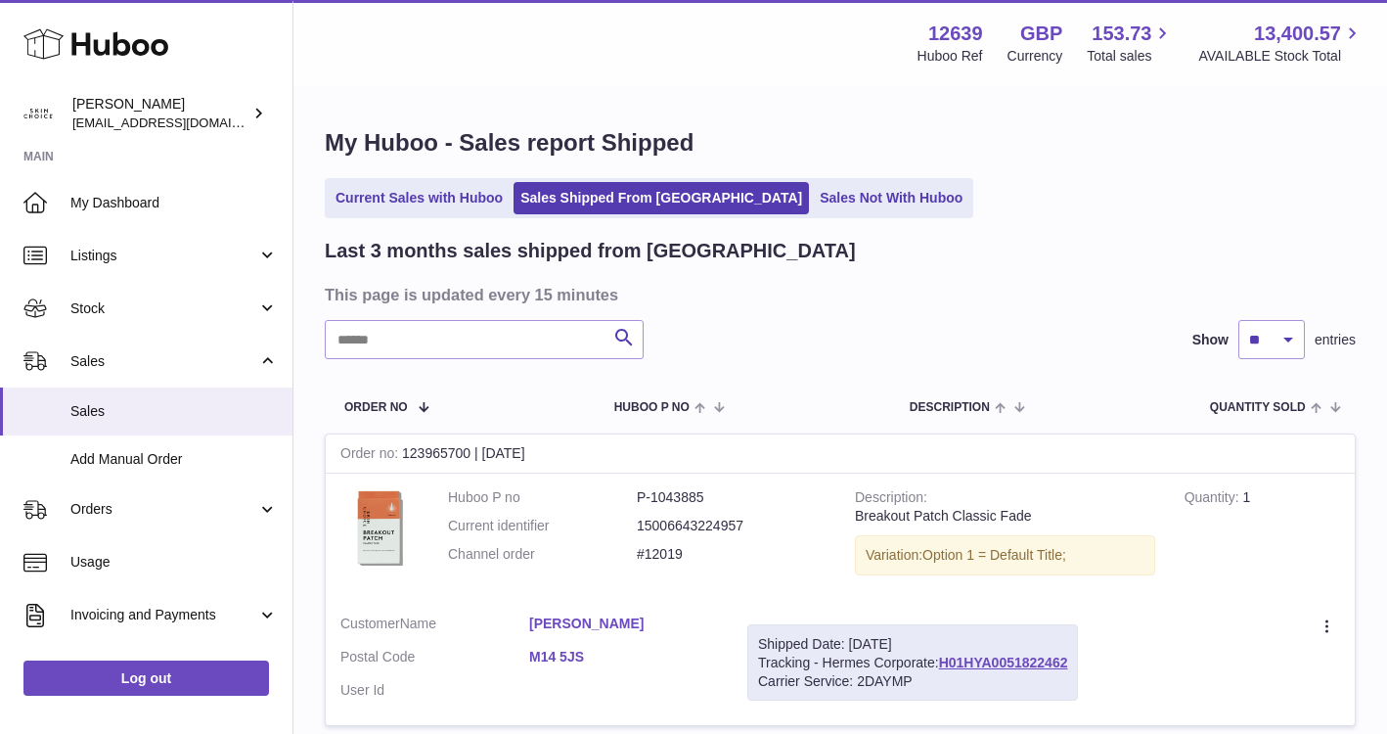
click at [767, 180] on ul "Current Sales with Huboo Sales Shipped From Huboo Sales Not With Huboo" at bounding box center [649, 198] width 649 height 40
click at [813, 204] on link "Sales Not With Huboo" at bounding box center [891, 198] width 157 height 32
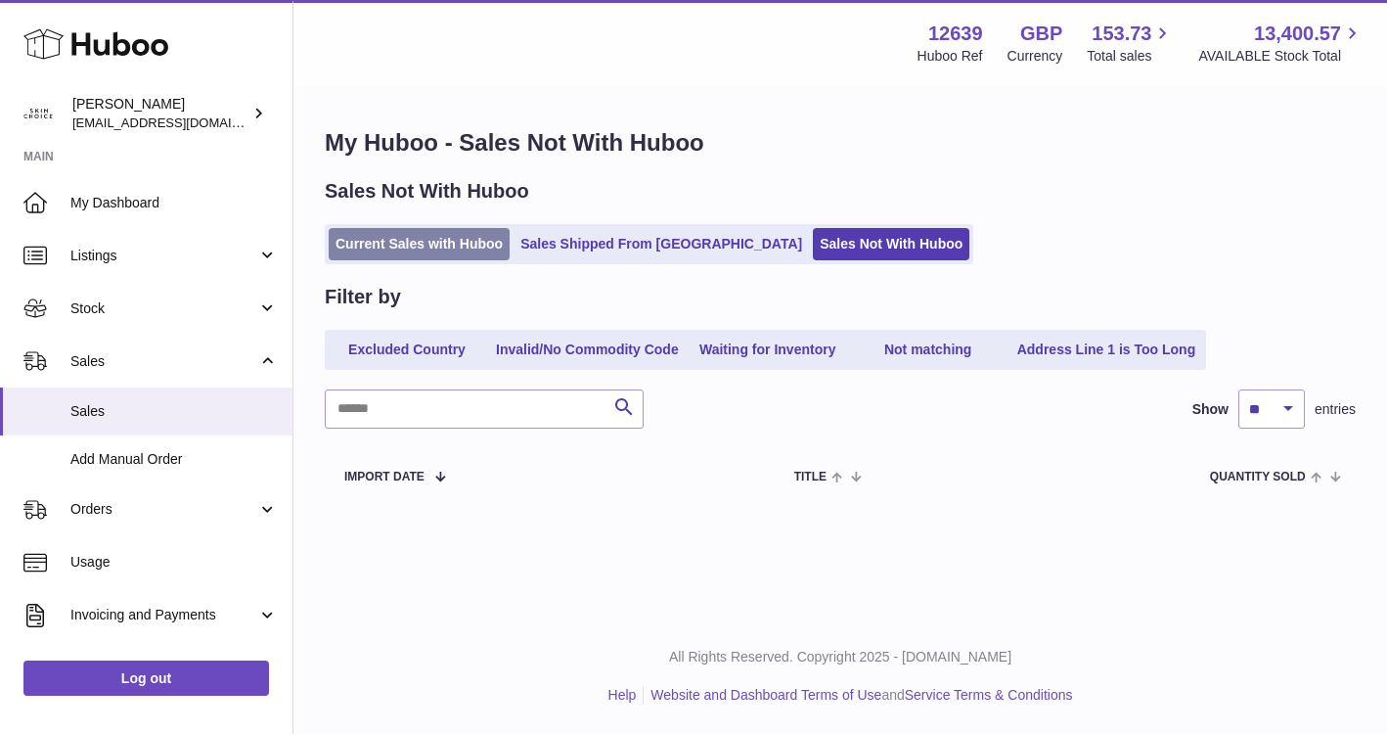
click at [408, 241] on link "Current Sales with Huboo" at bounding box center [419, 244] width 181 height 32
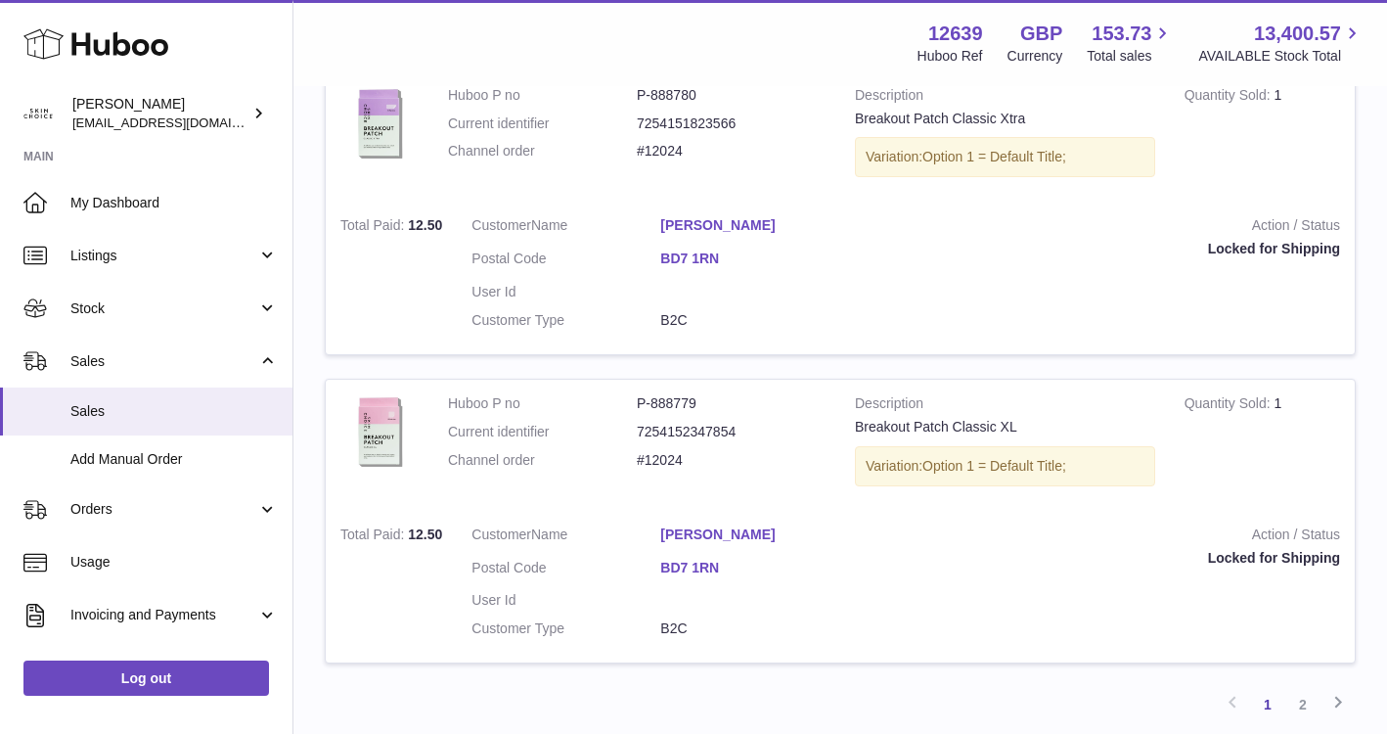
scroll to position [2950, 0]
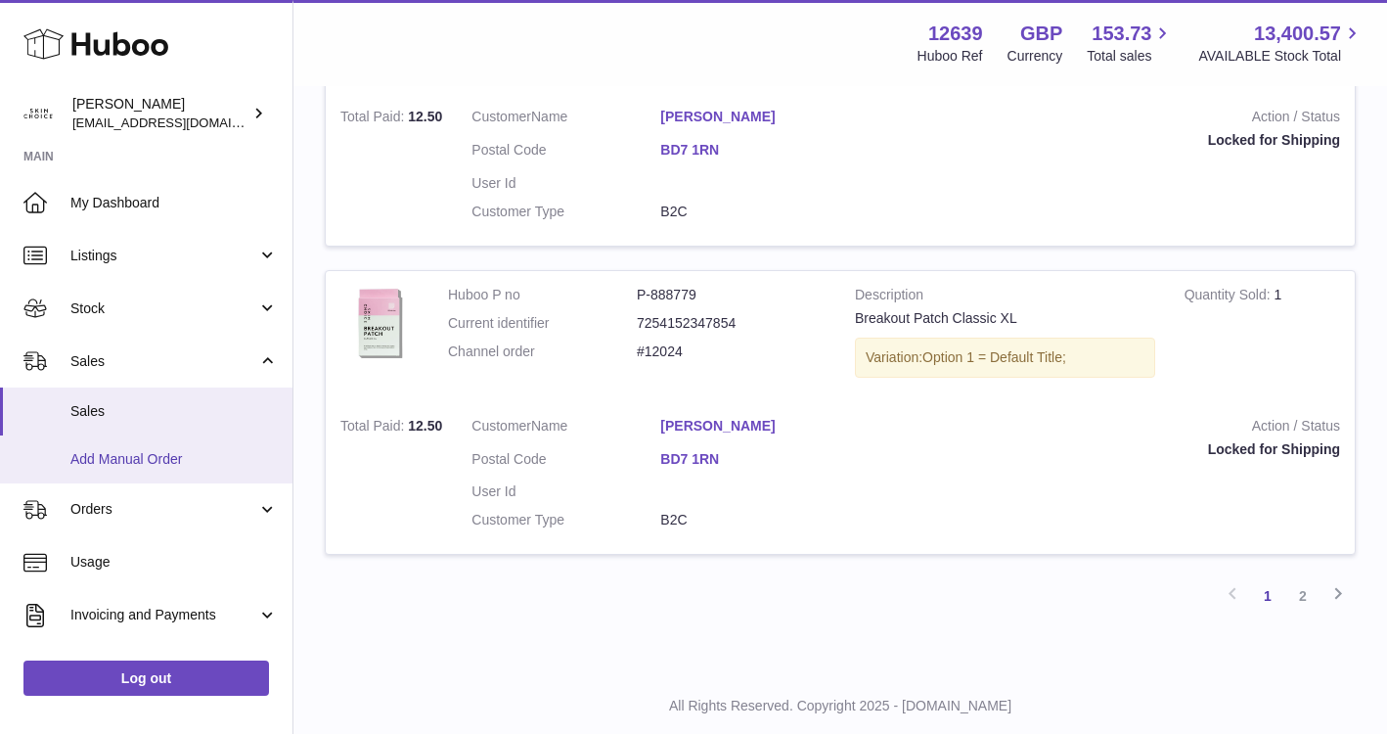
click at [159, 435] on link "Add Manual Order" at bounding box center [146, 459] width 293 height 48
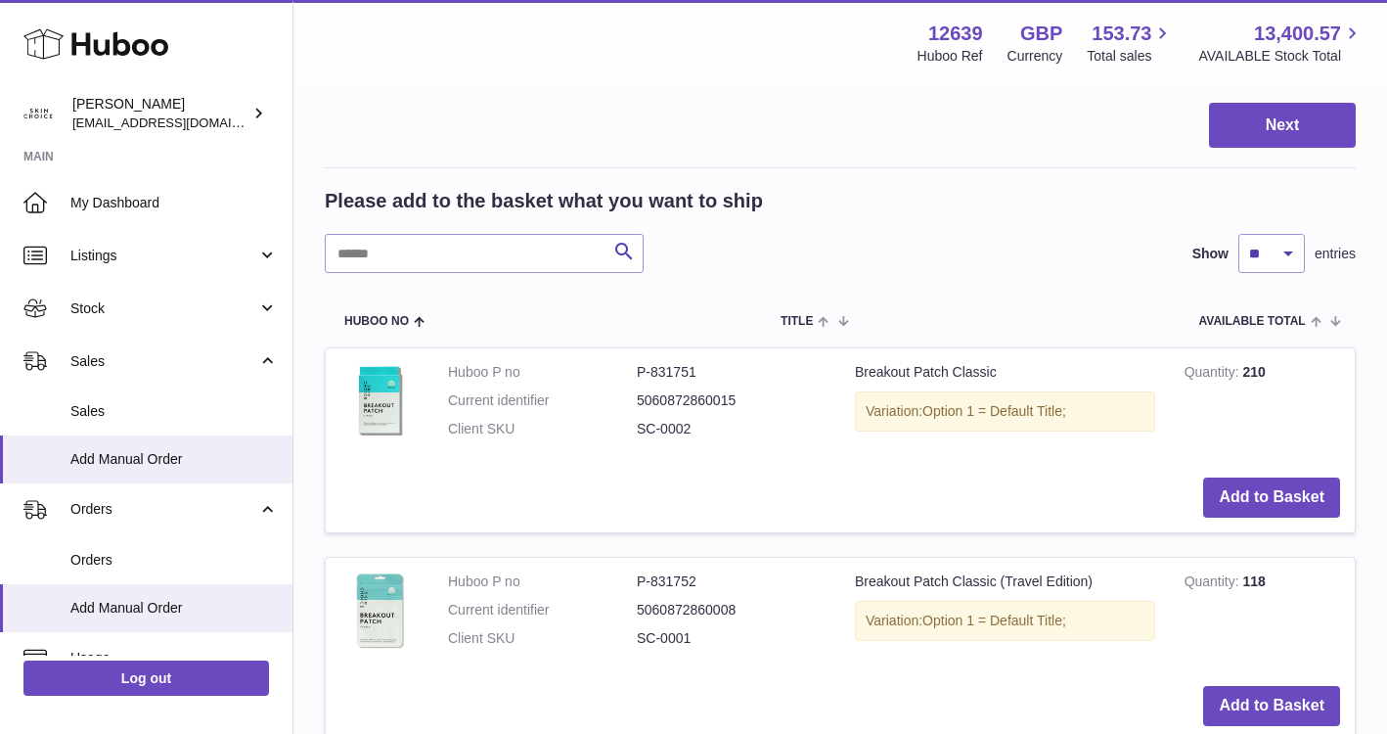
scroll to position [152, 0]
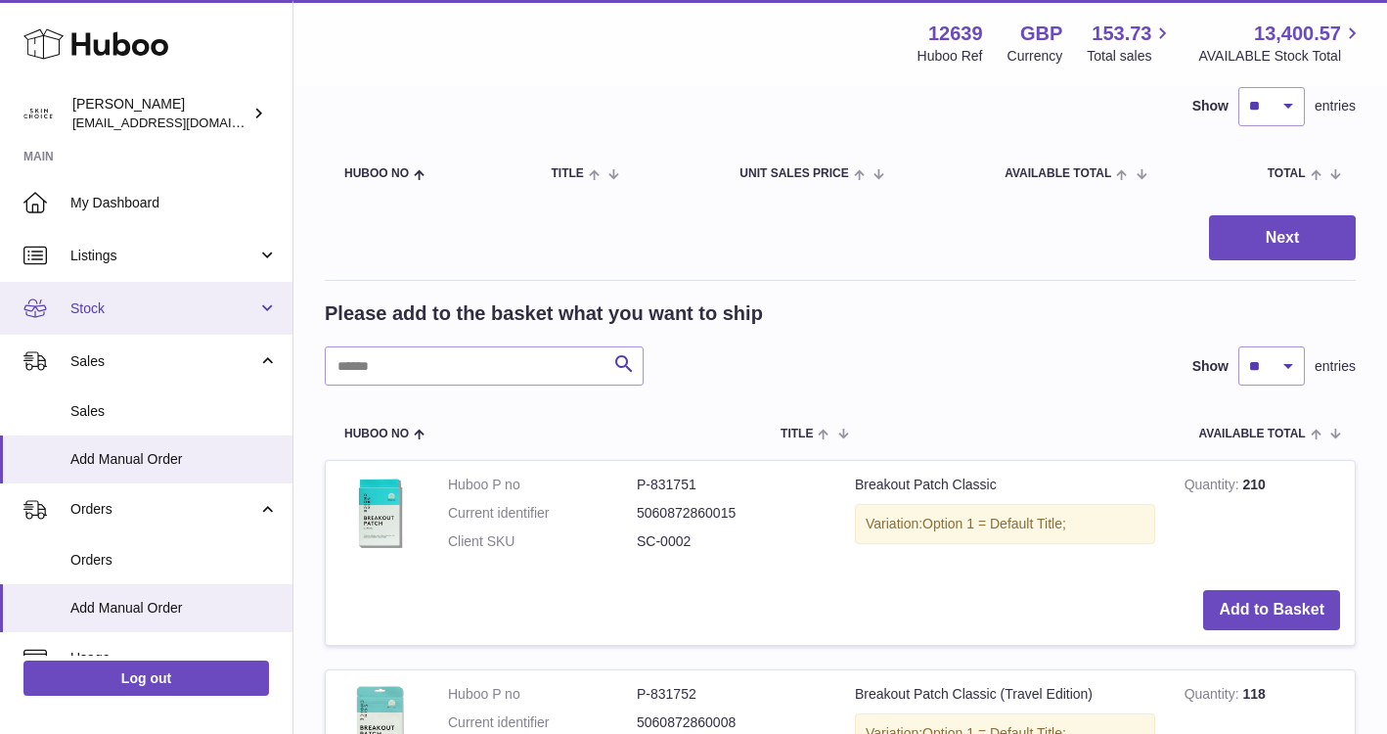
click at [212, 282] on link "Stock" at bounding box center [146, 308] width 293 height 53
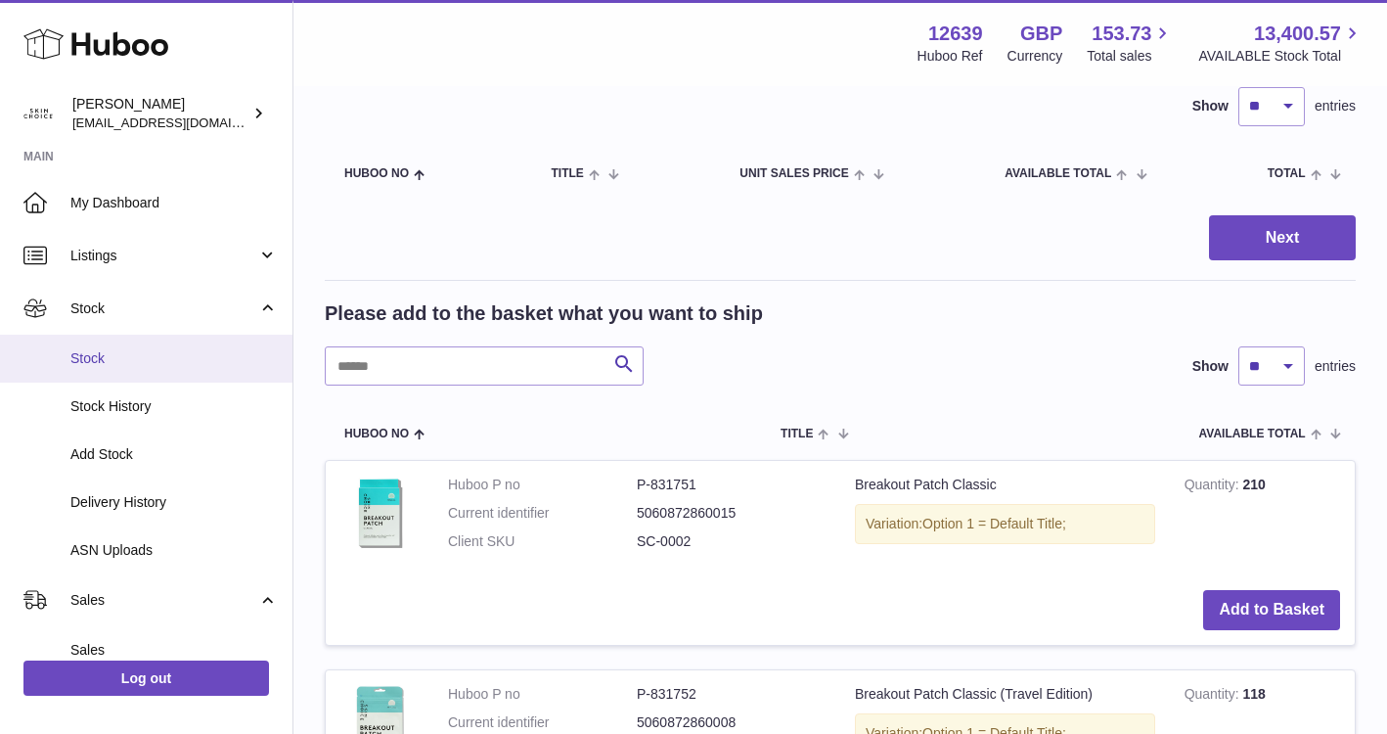
click at [212, 355] on span "Stock" at bounding box center [173, 358] width 207 height 19
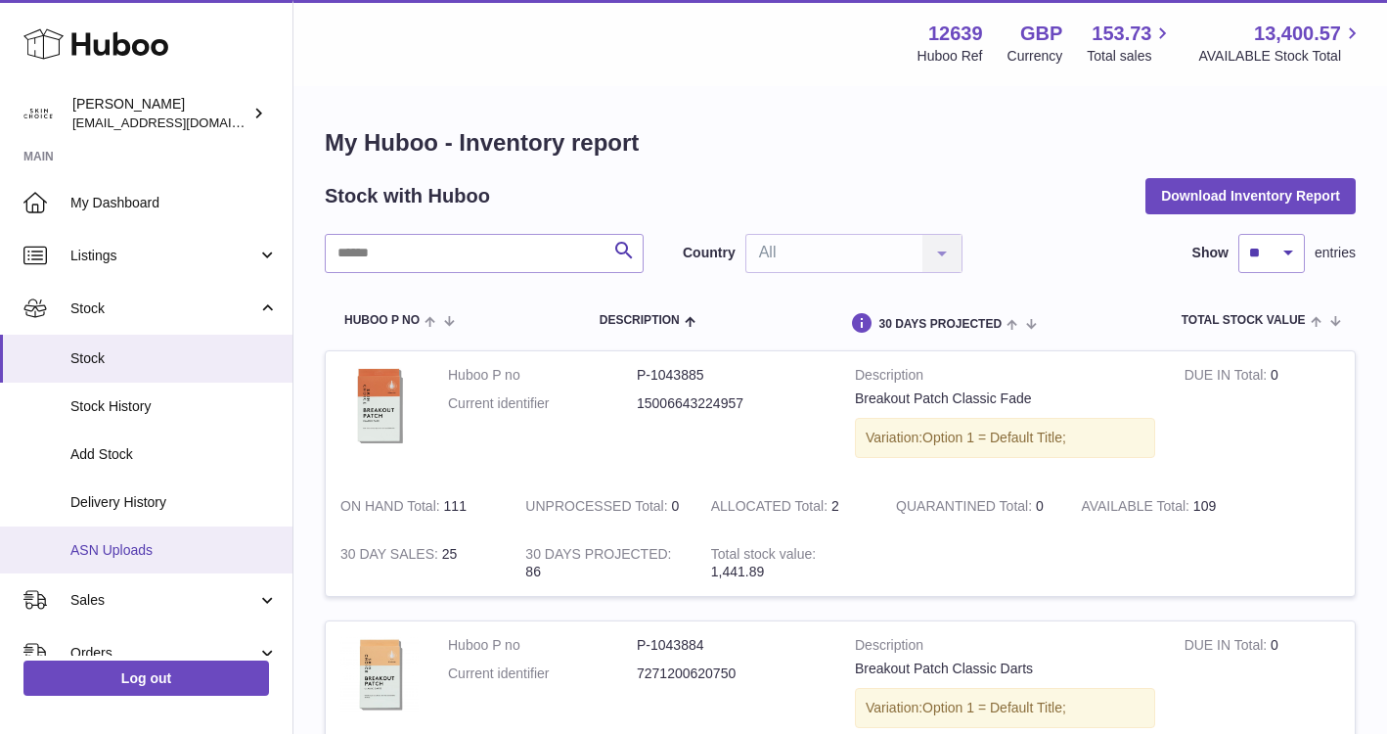
scroll to position [100, 0]
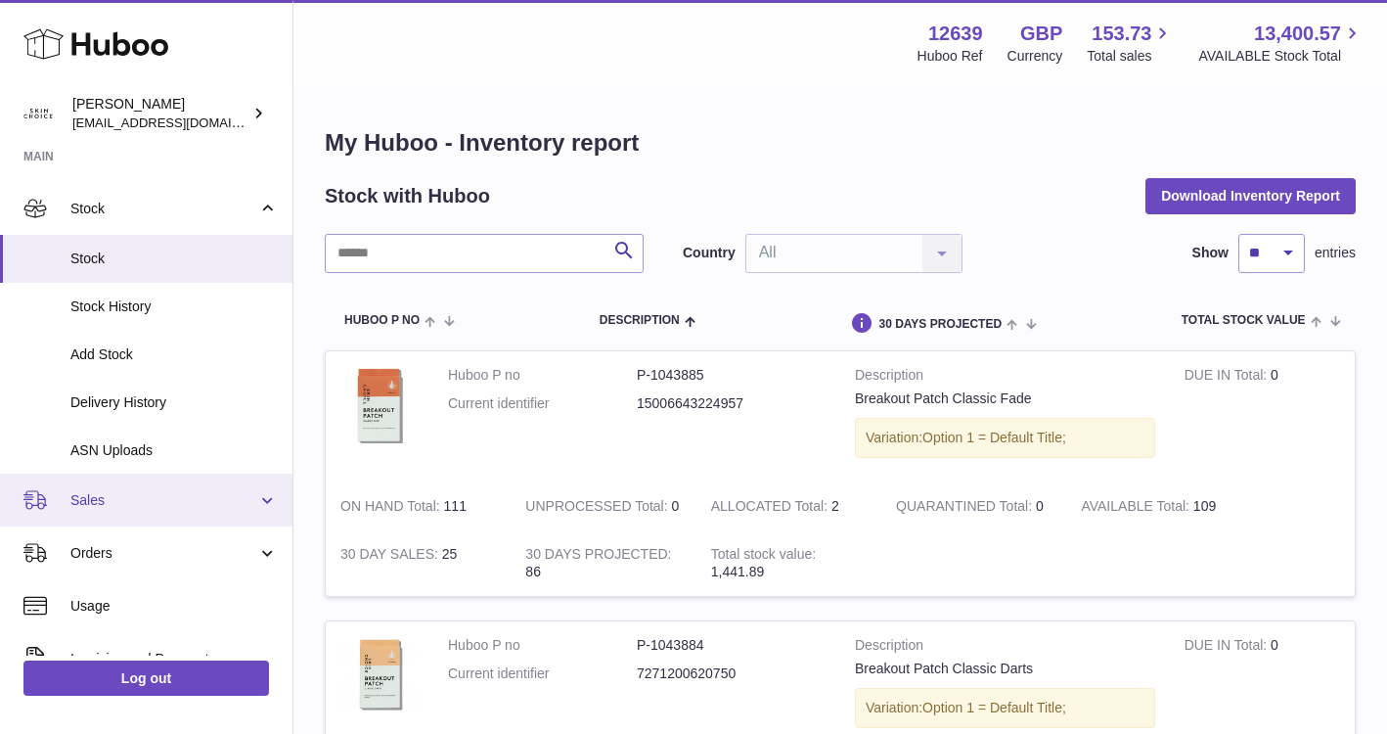
click at [182, 518] on link "Sales" at bounding box center [146, 500] width 293 height 53
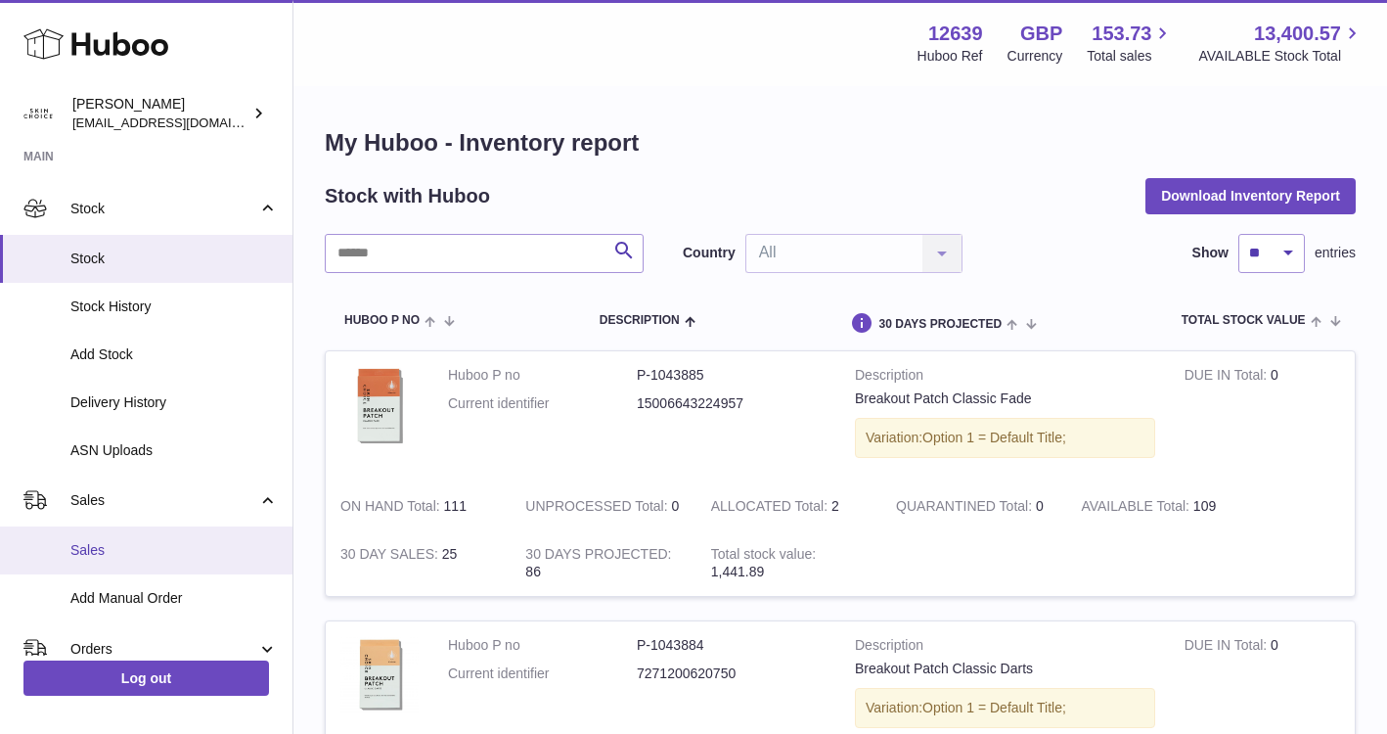
click at [175, 552] on span "Sales" at bounding box center [173, 550] width 207 height 19
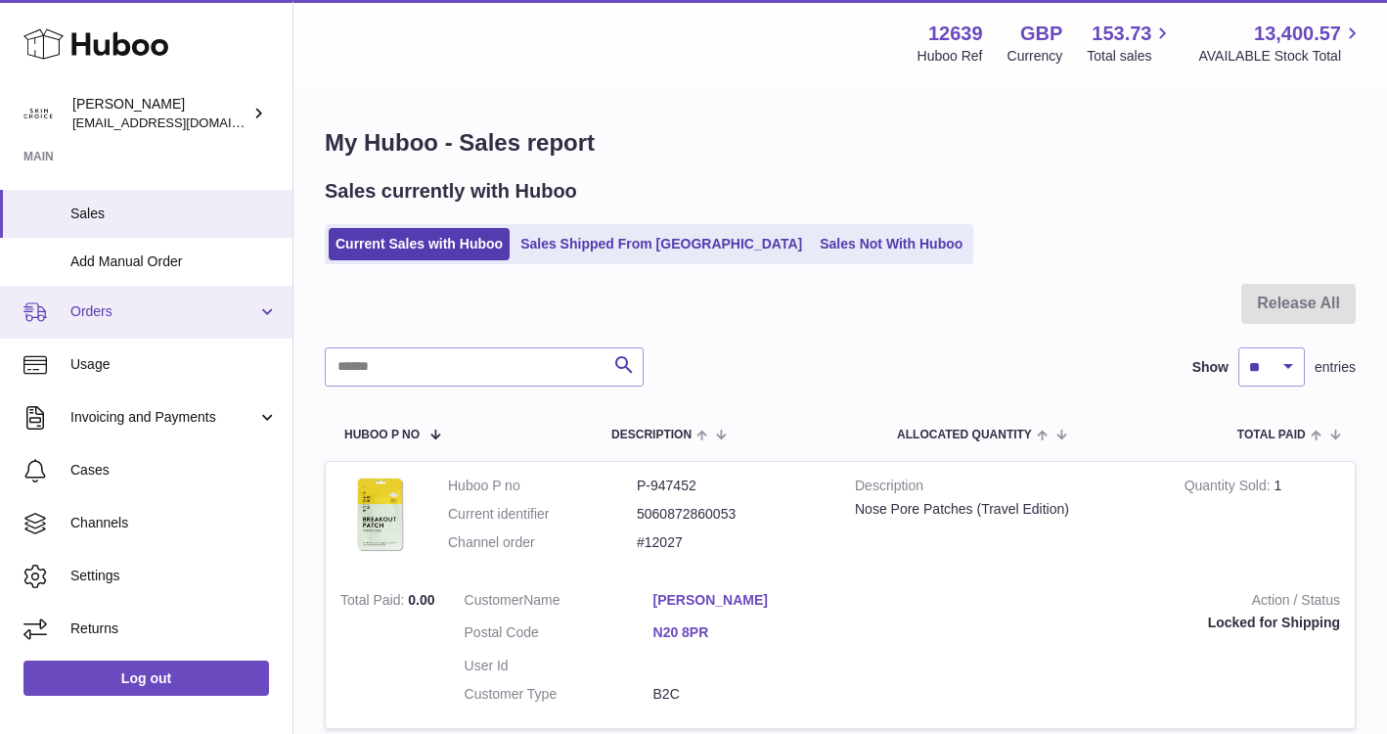
click at [138, 314] on span "Orders" at bounding box center [163, 311] width 187 height 19
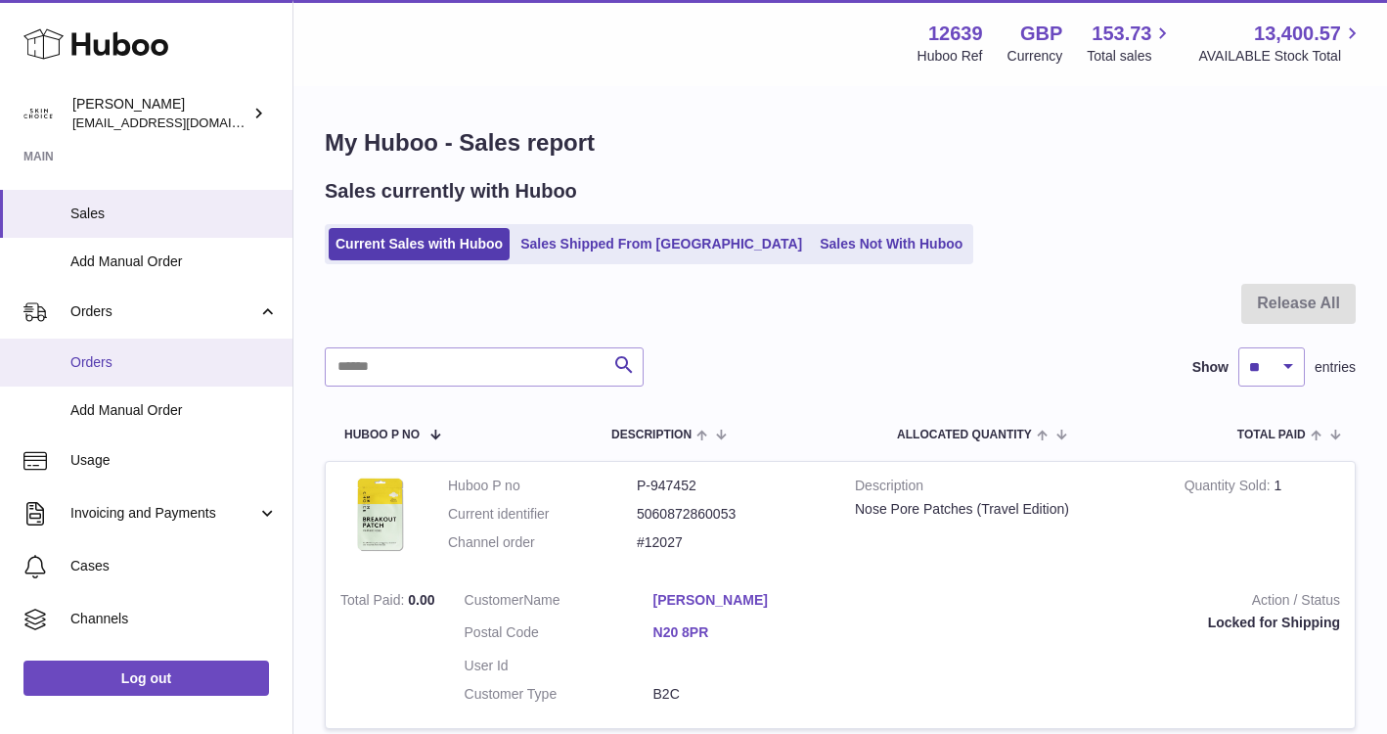
click at [137, 355] on span "Orders" at bounding box center [173, 362] width 207 height 19
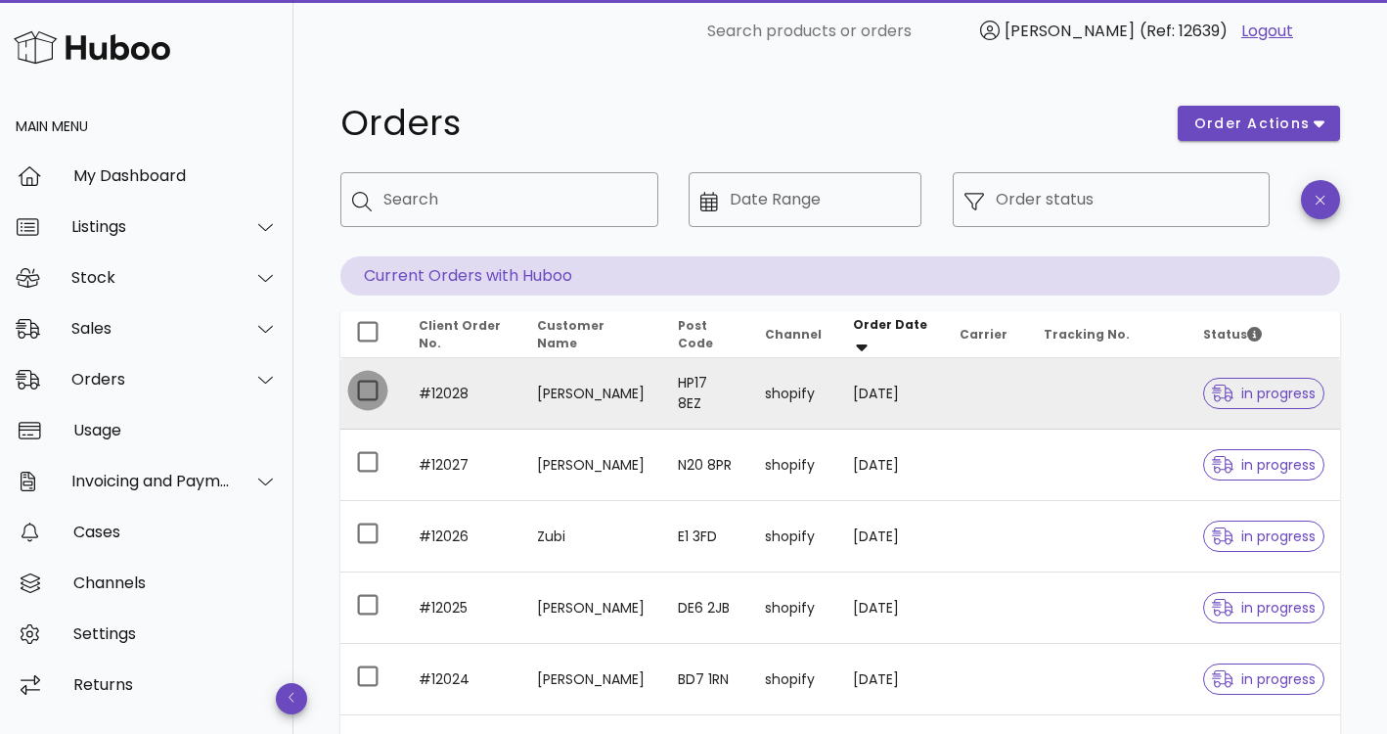
click at [370, 391] on div at bounding box center [367, 390] width 33 height 33
click at [1238, 141] on div "order actions" at bounding box center [1259, 123] width 186 height 59
click at [1238, 122] on span "order actions" at bounding box center [1252, 123] width 117 height 21
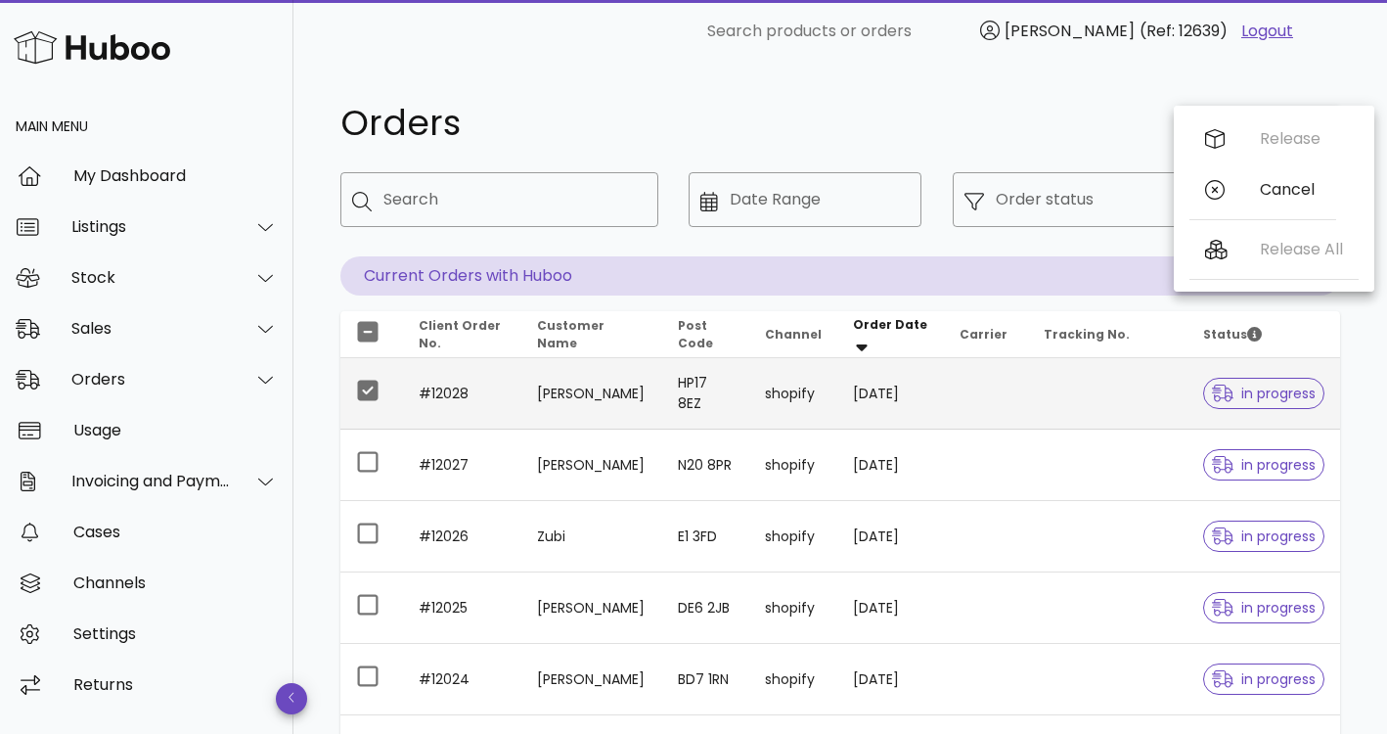
click at [1111, 150] on div "Orders" at bounding box center [748, 123] width 838 height 59
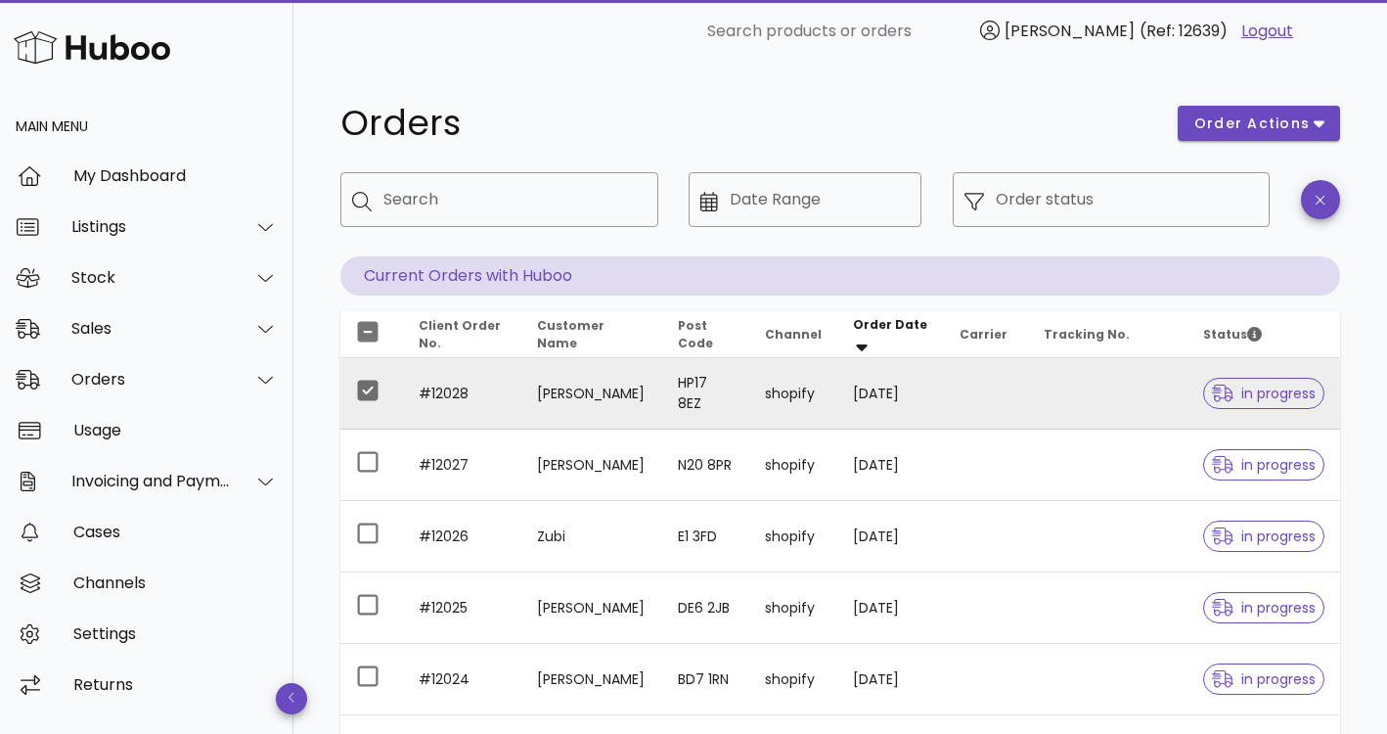
click at [881, 396] on td "03/09/2025" at bounding box center [891, 393] width 107 height 71
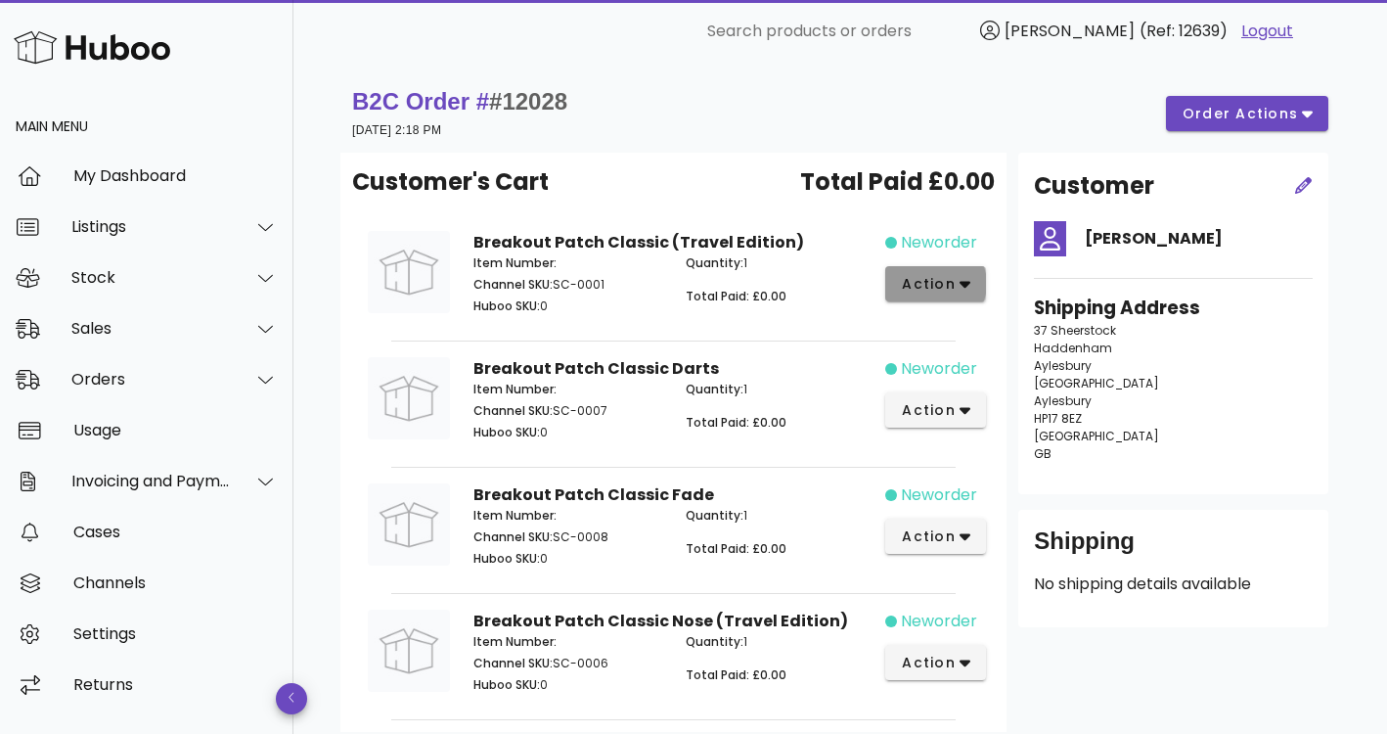
click at [924, 283] on span "action" at bounding box center [928, 284] width 55 height 21
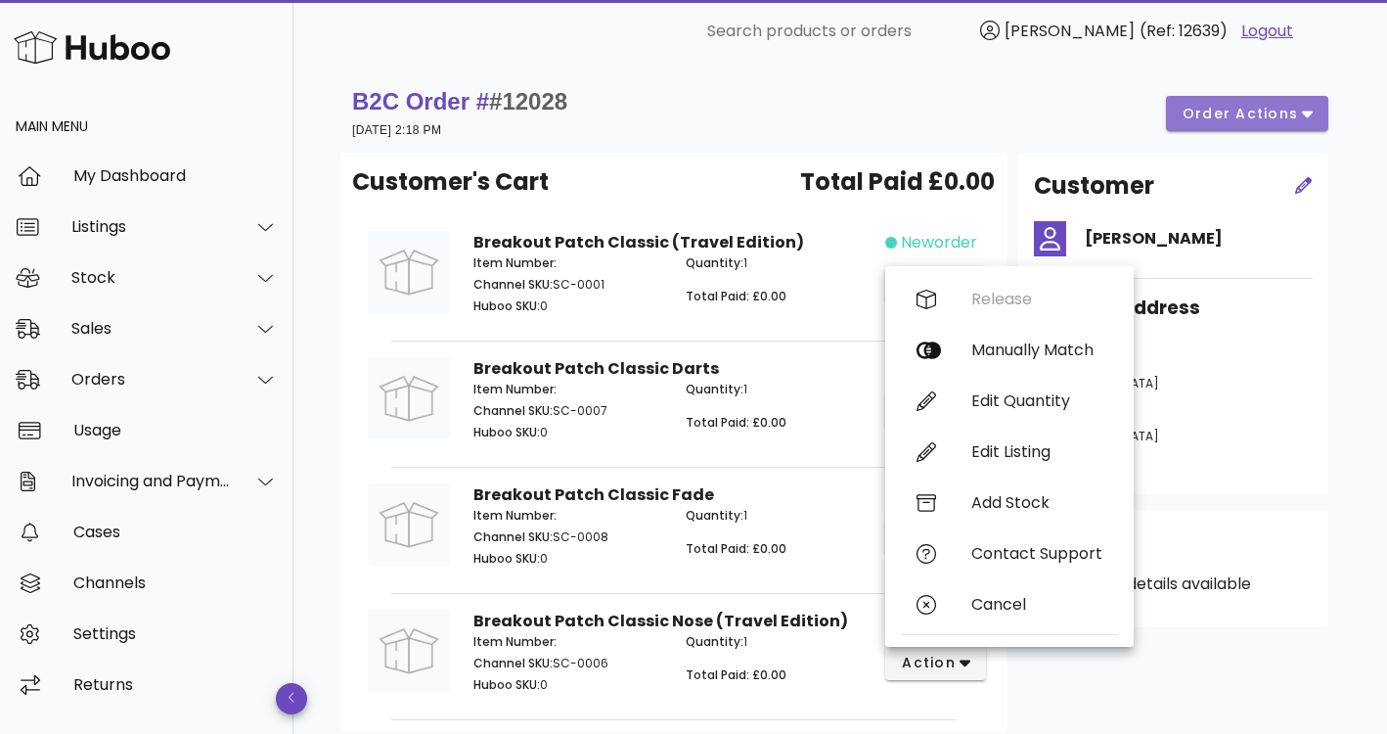
click at [1273, 116] on span "order actions" at bounding box center [1240, 114] width 117 height 21
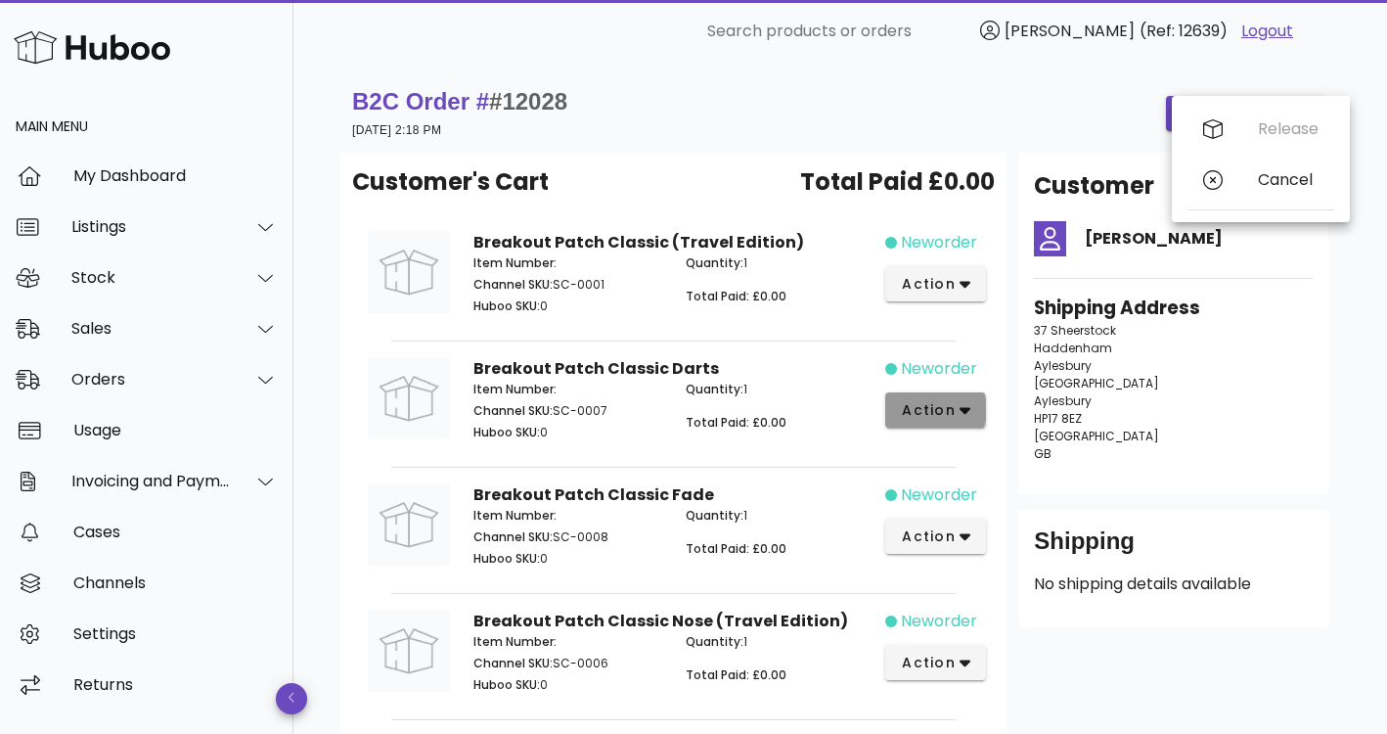
click at [944, 395] on button "action" at bounding box center [935, 409] width 101 height 35
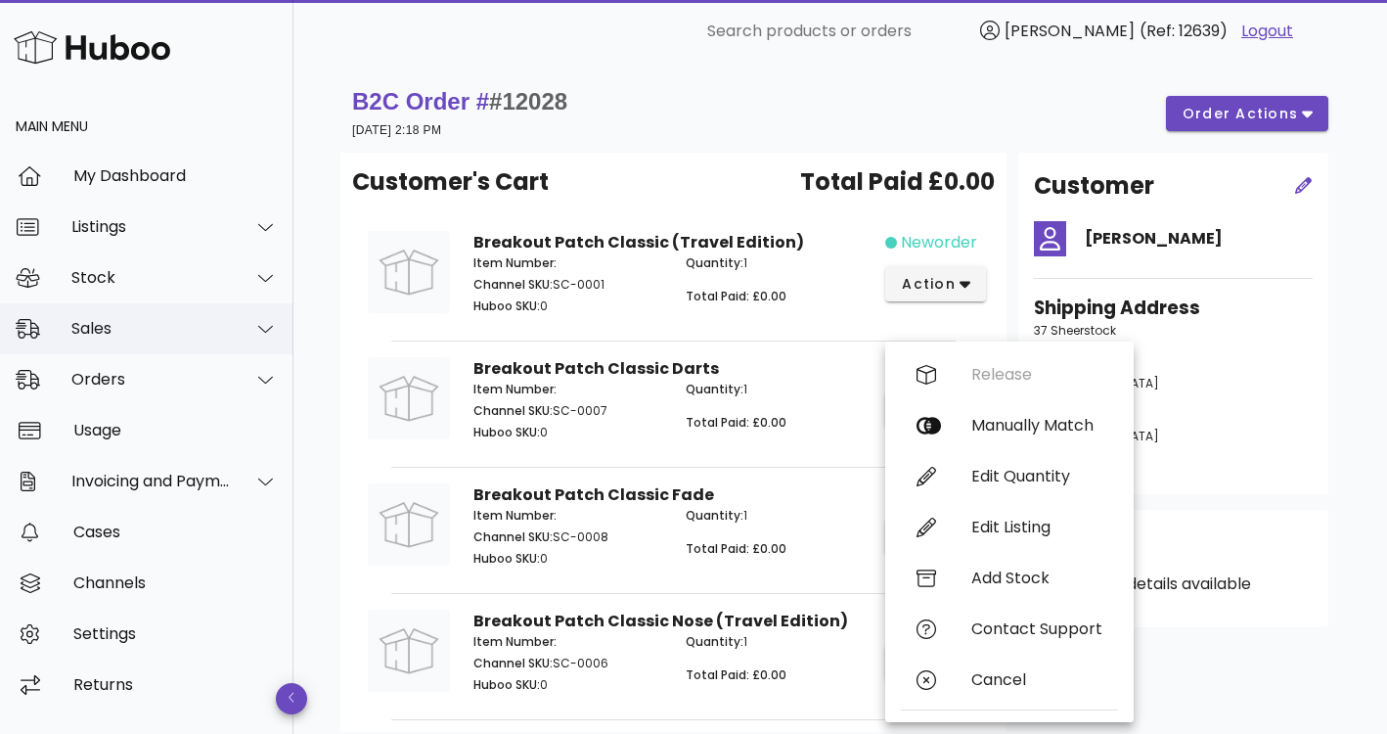
click at [243, 316] on div at bounding box center [254, 328] width 47 height 49
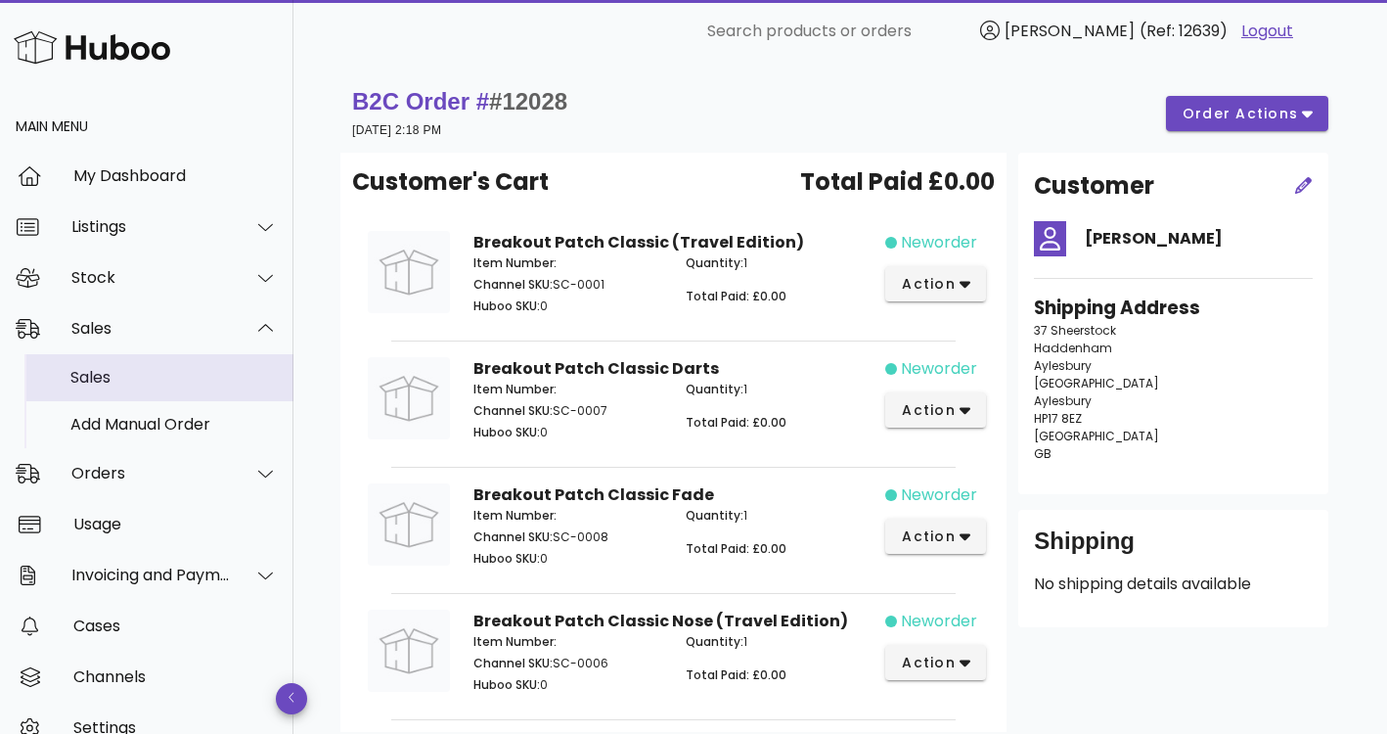
click at [233, 358] on div "Sales" at bounding box center [173, 377] width 207 height 42
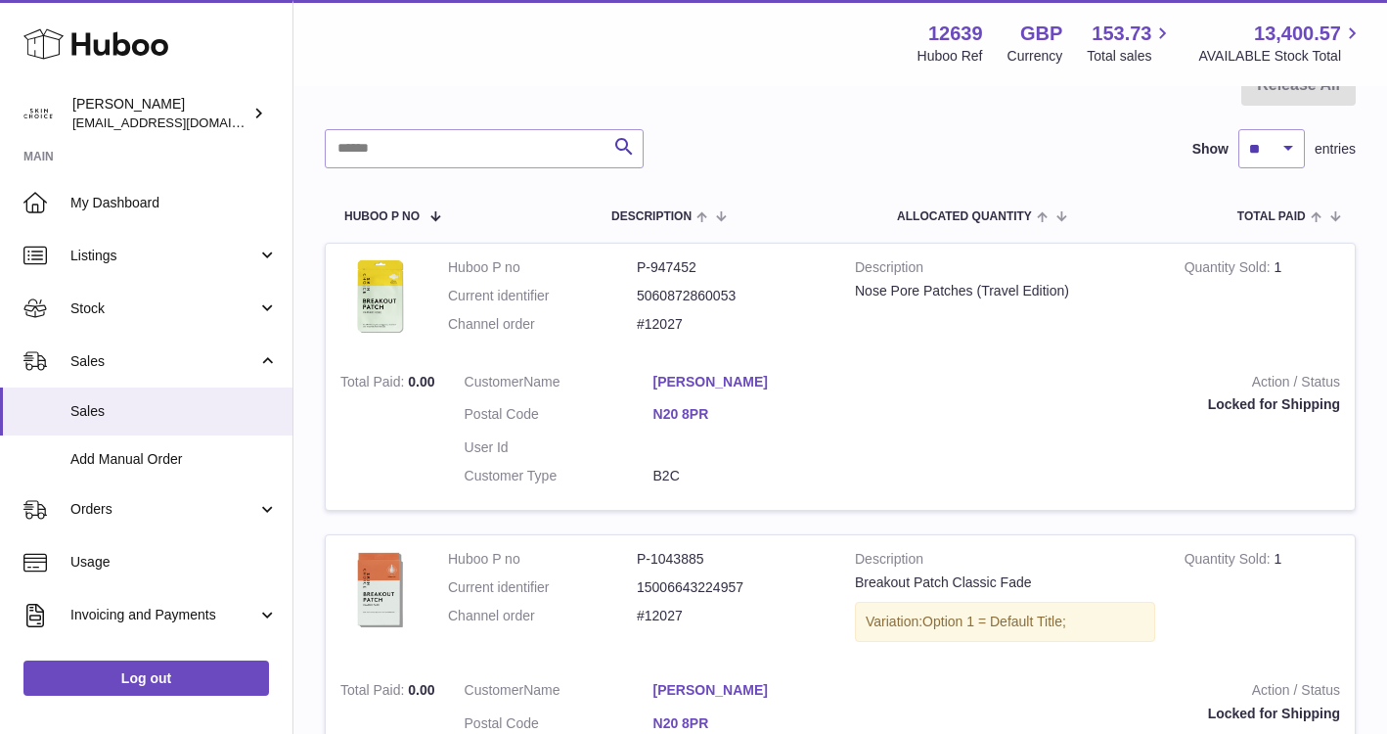
scroll to position [156, 0]
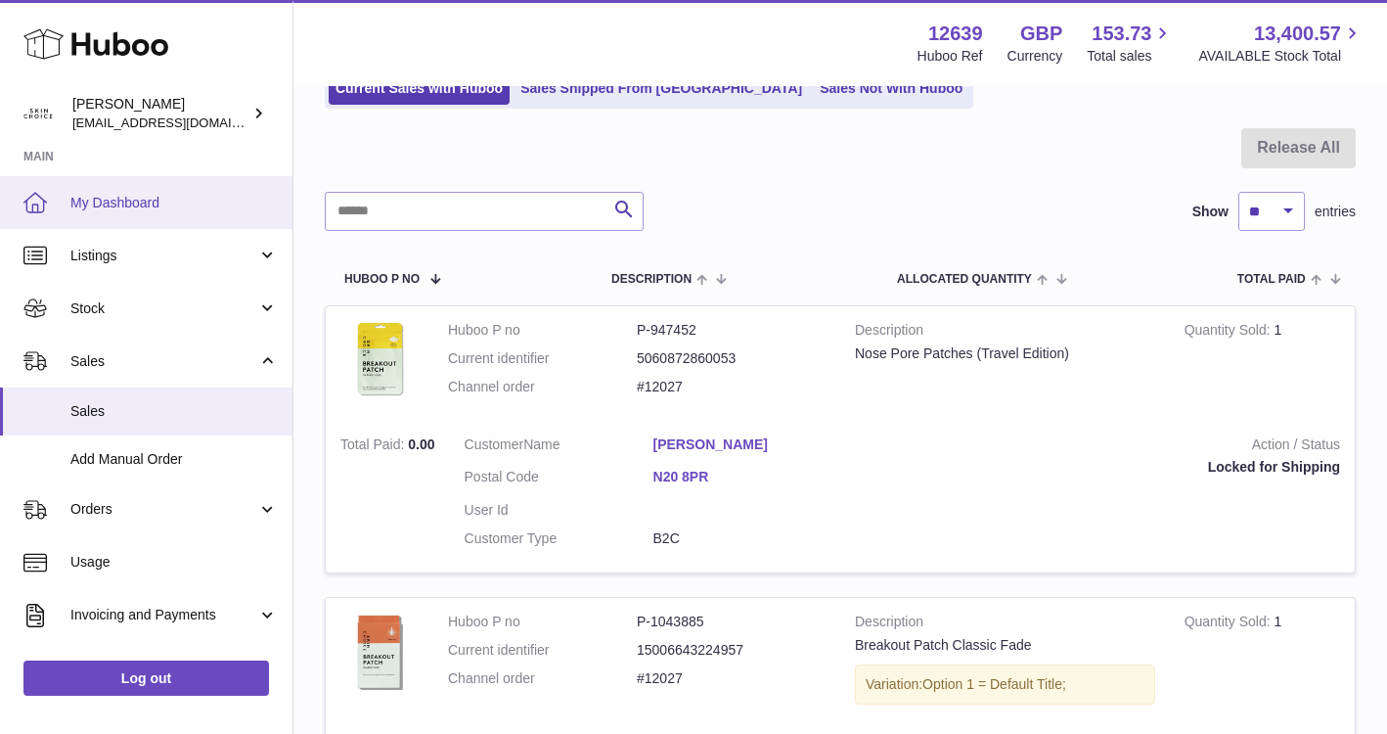
click at [218, 210] on span "My Dashboard" at bounding box center [173, 203] width 207 height 19
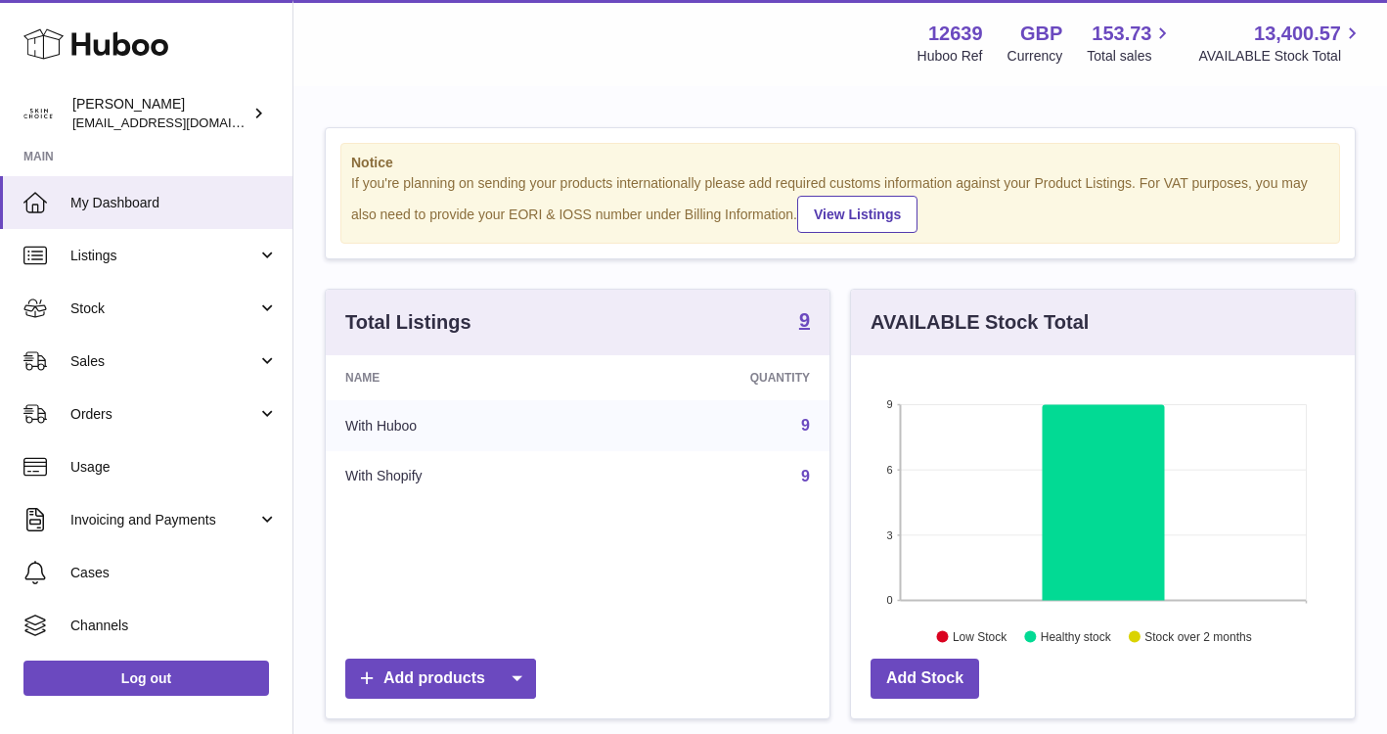
scroll to position [305, 504]
click at [163, 318] on link "Stock" at bounding box center [146, 308] width 293 height 53
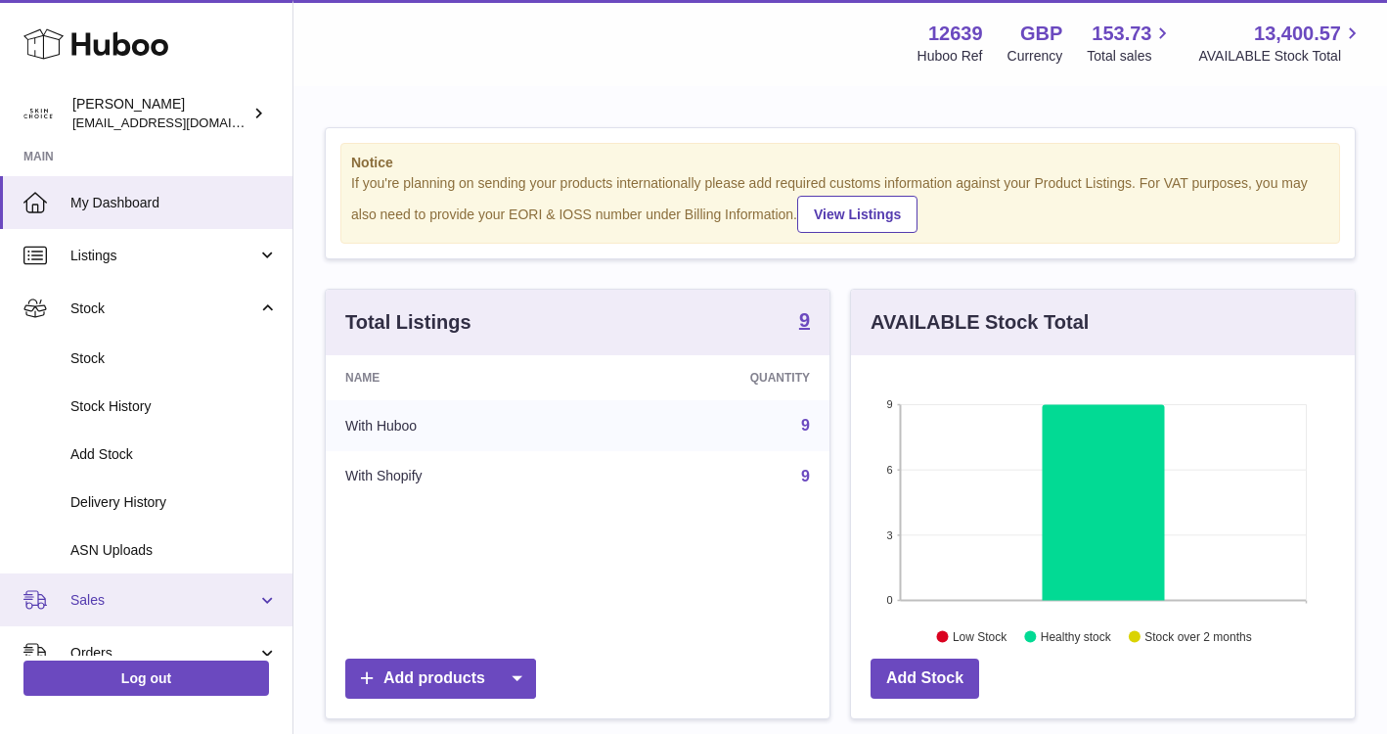
click at [164, 592] on span "Sales" at bounding box center [163, 600] width 187 height 19
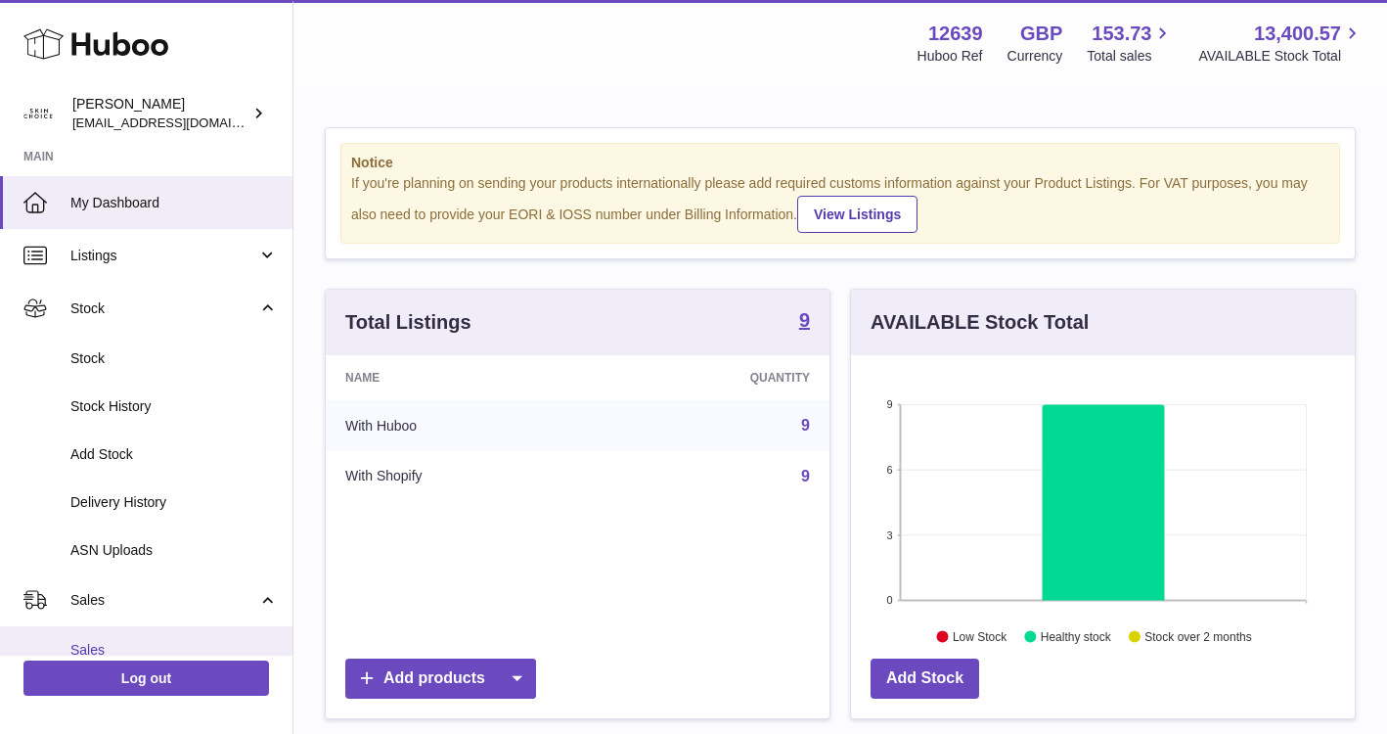
click at [159, 639] on link "Sales" at bounding box center [146, 650] width 293 height 48
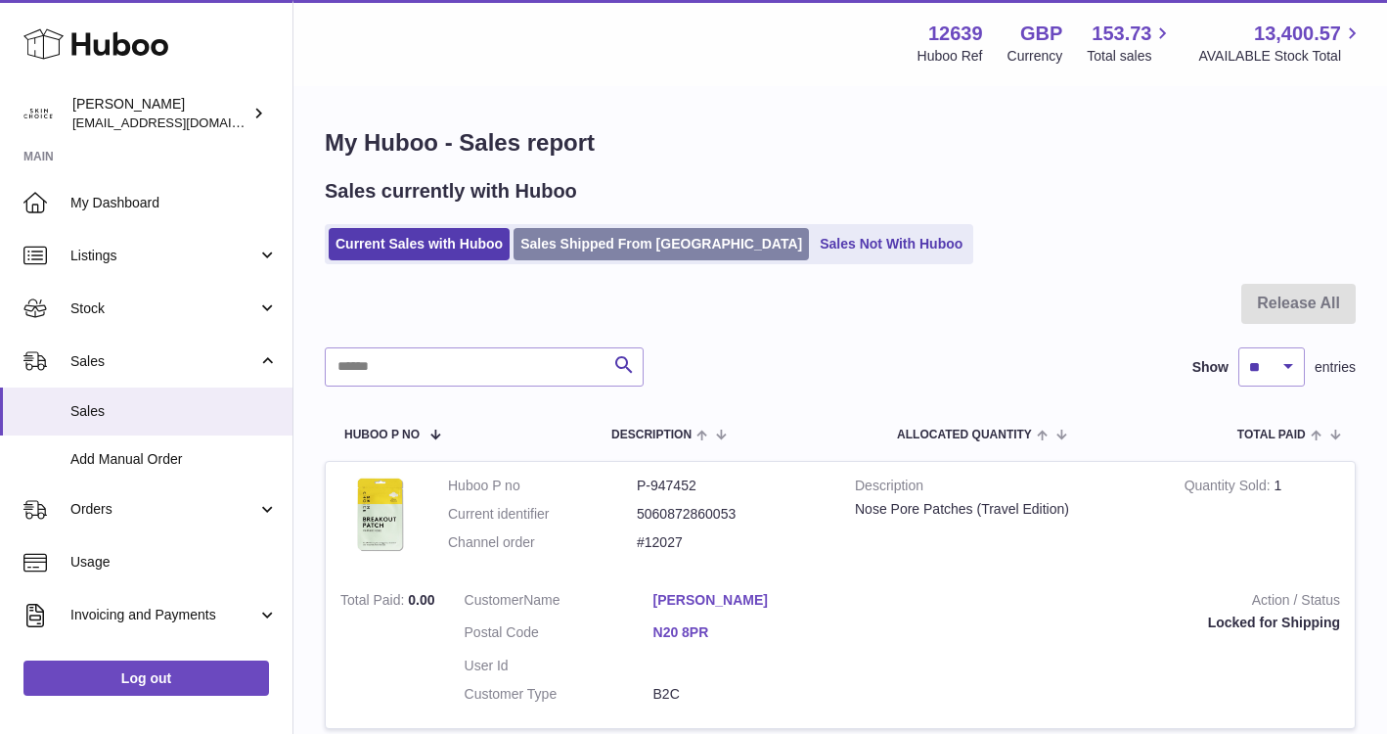
click at [668, 242] on link "Sales Shipped From [GEOGRAPHIC_DATA]" at bounding box center [661, 244] width 295 height 32
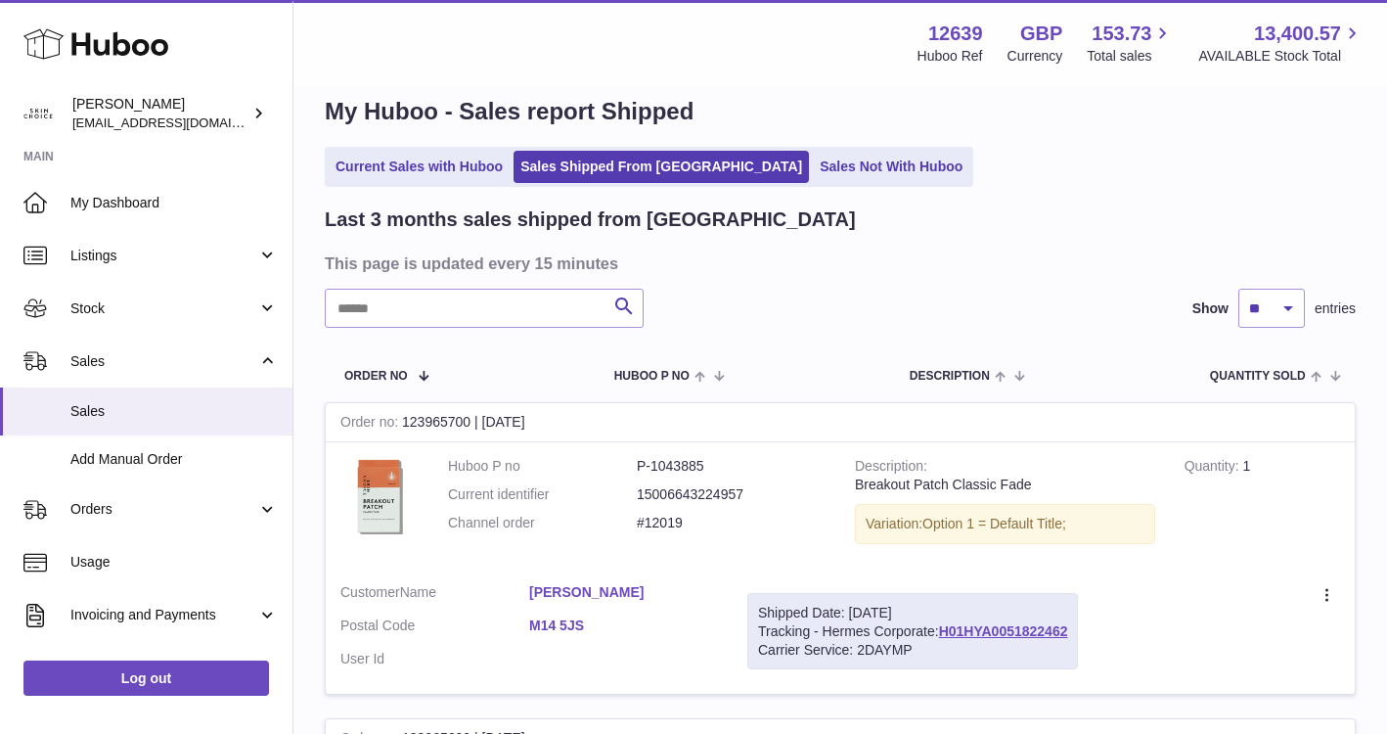
scroll to position [2, 0]
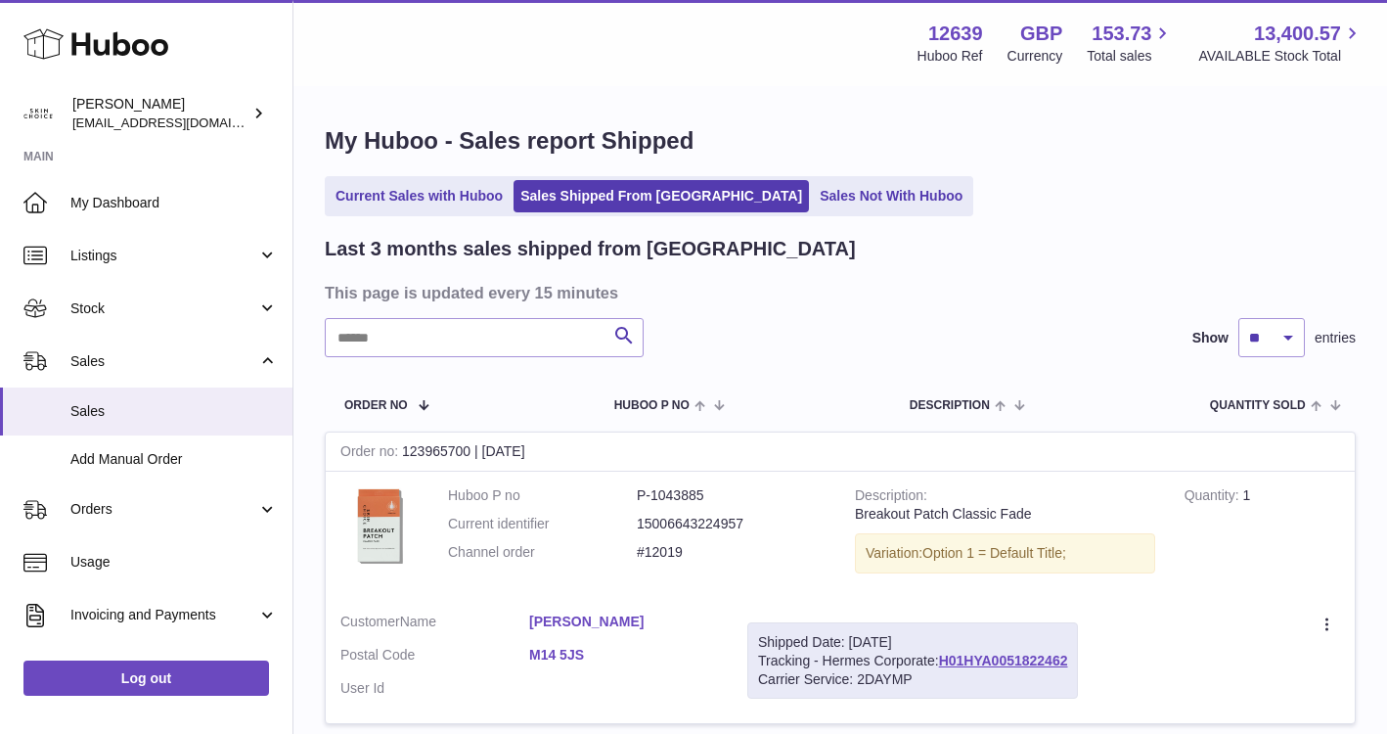
click at [813, 207] on link "Sales Not With Huboo" at bounding box center [891, 196] width 157 height 32
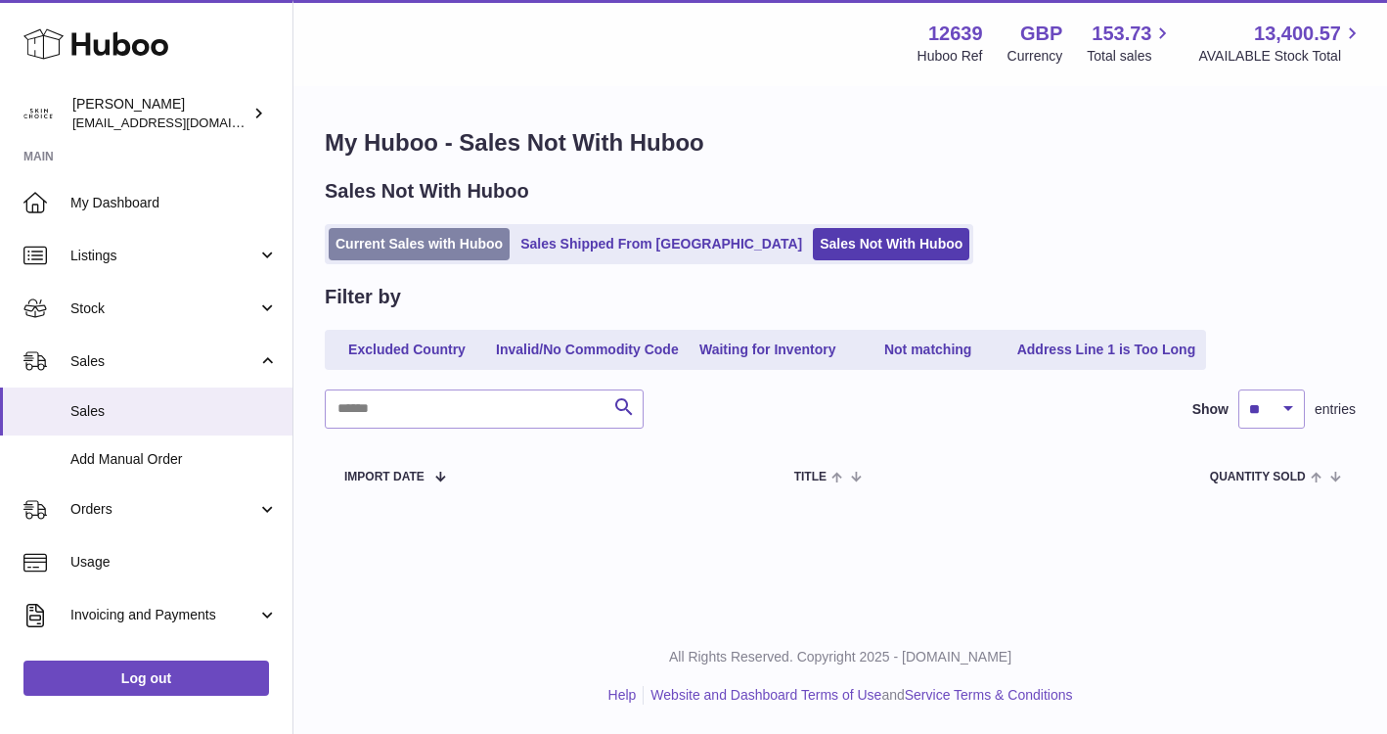
click at [405, 251] on link "Current Sales with Huboo" at bounding box center [419, 244] width 181 height 32
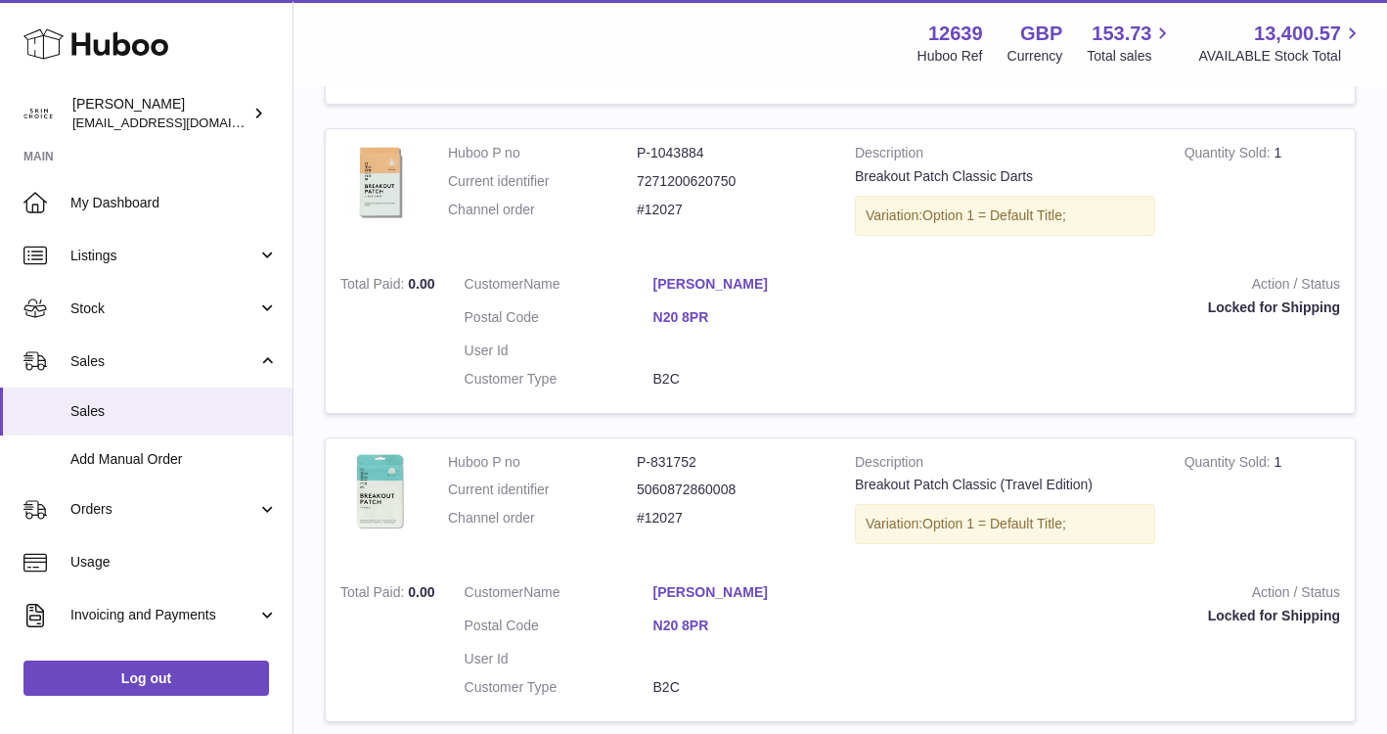
scroll to position [858, 0]
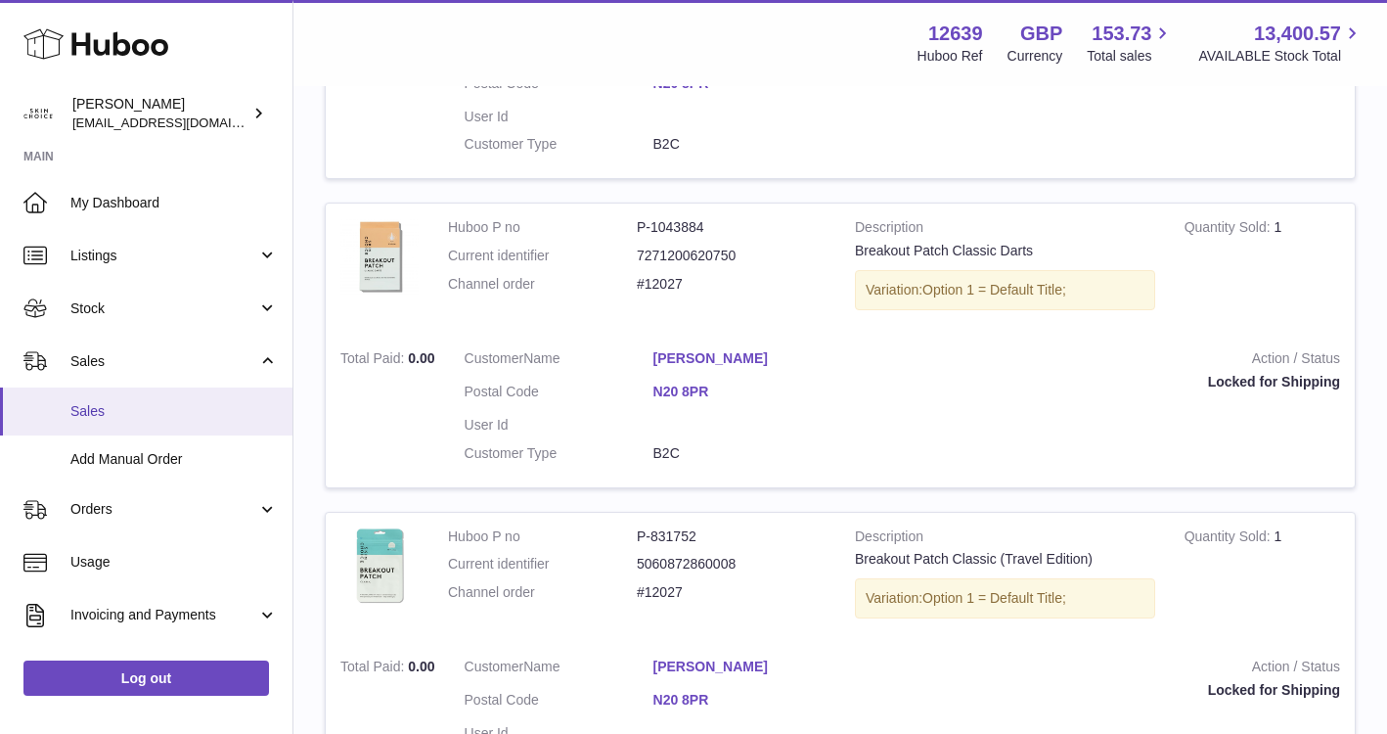
click at [223, 410] on span "Sales" at bounding box center [173, 411] width 207 height 19
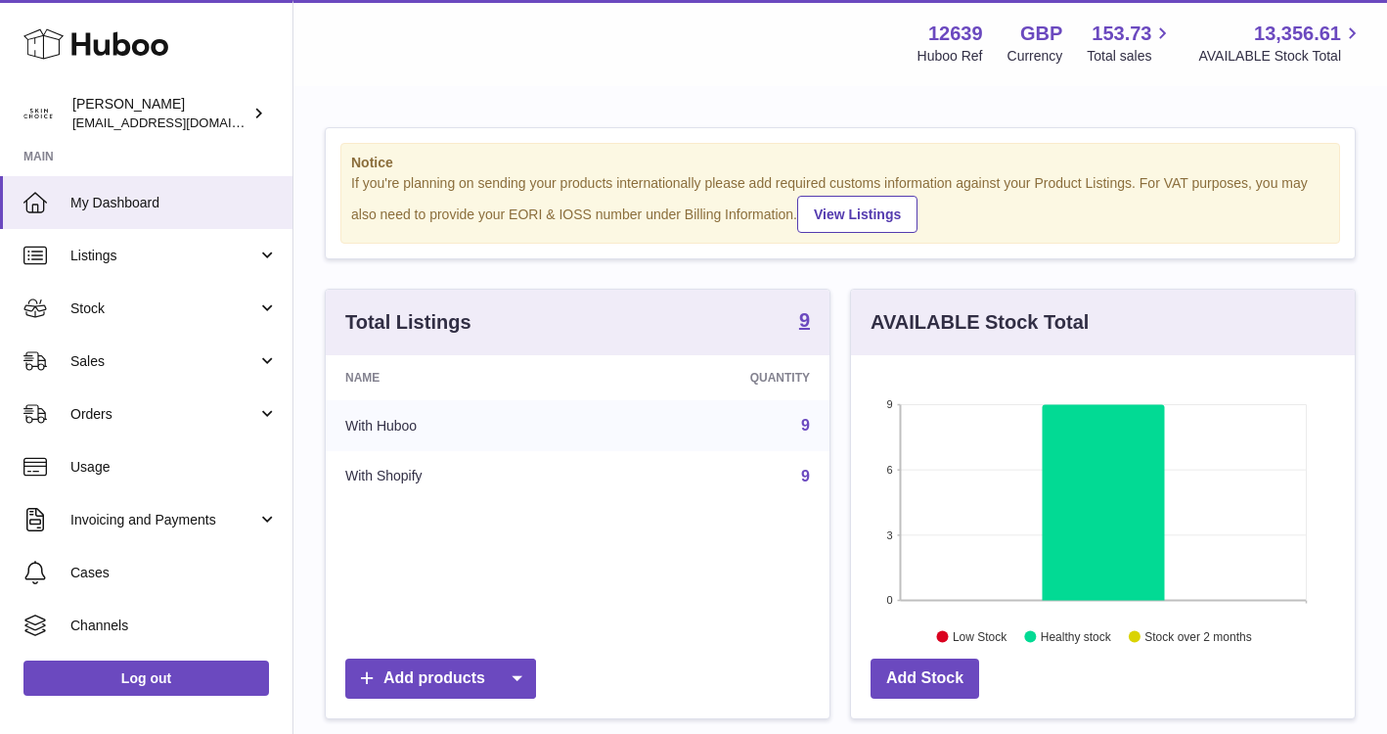
scroll to position [305, 504]
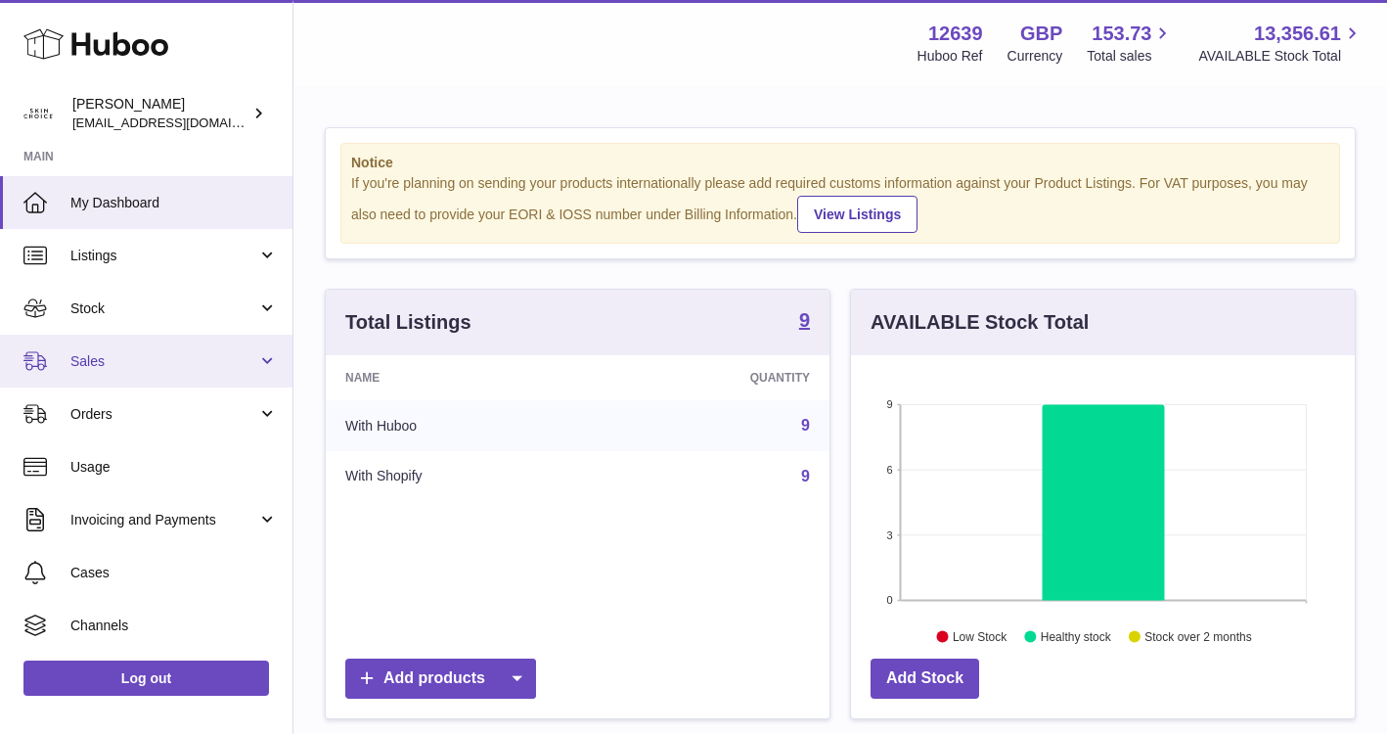
click at [184, 361] on span "Sales" at bounding box center [163, 361] width 187 height 19
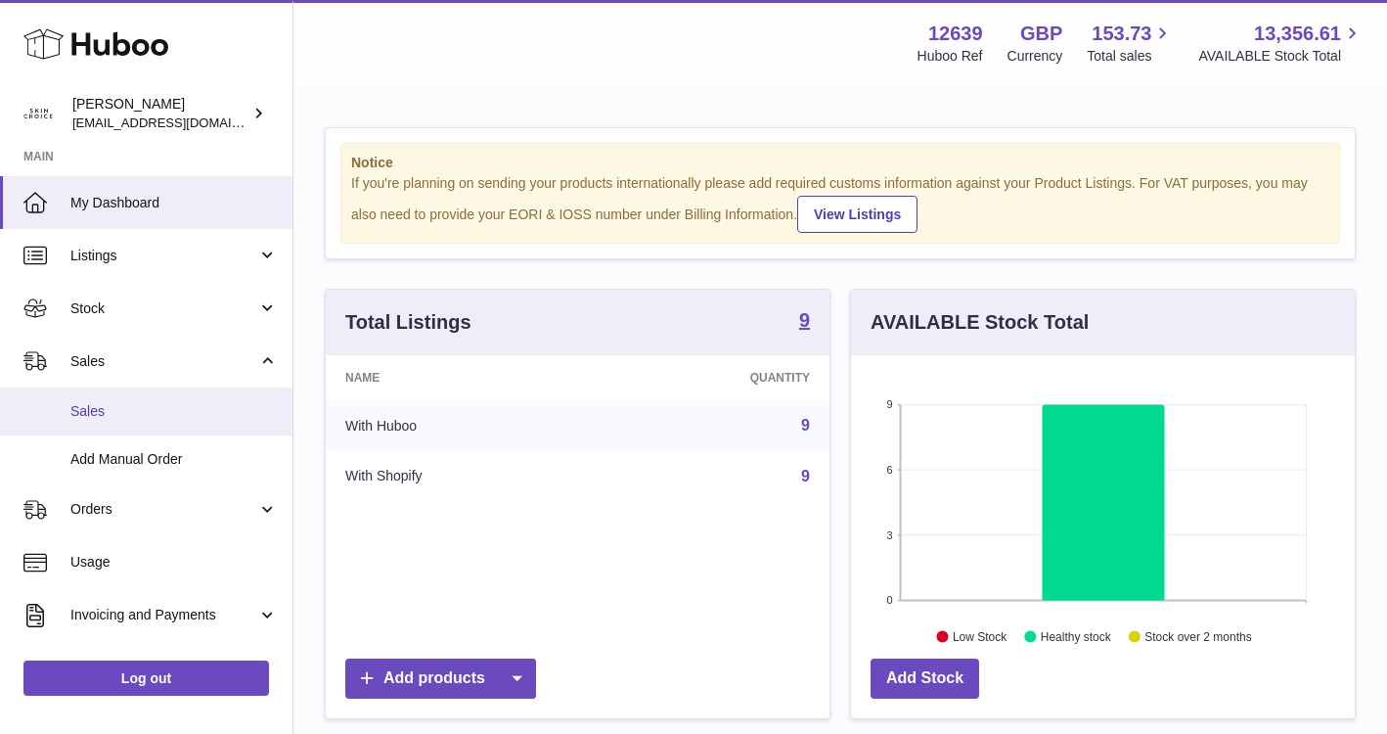
click at [165, 408] on span "Sales" at bounding box center [173, 411] width 207 height 19
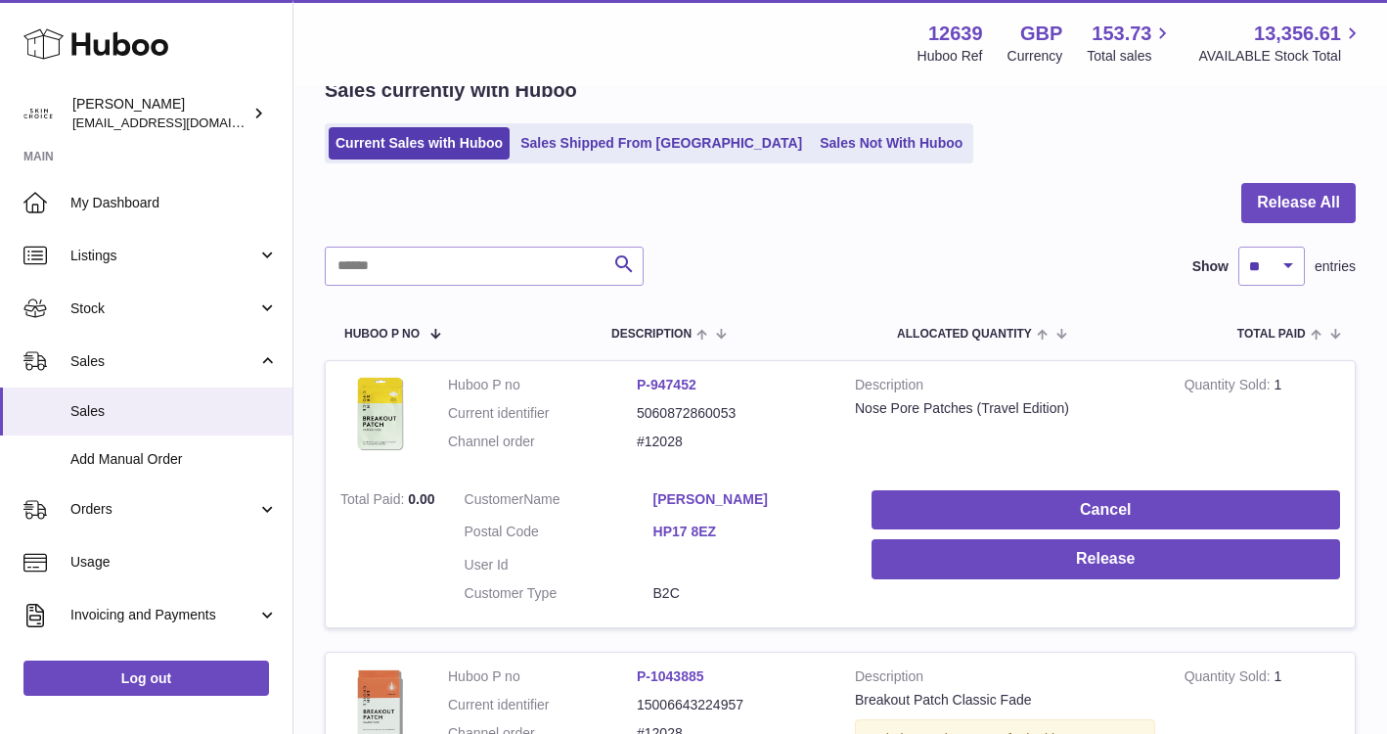
scroll to position [71, 0]
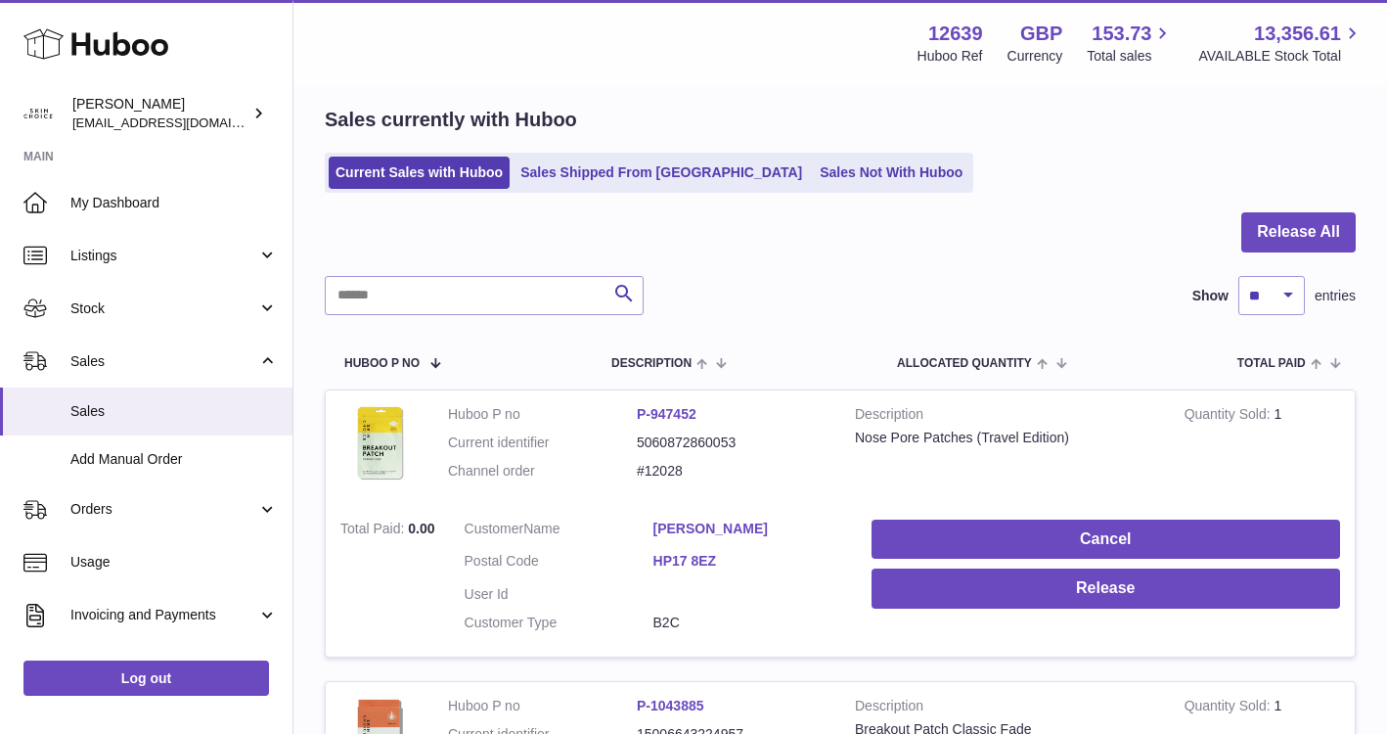
click at [1332, 253] on div at bounding box center [840, 244] width 1031 height 64
click at [1332, 238] on button "Release All" at bounding box center [1299, 232] width 114 height 40
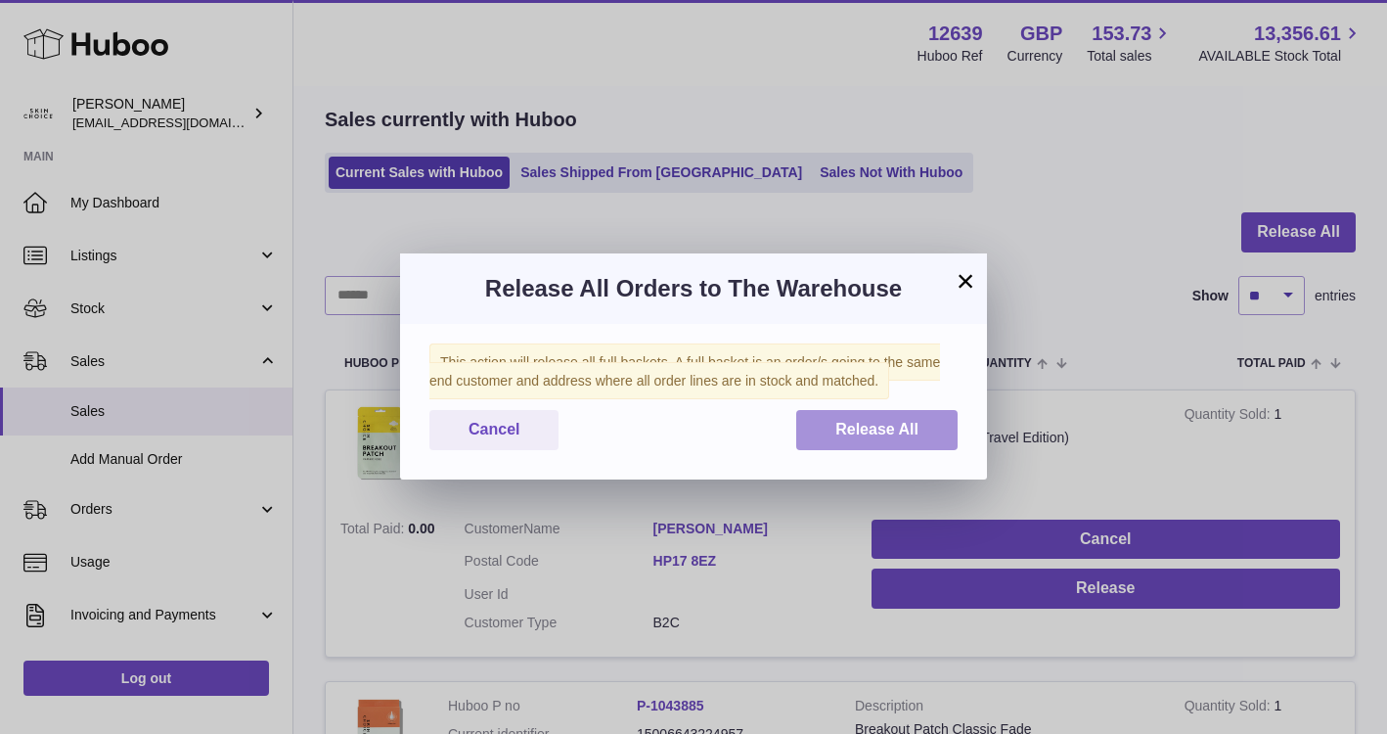
click at [909, 436] on span "Release All" at bounding box center [877, 429] width 83 height 17
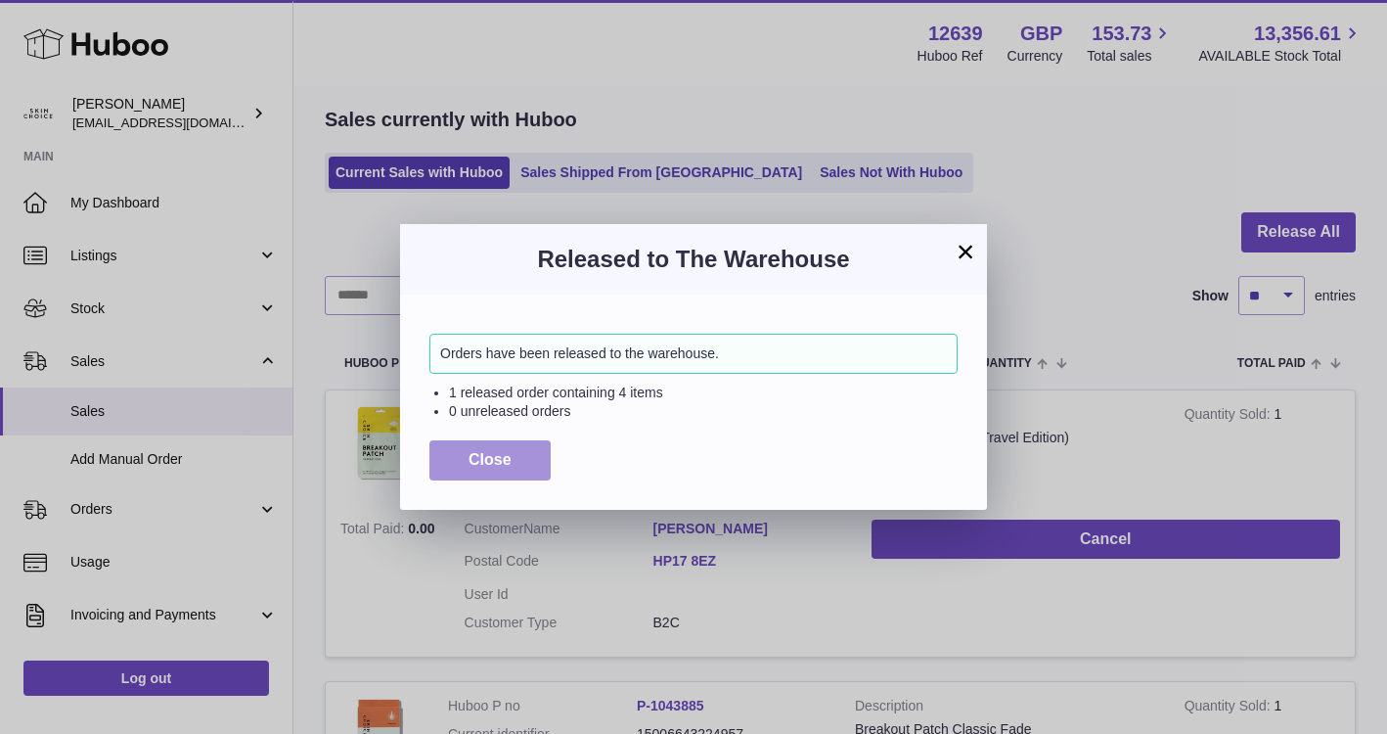
click at [529, 472] on button "Close" at bounding box center [490, 460] width 121 height 40
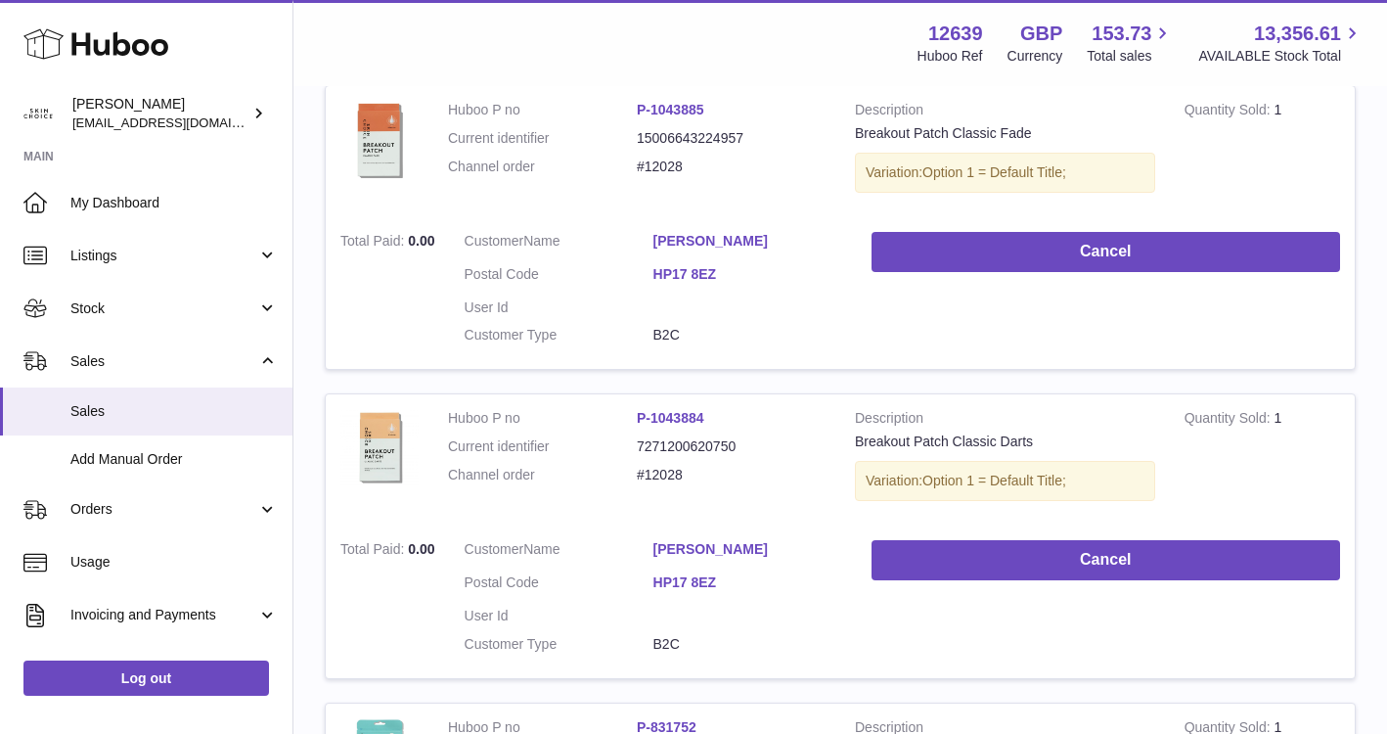
scroll to position [473, 0]
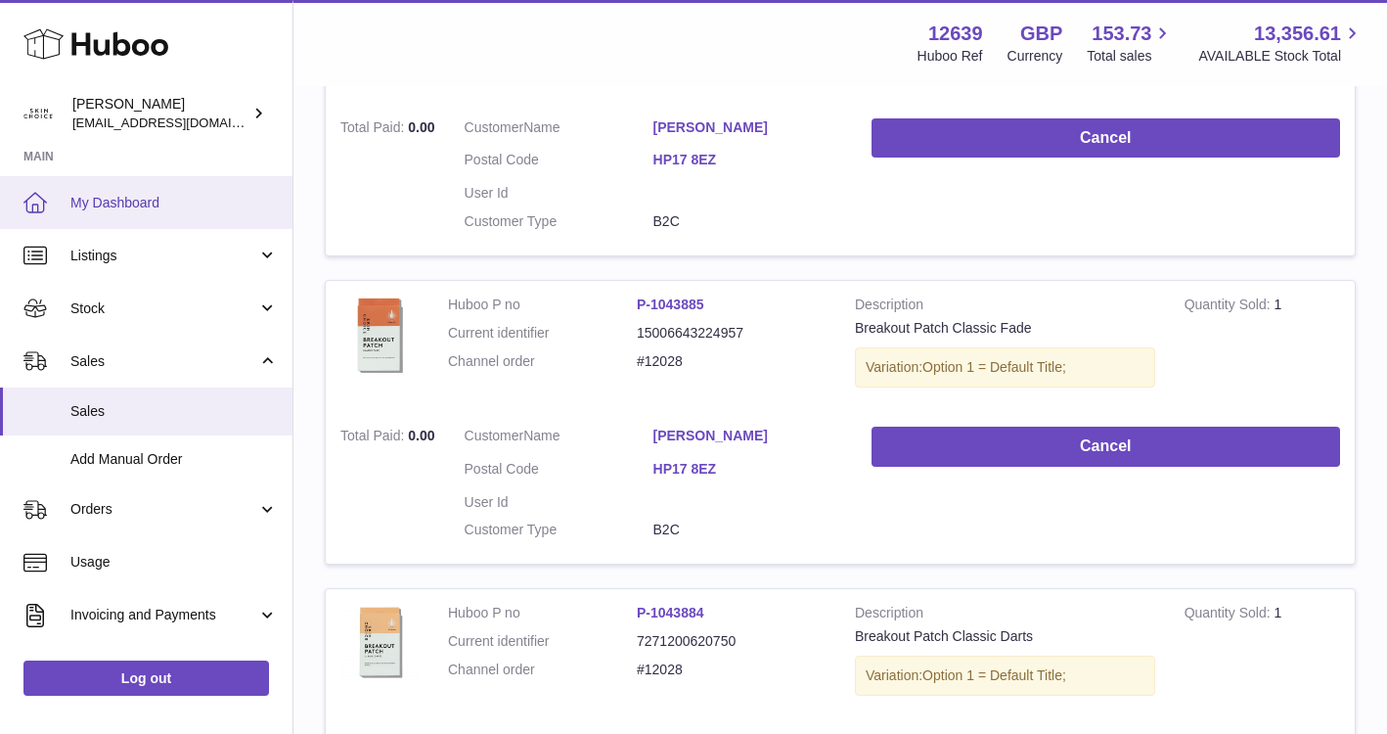
click at [193, 207] on span "My Dashboard" at bounding box center [173, 203] width 207 height 19
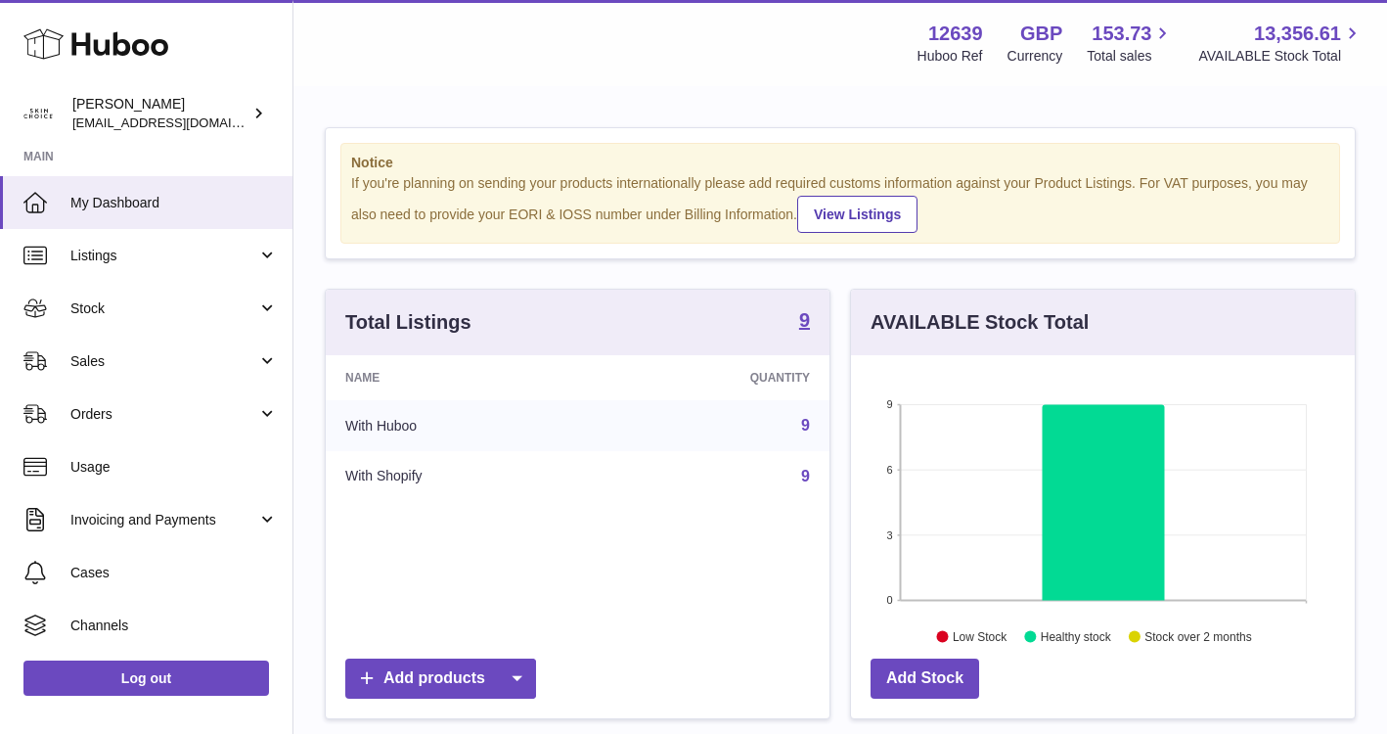
scroll to position [305, 504]
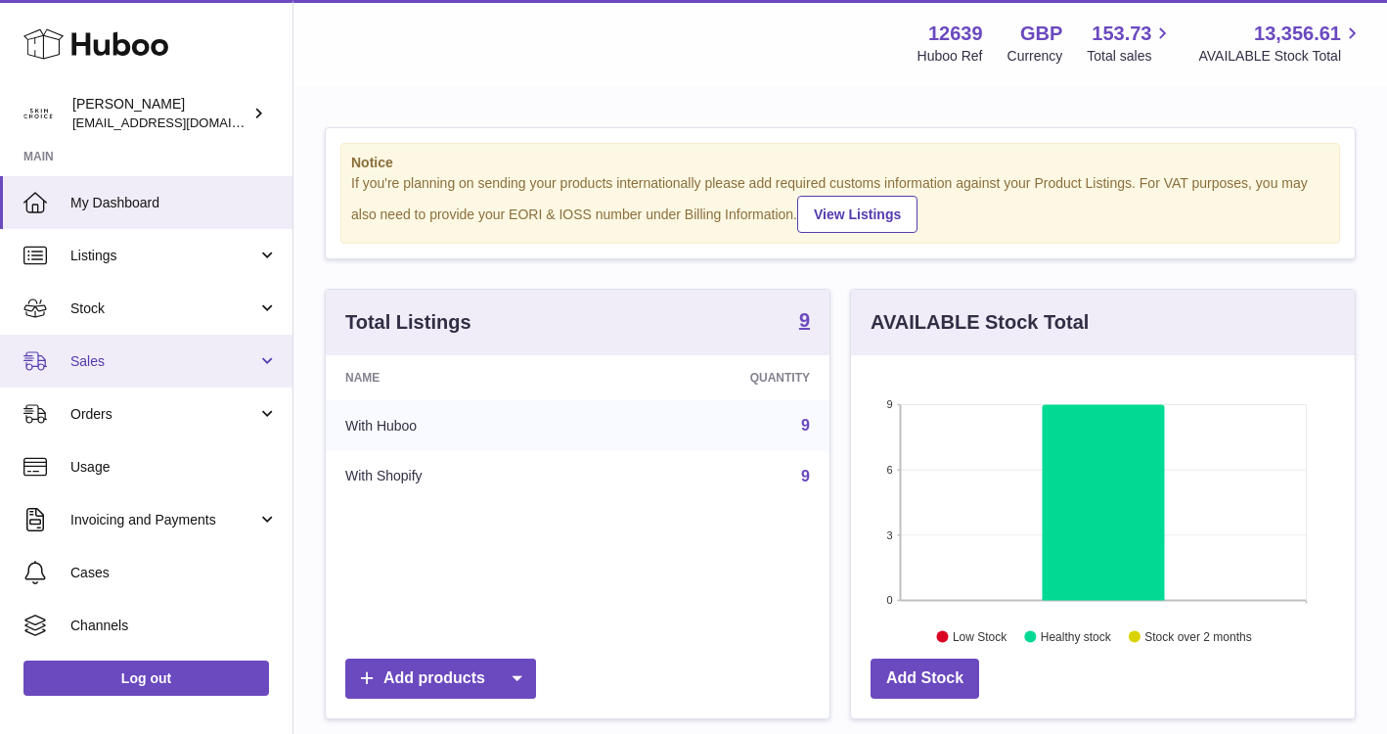
click at [225, 368] on span "Sales" at bounding box center [163, 361] width 187 height 19
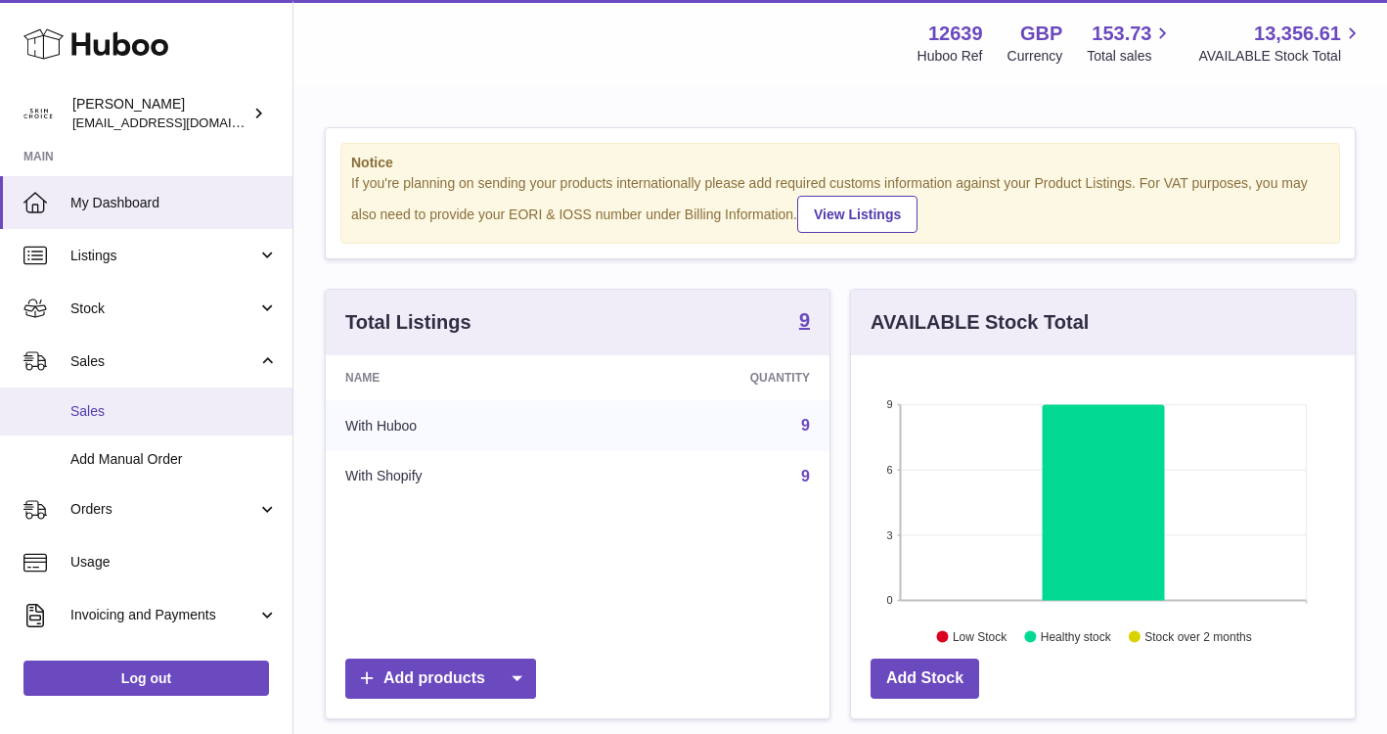
click at [216, 413] on span "Sales" at bounding box center [173, 411] width 207 height 19
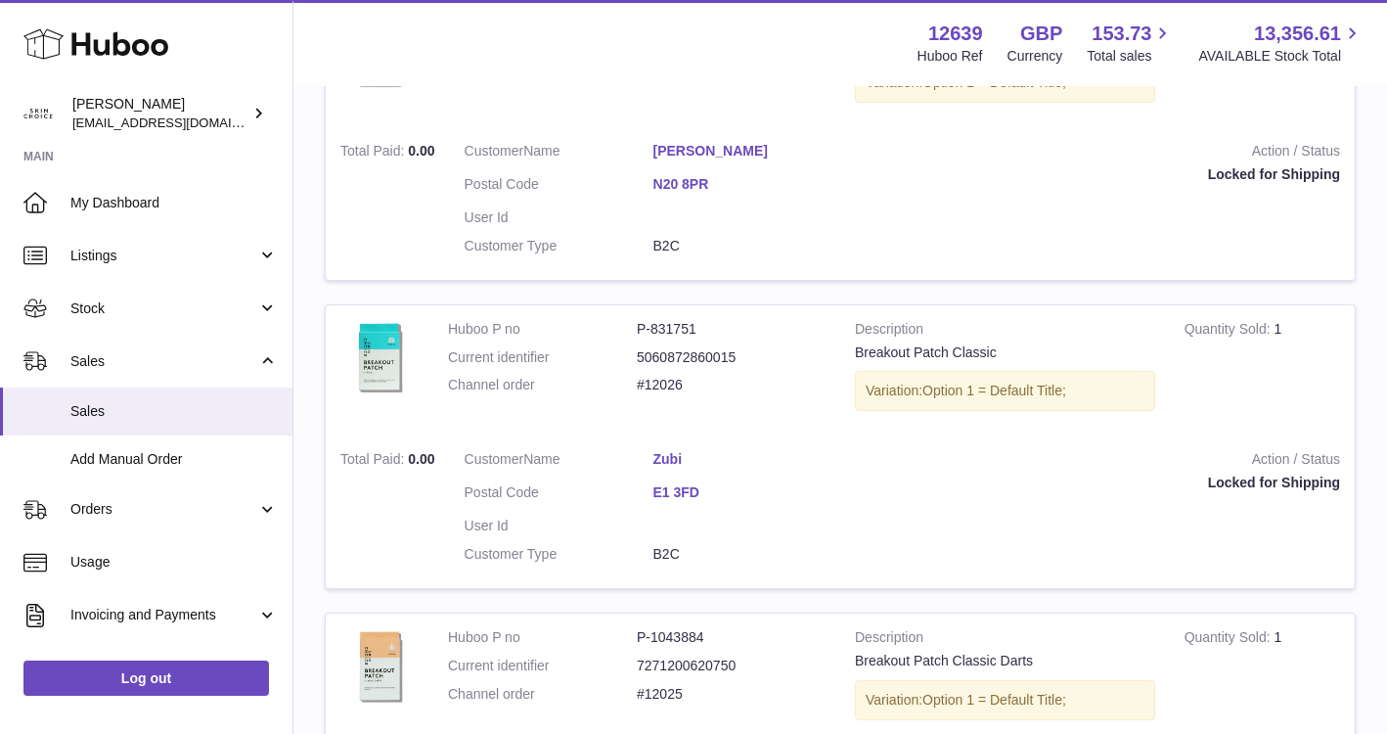
scroll to position [2982, 0]
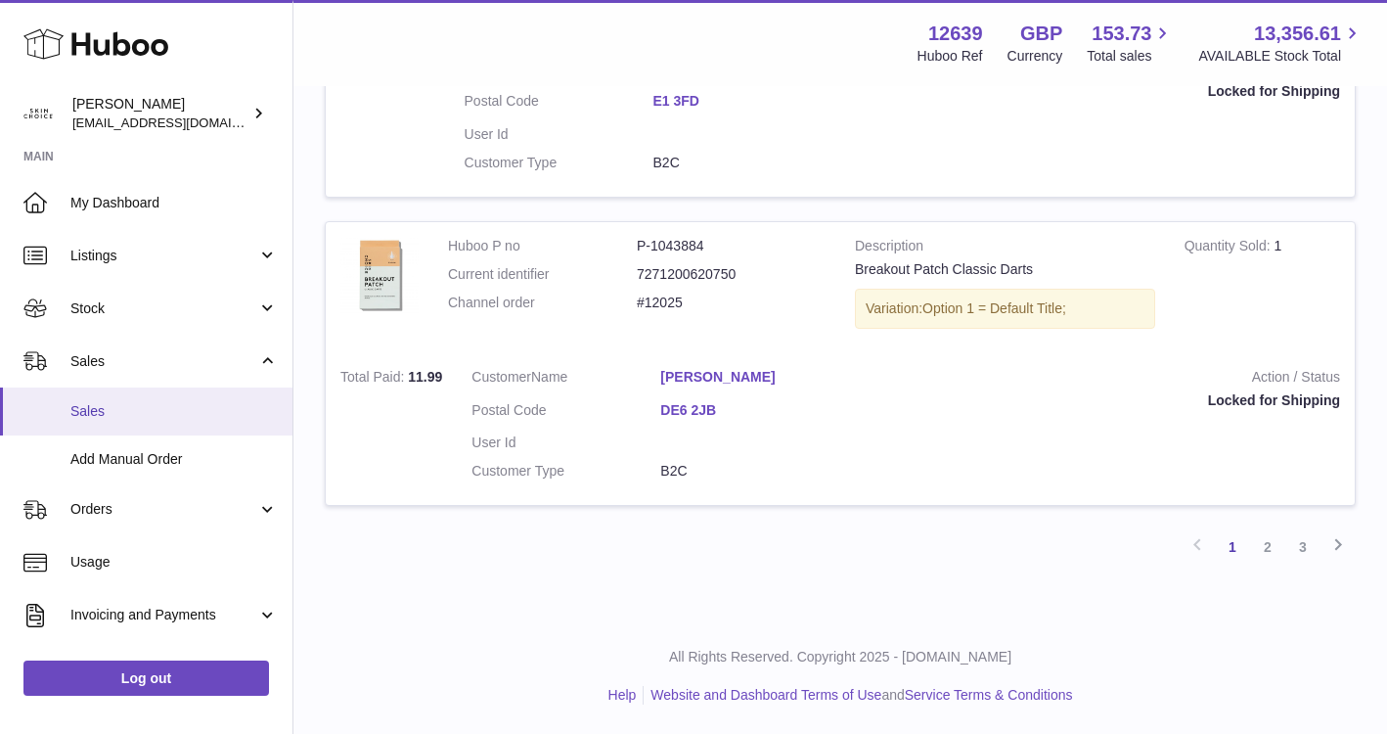
click at [96, 409] on span "Sales" at bounding box center [173, 411] width 207 height 19
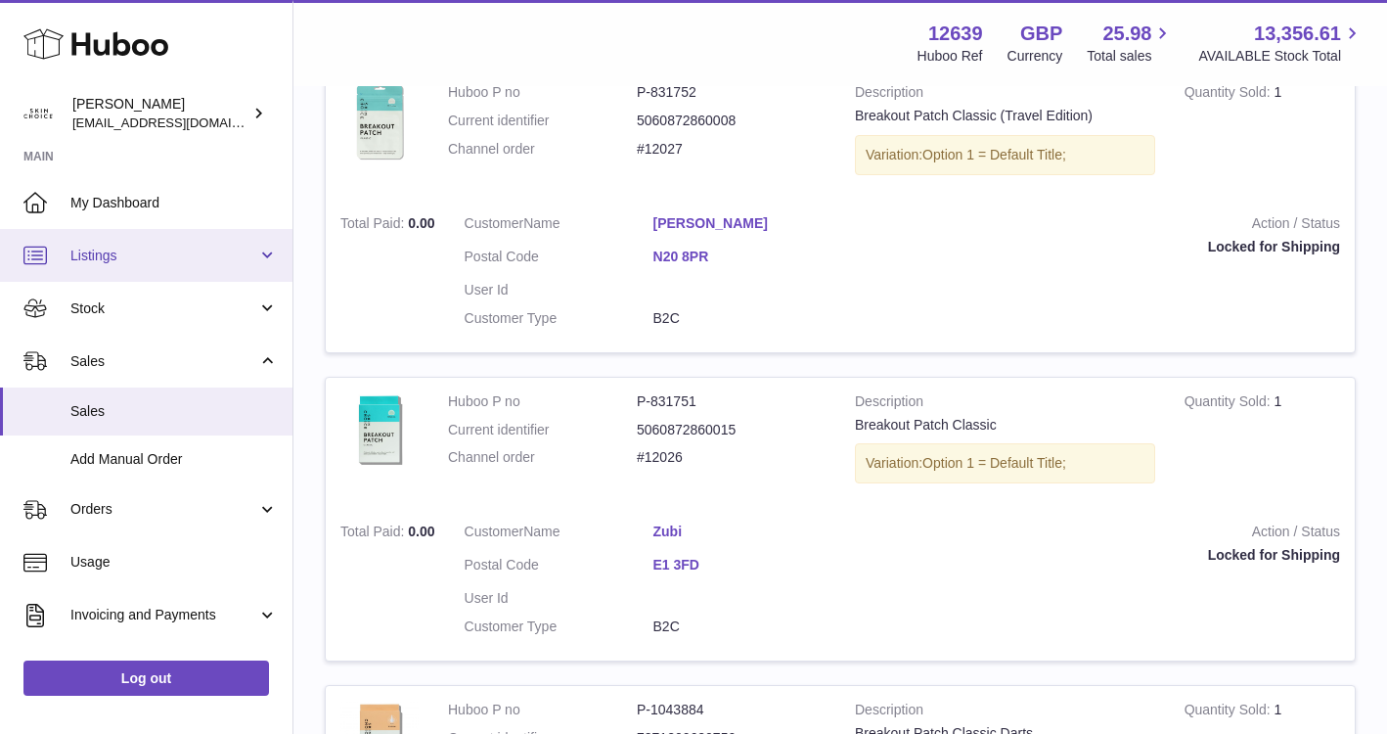
scroll to position [2412, 0]
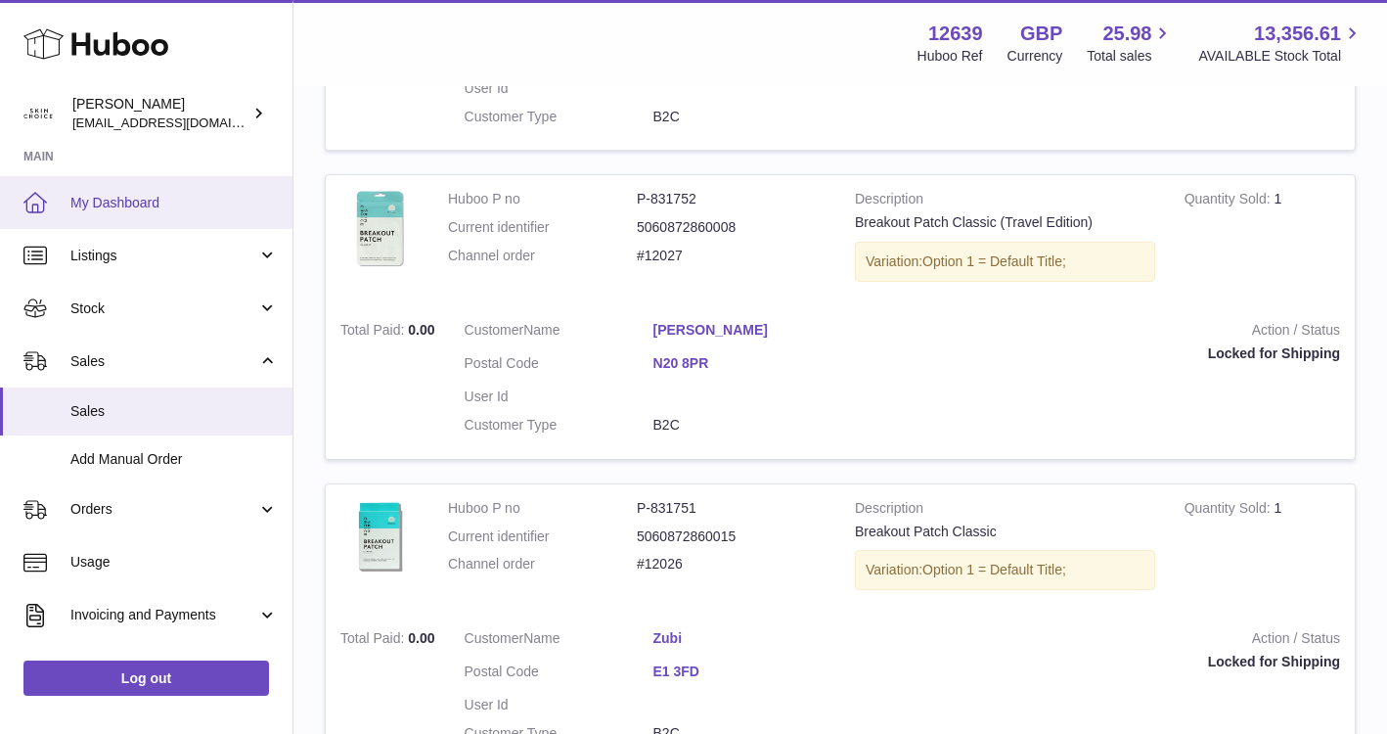
click at [184, 192] on link "My Dashboard" at bounding box center [146, 202] width 293 height 53
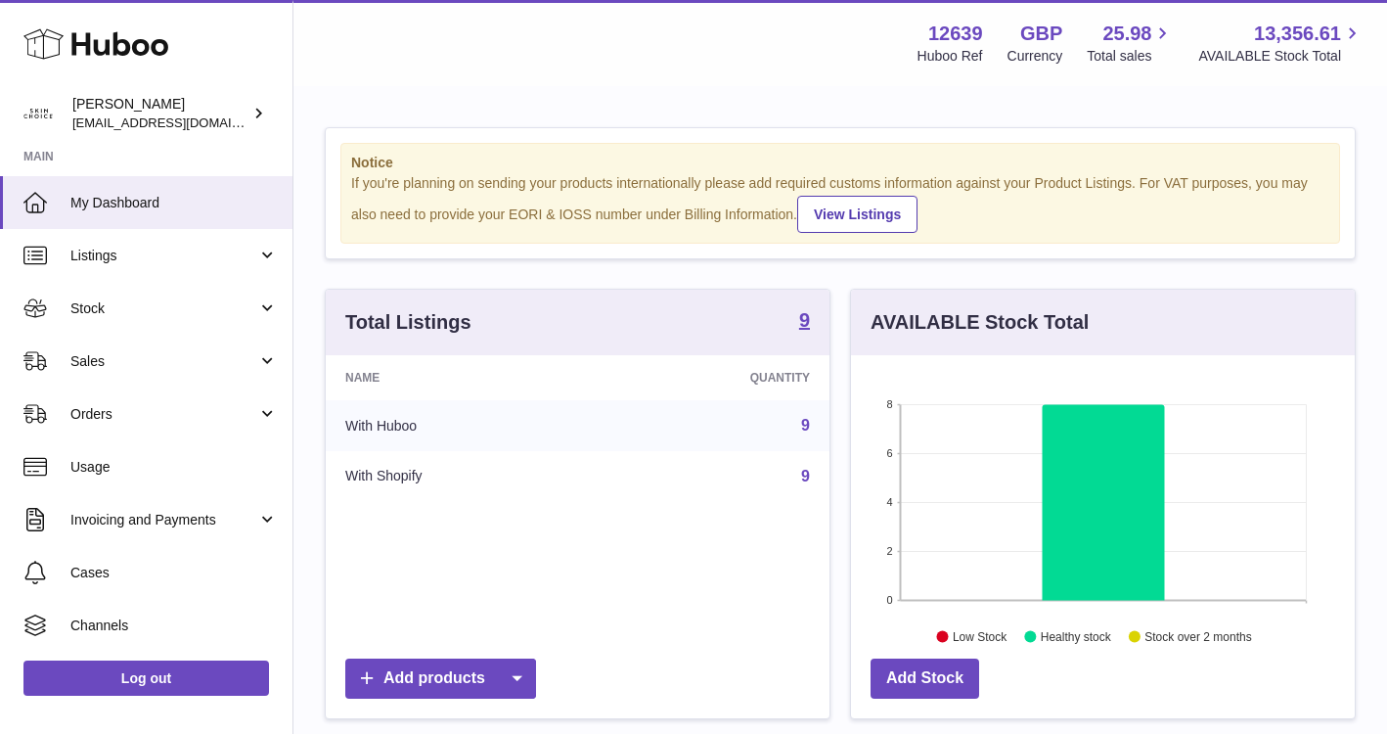
scroll to position [305, 504]
click at [183, 313] on span "Stock" at bounding box center [163, 308] width 187 height 19
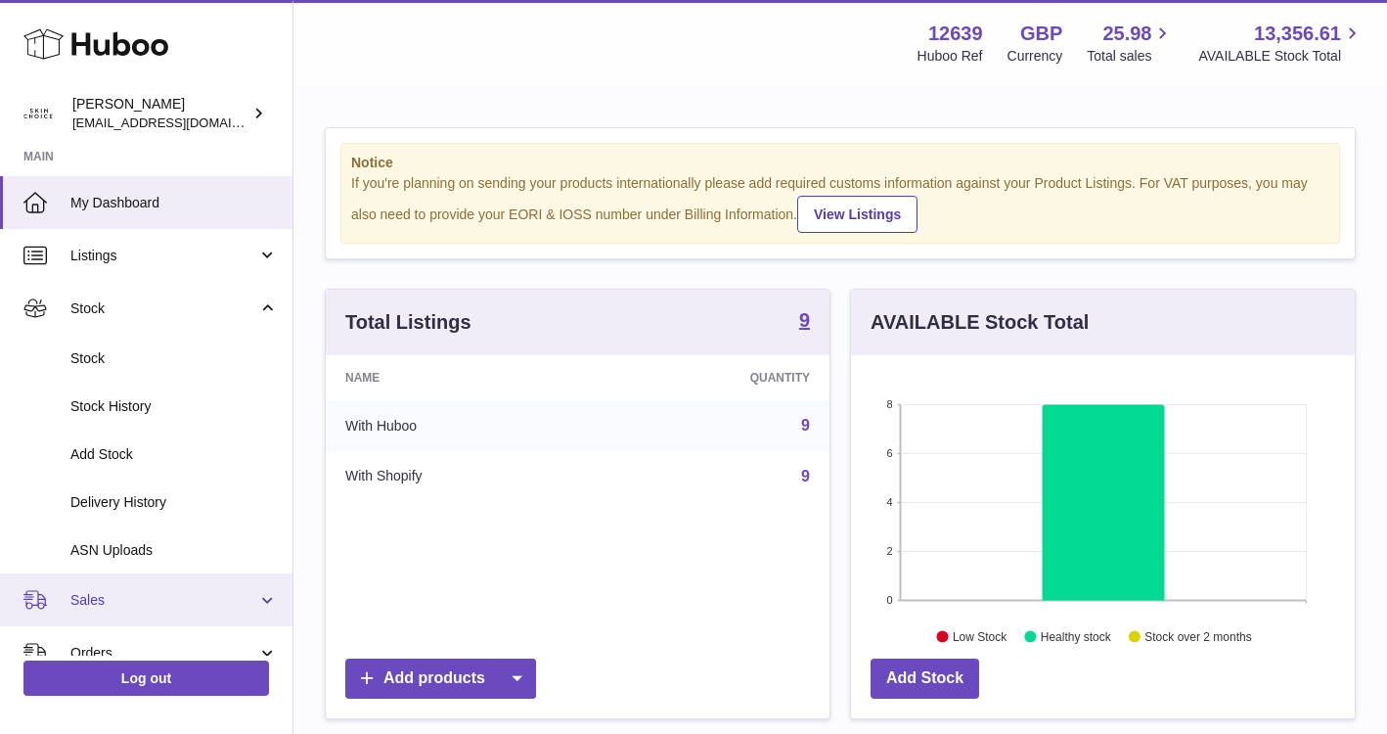
click at [141, 609] on link "Sales" at bounding box center [146, 599] width 293 height 53
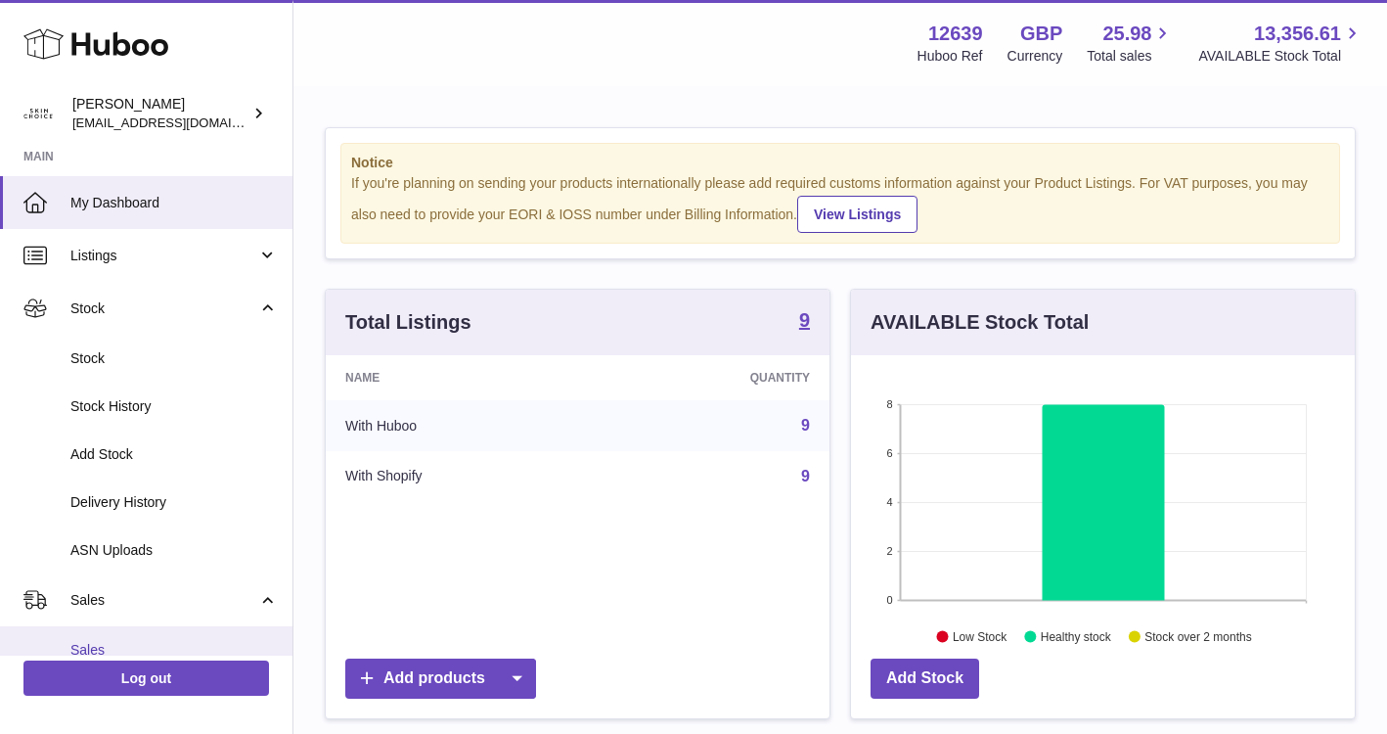
click at [139, 636] on link "Sales" at bounding box center [146, 650] width 293 height 48
